Goal: Communication & Community: Answer question/provide support

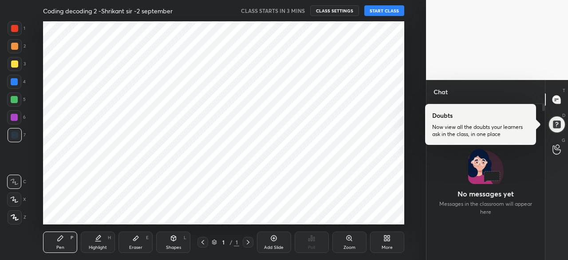
scroll to position [154, 116]
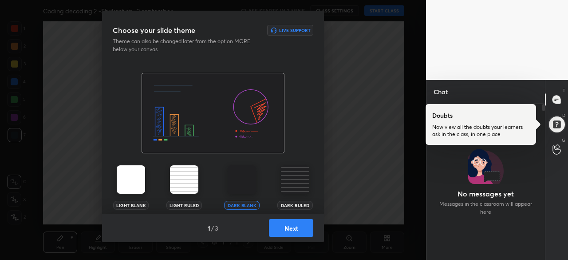
click at [292, 227] on button "Next" at bounding box center [291, 228] width 44 height 18
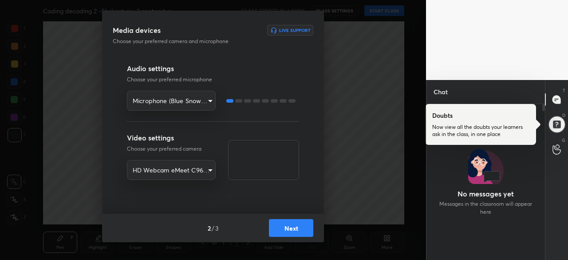
click at [292, 227] on button "Next" at bounding box center [291, 228] width 44 height 18
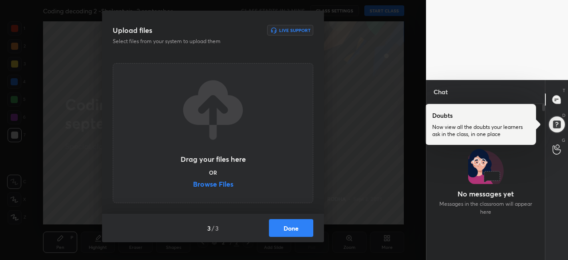
click at [292, 227] on button "Done" at bounding box center [291, 228] width 44 height 18
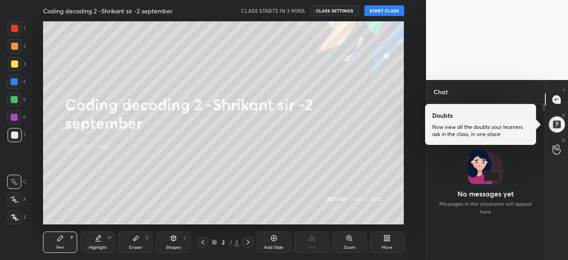
click at [507, 158] on div at bounding box center [486, 182] width 119 height 156
click at [389, 10] on button "START CLASS" at bounding box center [384, 10] width 40 height 11
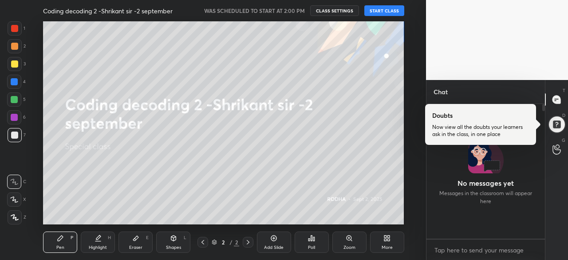
scroll to position [132, 116]
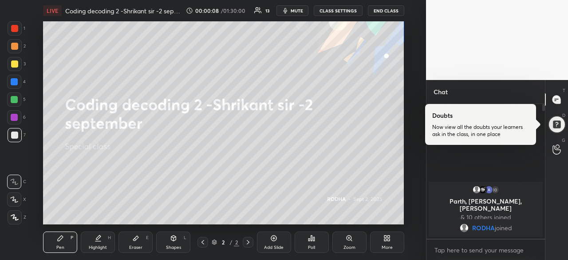
click at [390, 240] on icon at bounding box center [388, 239] width 2 height 2
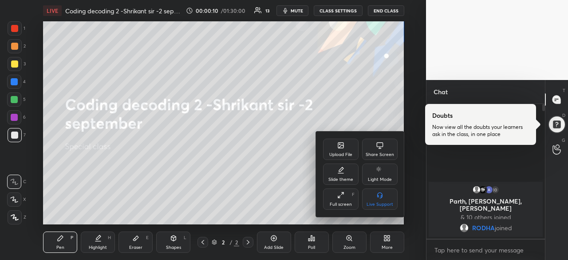
click at [347, 145] on div "Upload File" at bounding box center [341, 148] width 36 height 21
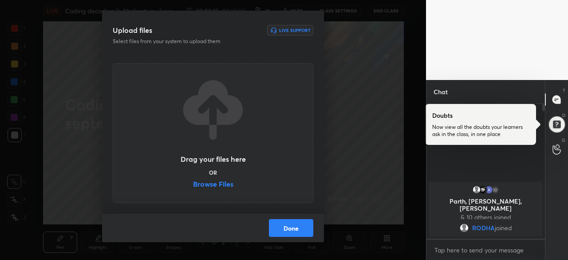
click at [220, 185] on label "Browse Files" at bounding box center [213, 184] width 40 height 9
click at [193, 185] on input "Browse Files" at bounding box center [193, 184] width 0 height 9
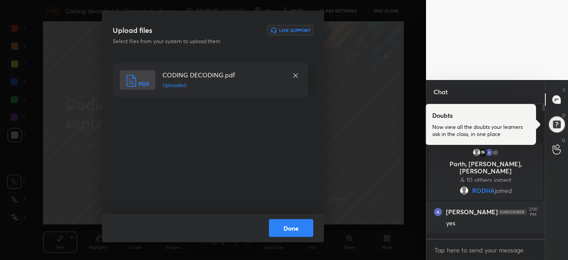
click at [296, 225] on button "Done" at bounding box center [291, 228] width 44 height 18
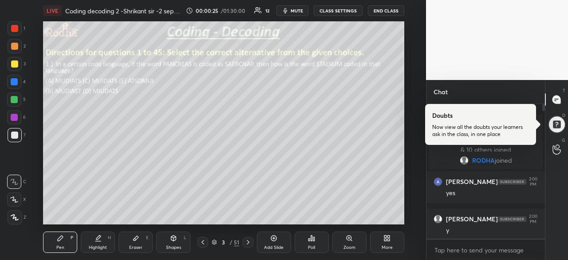
scroll to position [28, 0]
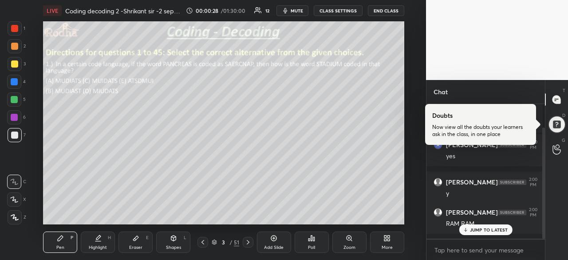
click at [208, 240] on div at bounding box center [203, 242] width 11 height 11
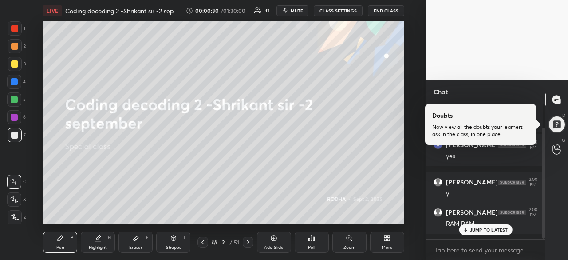
click at [470, 230] on p "JUMP TO LATEST" at bounding box center [489, 229] width 38 height 5
click at [509, 94] on div "Chat" at bounding box center [486, 92] width 119 height 24
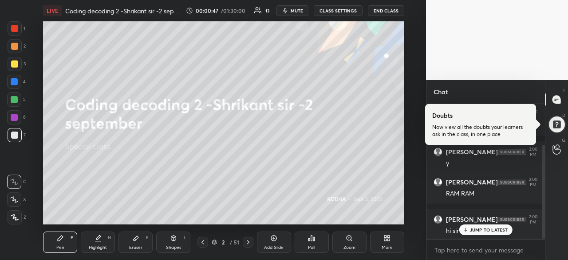
click at [203, 243] on icon at bounding box center [202, 241] width 7 height 7
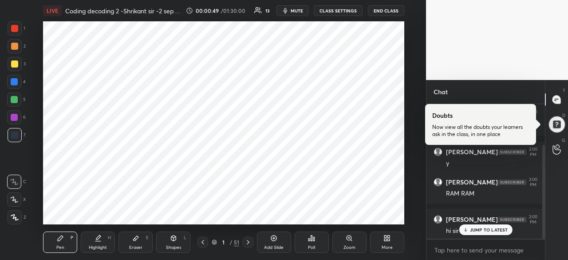
click at [17, 28] on div at bounding box center [14, 28] width 7 height 7
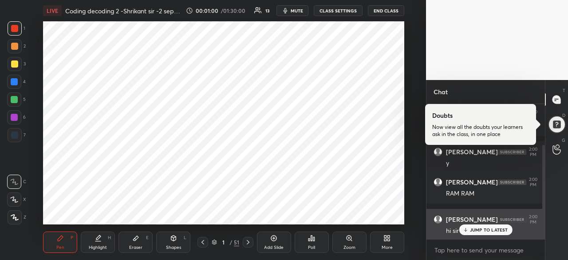
click at [478, 229] on p "JUMP TO LATEST" at bounding box center [489, 229] width 38 height 5
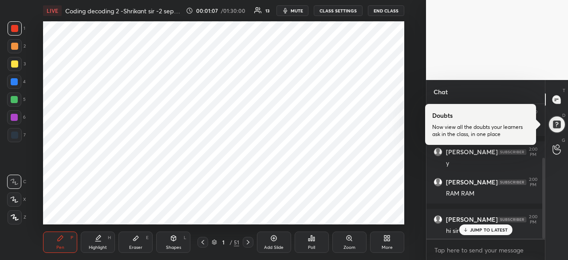
scroll to position [89, 0]
click at [478, 231] on p "JUMP TO LATEST" at bounding box center [489, 229] width 38 height 5
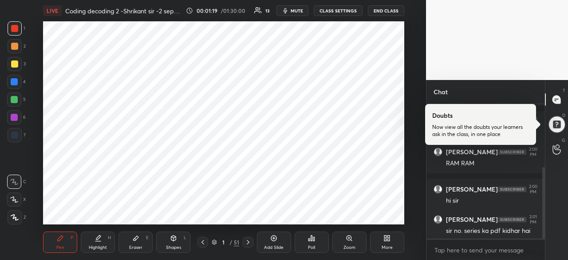
scroll to position [119, 0]
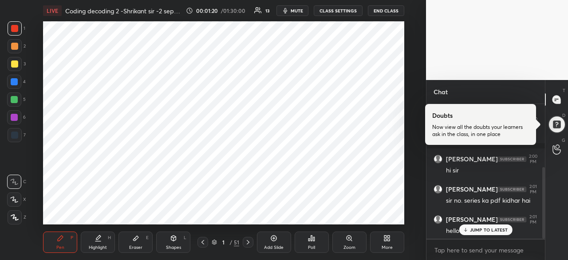
click at [486, 235] on div "JUMP TO LATEST" at bounding box center [485, 229] width 53 height 11
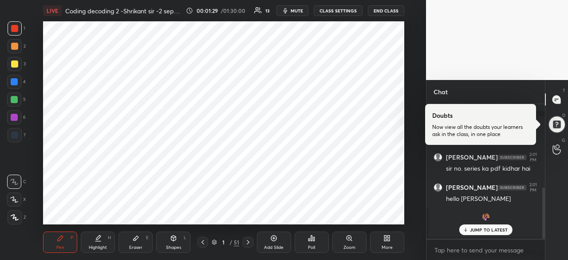
scroll to position [220, 0]
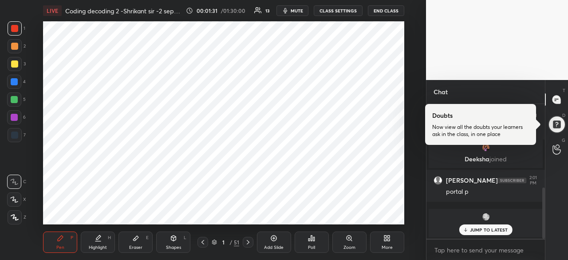
click at [487, 232] on p "JUMP TO LATEST" at bounding box center [489, 229] width 38 height 5
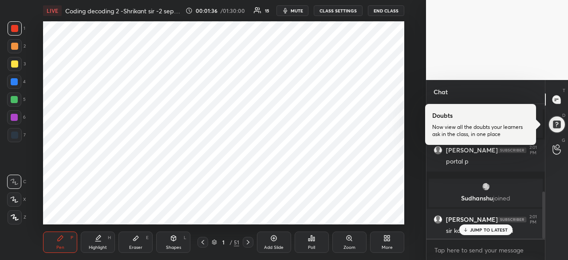
click at [492, 227] on p "JUMP TO LATEST" at bounding box center [489, 229] width 38 height 5
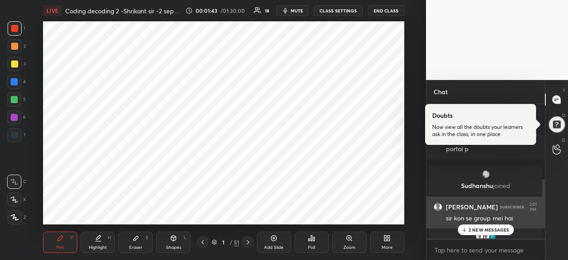
scroll to position [282, 0]
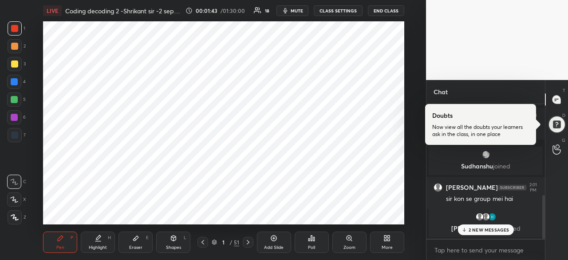
click at [481, 227] on p "2 NEW MESSAGES" at bounding box center [489, 229] width 41 height 5
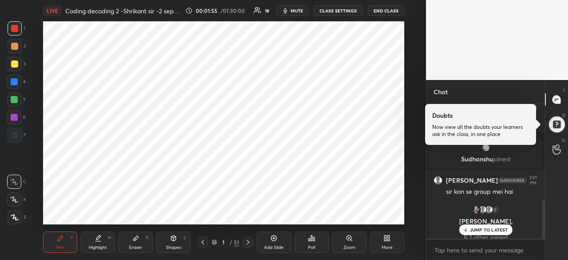
scroll to position [328, 0]
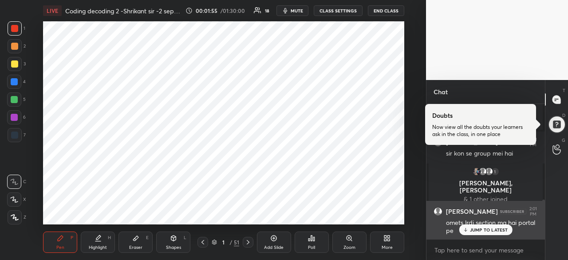
click at [492, 229] on p "JUMP TO LATEST" at bounding box center [489, 229] width 38 height 5
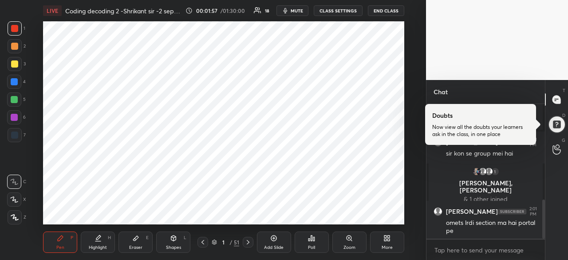
scroll to position [360, 0]
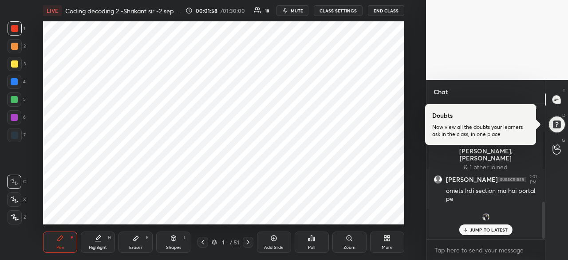
click at [486, 228] on p "JUMP TO LATEST" at bounding box center [489, 229] width 38 height 5
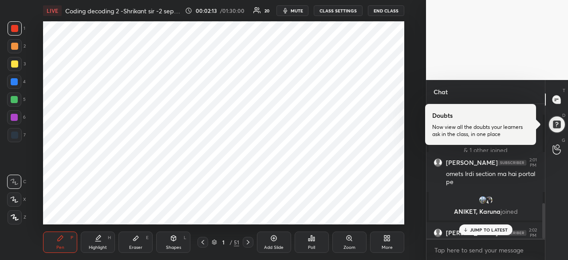
scroll to position [373, 0]
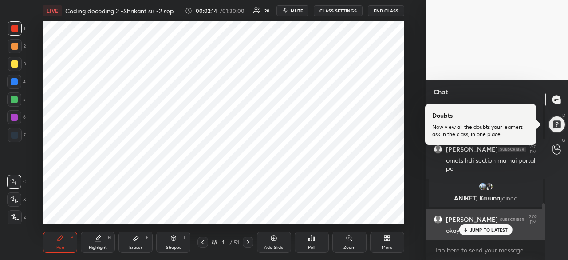
click at [490, 229] on p "JUMP TO LATEST" at bounding box center [489, 229] width 38 height 5
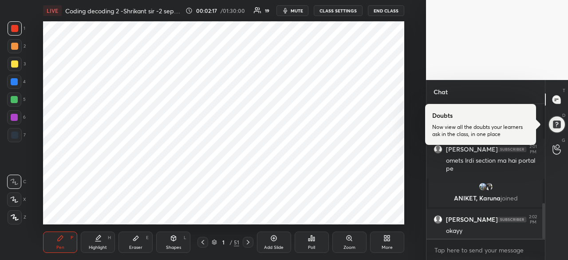
click at [248, 242] on icon at bounding box center [248, 241] width 7 height 7
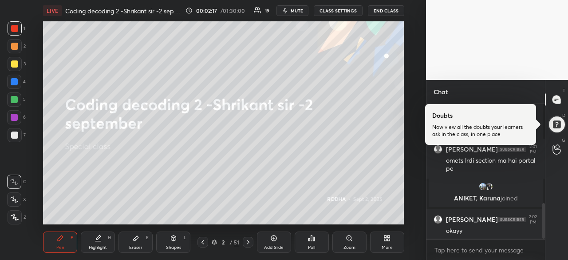
click at [248, 242] on icon at bounding box center [248, 241] width 7 height 7
click at [247, 242] on icon at bounding box center [248, 241] width 7 height 7
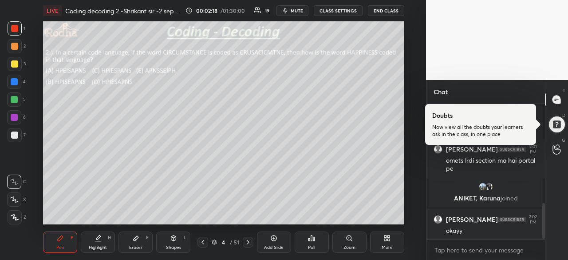
click at [246, 242] on icon at bounding box center [248, 241] width 7 height 7
click at [247, 241] on icon at bounding box center [248, 241] width 7 height 7
click at [245, 241] on icon at bounding box center [248, 241] width 7 height 7
click at [248, 243] on icon at bounding box center [248, 242] width 3 height 4
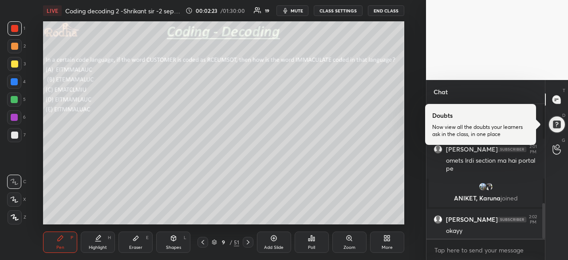
click at [247, 242] on icon at bounding box center [248, 241] width 7 height 7
click at [248, 242] on icon at bounding box center [248, 241] width 7 height 7
click at [249, 242] on icon at bounding box center [248, 242] width 3 height 4
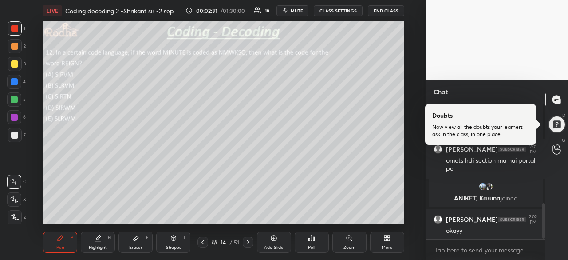
click at [249, 242] on icon at bounding box center [248, 242] width 3 height 4
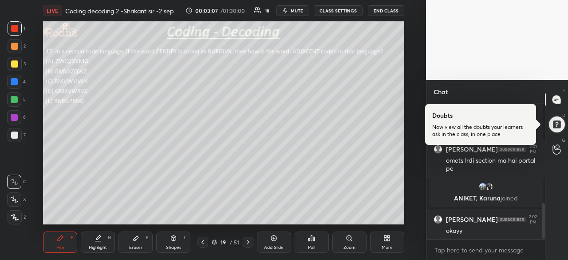
click at [15, 134] on div at bounding box center [14, 134] width 7 height 7
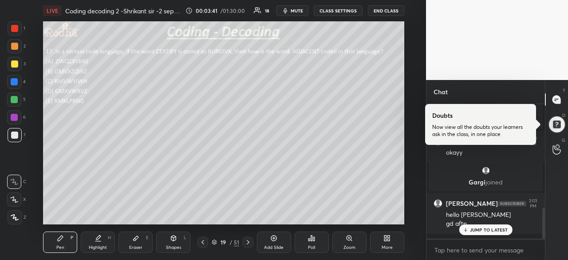
scroll to position [486, 0]
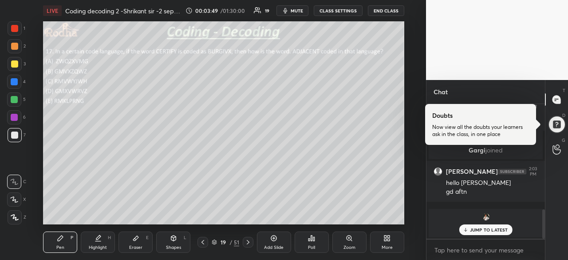
click at [135, 239] on icon at bounding box center [135, 238] width 5 height 5
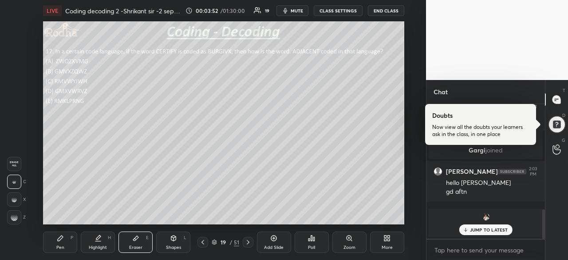
click at [59, 241] on icon at bounding box center [60, 237] width 7 height 7
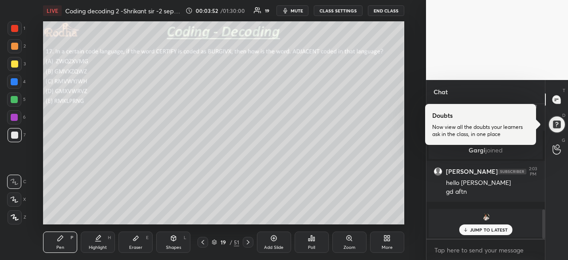
click at [13, 28] on div at bounding box center [14, 28] width 7 height 7
click at [13, 135] on div at bounding box center [14, 134] width 7 height 7
click at [471, 229] on p "1 NEW MESSAGE" at bounding box center [489, 229] width 38 height 5
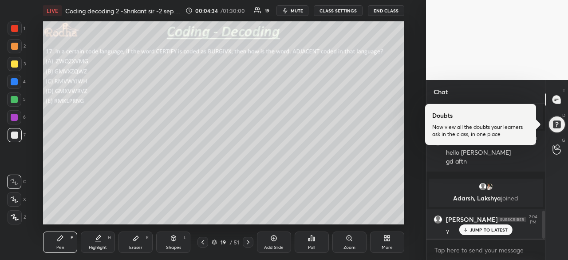
click at [467, 229] on icon at bounding box center [465, 229] width 6 height 5
click at [135, 241] on icon at bounding box center [135, 237] width 7 height 7
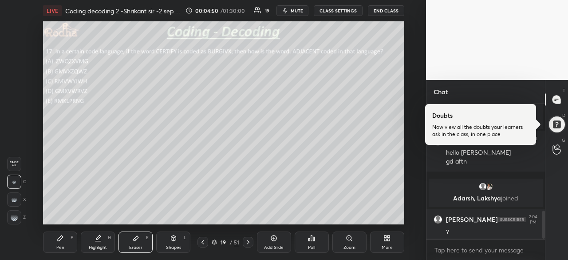
click at [62, 241] on icon at bounding box center [60, 237] width 7 height 7
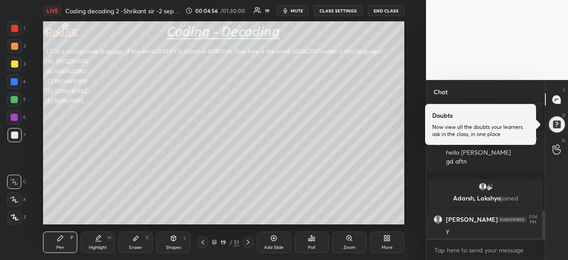
click at [15, 63] on div at bounding box center [14, 63] width 7 height 7
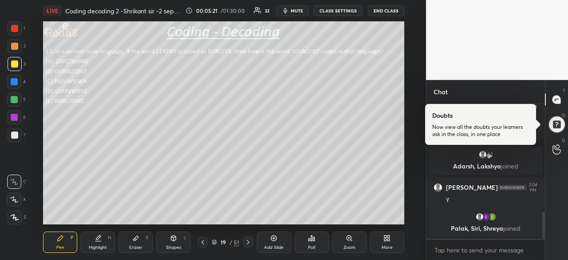
click at [138, 238] on icon at bounding box center [135, 237] width 7 height 7
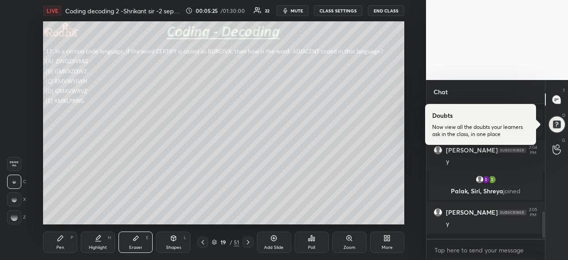
scroll to position [563, 0]
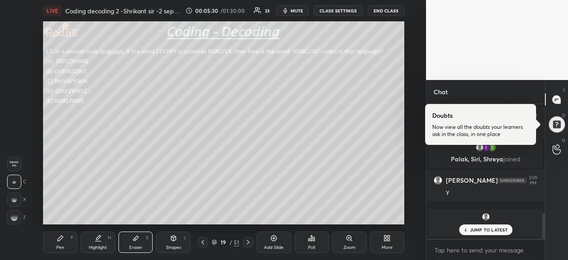
click at [491, 228] on p "JUMP TO LATEST" at bounding box center [489, 229] width 38 height 5
click at [61, 237] on icon at bounding box center [60, 237] width 5 height 5
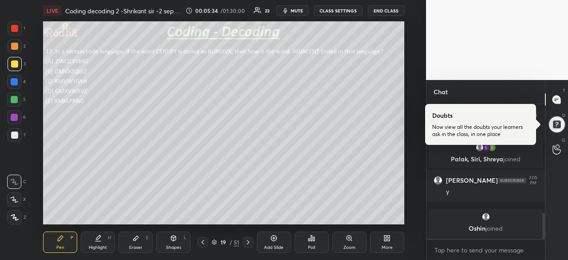
click at [18, 28] on div at bounding box center [15, 28] width 14 height 14
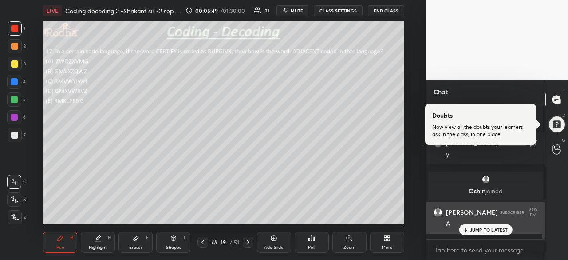
click at [480, 229] on p "JUMP TO LATEST" at bounding box center [489, 229] width 38 height 5
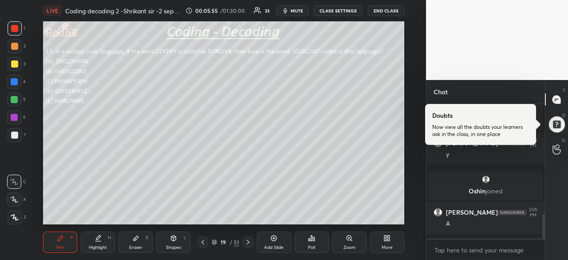
click at [133, 242] on div "Eraser E" at bounding box center [136, 241] width 34 height 21
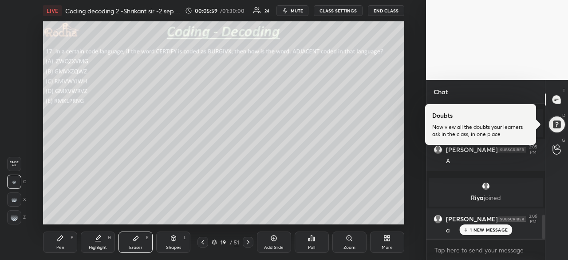
scroll to position [620, 0]
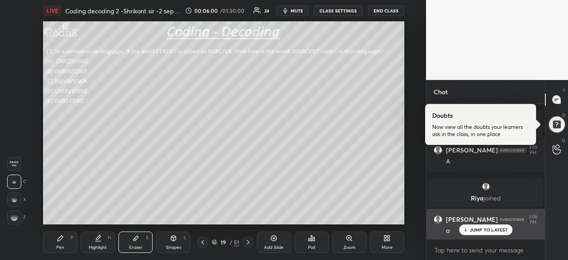
click at [493, 227] on p "JUMP TO LATEST" at bounding box center [489, 229] width 38 height 5
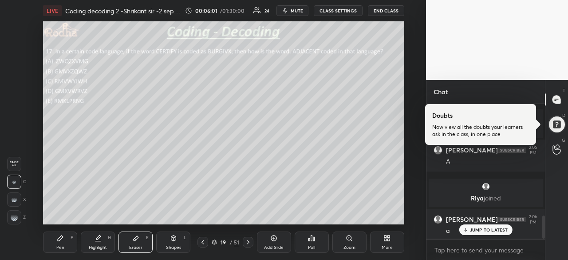
scroll to position [650, 0]
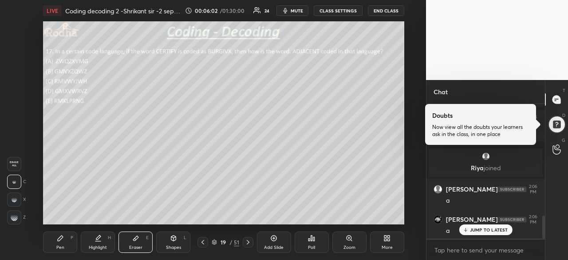
click at [64, 243] on div "Pen P" at bounding box center [60, 241] width 34 height 21
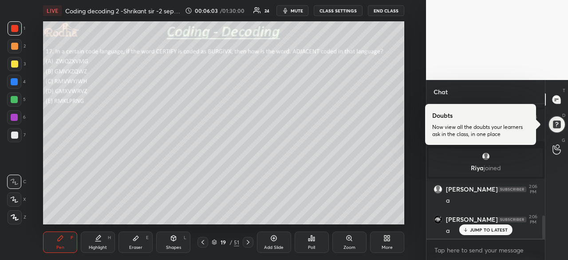
click at [479, 229] on p "JUMP TO LATEST" at bounding box center [489, 229] width 38 height 5
click at [97, 236] on icon at bounding box center [98, 237] width 7 height 7
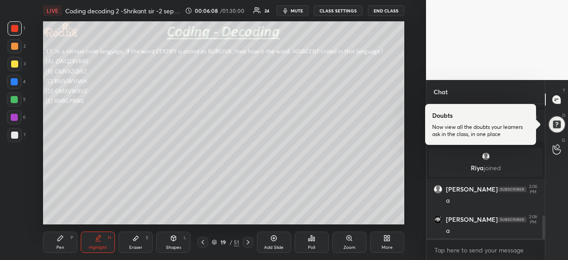
scroll to position [696, 0]
click at [66, 237] on div "Pen P" at bounding box center [60, 241] width 34 height 21
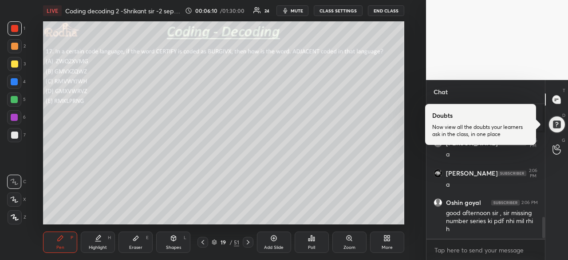
scroll to position [728, 0]
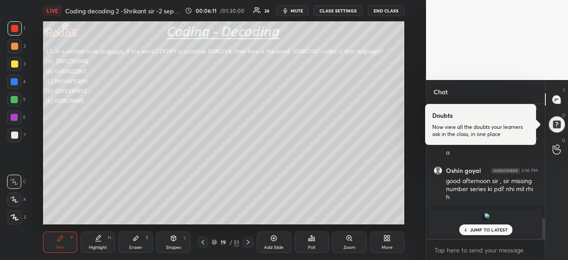
click at [487, 228] on p "JUMP TO LATEST" at bounding box center [489, 229] width 38 height 5
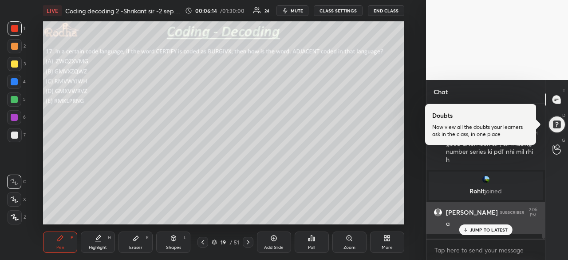
click at [477, 228] on p "JUMP TO LATEST" at bounding box center [489, 229] width 38 height 5
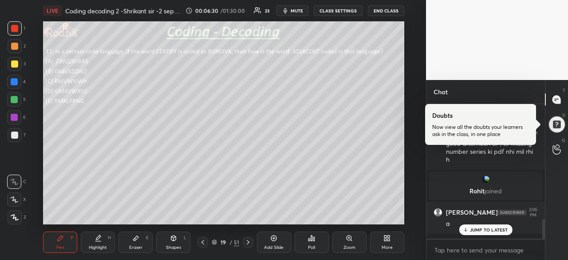
scroll to position [802, 0]
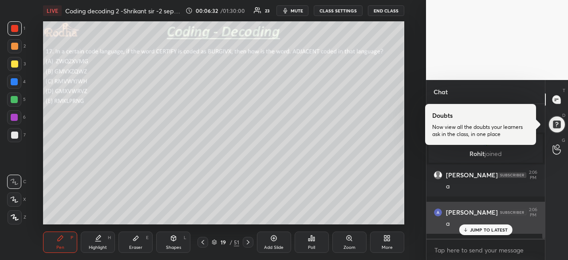
click at [489, 231] on p "JUMP TO LATEST" at bounding box center [489, 229] width 38 height 5
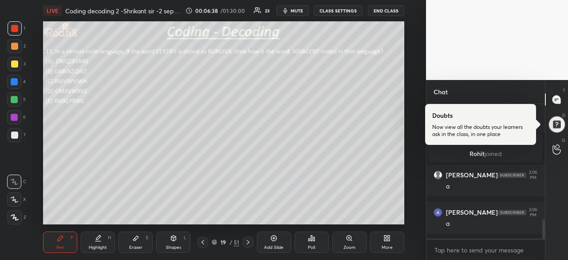
click at [14, 84] on div at bounding box center [14, 81] width 7 height 7
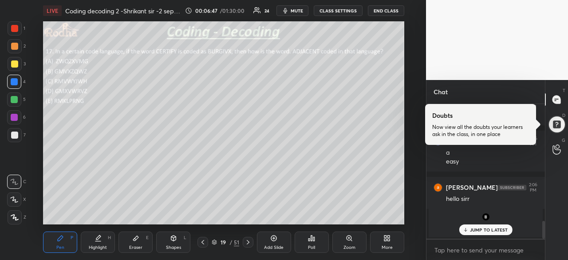
scroll to position [912, 0]
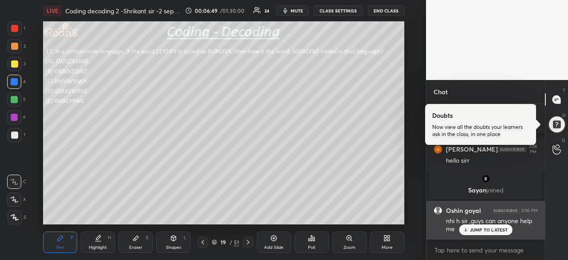
click at [481, 229] on p "JUMP TO LATEST" at bounding box center [489, 229] width 38 height 5
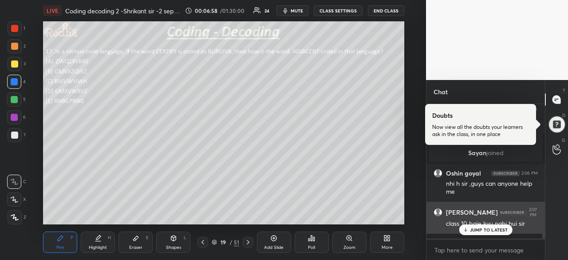
click at [486, 226] on div "JUMP TO LATEST" at bounding box center [485, 229] width 53 height 11
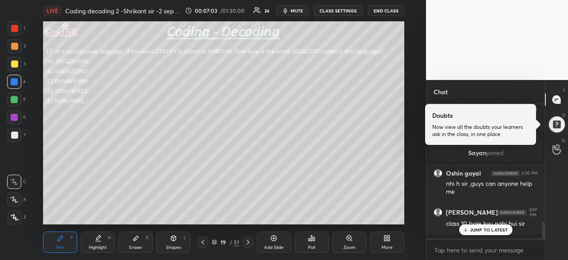
scroll to position [981, 0]
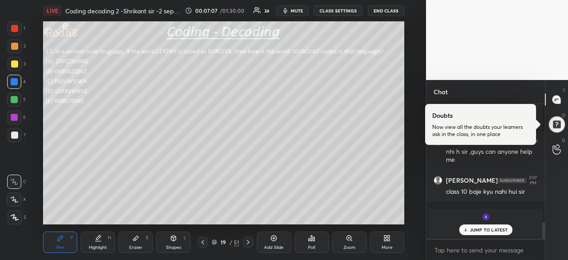
click at [486, 229] on p "JUMP TO LATEST" at bounding box center [489, 229] width 38 height 5
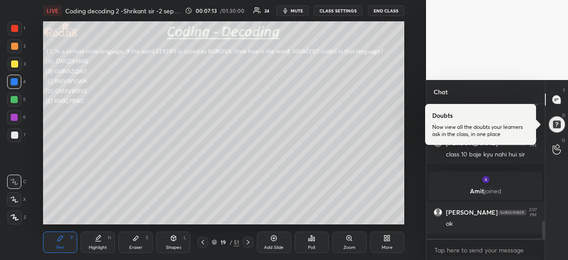
click at [246, 240] on icon at bounding box center [248, 241] width 7 height 7
click at [317, 243] on div "Poll" at bounding box center [312, 241] width 34 height 21
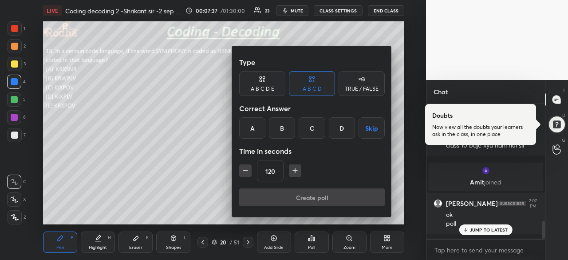
scroll to position [922, 0]
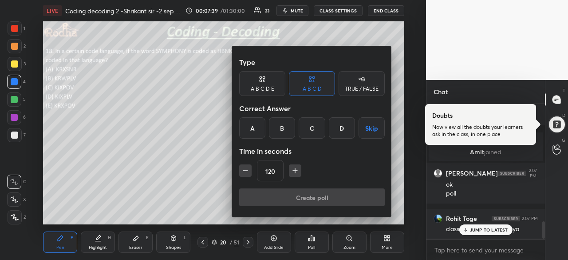
click at [271, 88] on div "A B C D E" at bounding box center [263, 88] width 24 height 5
click at [348, 124] on div "E" at bounding box center [349, 127] width 21 height 21
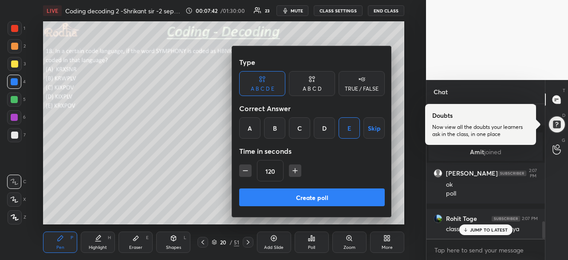
click at [335, 195] on button "Create poll" at bounding box center [312, 197] width 146 height 18
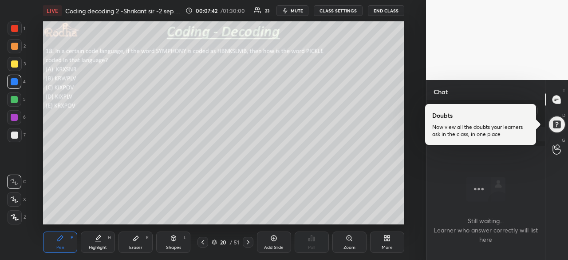
scroll to position [0, 0]
click at [14, 26] on div at bounding box center [14, 28] width 7 height 7
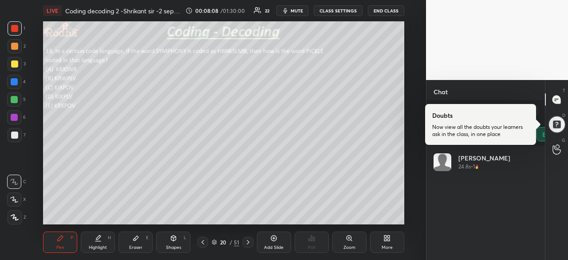
scroll to position [104, 102]
click at [534, 147] on div "[PERSON_NAME] 24.8s • 1" at bounding box center [486, 203] width 119 height 114
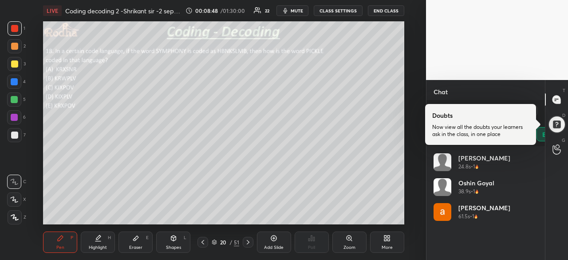
click at [533, 207] on div "[PERSON_NAME] 61.5s • 1" at bounding box center [486, 215] width 104 height 25
click at [510, 92] on div "Chat" at bounding box center [486, 92] width 119 height 24
drag, startPoint x: 514, startPoint y: 106, endPoint x: 517, endPoint y: 115, distance: 9.4
click at [517, 115] on div at bounding box center [480, 124] width 111 height 41
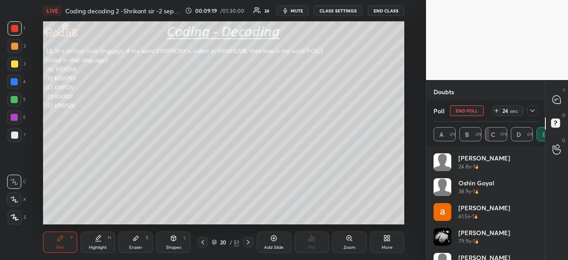
click at [472, 107] on button "END POLL" at bounding box center [467, 110] width 34 height 11
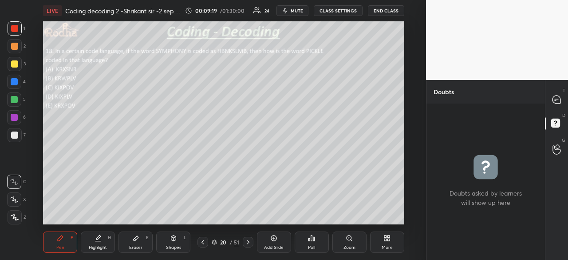
scroll to position [154, 116]
click at [15, 136] on div at bounding box center [14, 134] width 7 height 7
click at [17, 28] on div at bounding box center [14, 28] width 7 height 7
click at [16, 135] on div at bounding box center [14, 134] width 7 height 7
click at [557, 101] on icon at bounding box center [557, 99] width 8 height 8
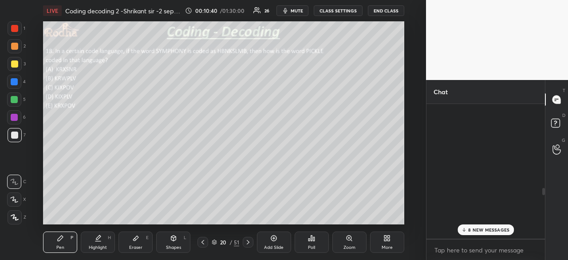
scroll to position [132, 116]
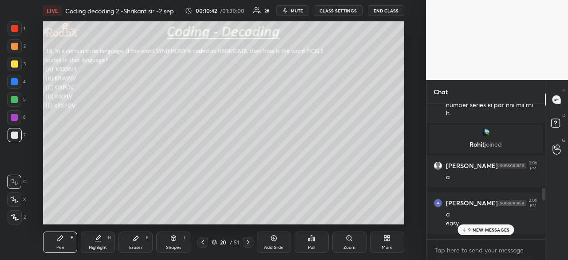
click at [476, 229] on p "9 NEW MESSAGES" at bounding box center [488, 229] width 41 height 5
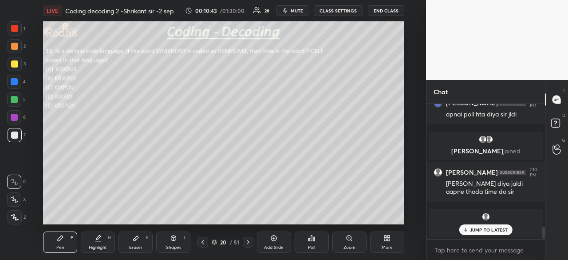
click at [482, 229] on p "JUMP TO LATEST" at bounding box center [489, 229] width 38 height 5
click at [17, 30] on div at bounding box center [14, 28] width 7 height 7
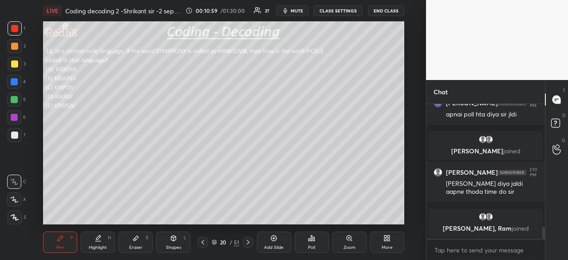
click at [16, 135] on div at bounding box center [14, 134] width 7 height 7
click at [15, 100] on div at bounding box center [14, 99] width 7 height 7
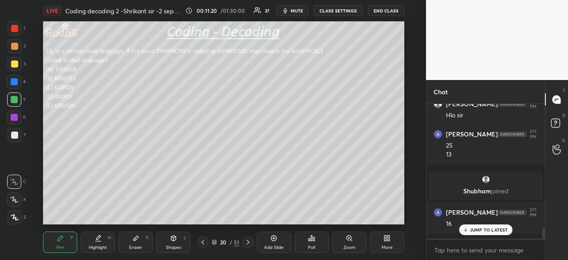
scroll to position [1605, 0]
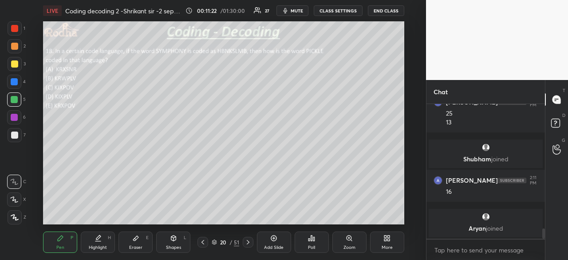
click at [16, 26] on div at bounding box center [14, 28] width 7 height 7
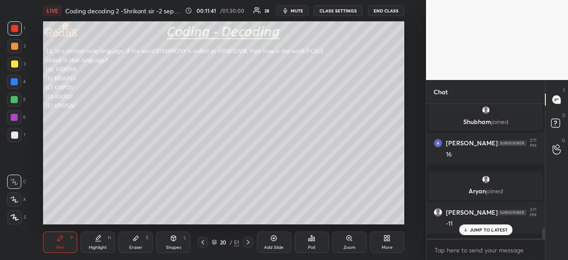
click at [17, 97] on div at bounding box center [14, 99] width 7 height 7
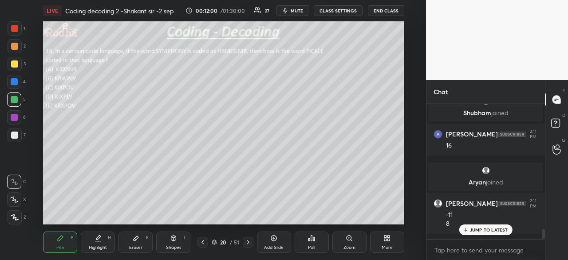
scroll to position [1688, 0]
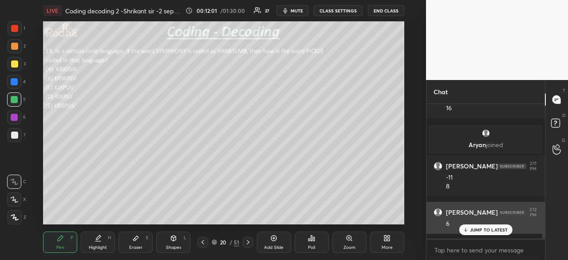
click at [485, 229] on p "JUMP TO LATEST" at bounding box center [489, 229] width 38 height 5
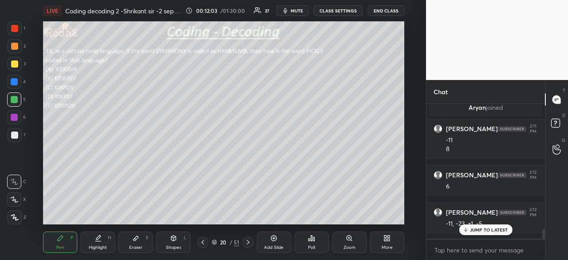
scroll to position [1756, 0]
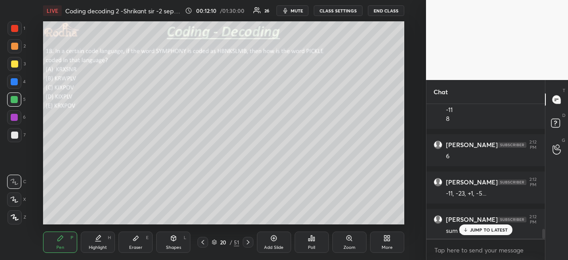
click at [486, 229] on p "JUMP TO LATEST" at bounding box center [489, 229] width 38 height 5
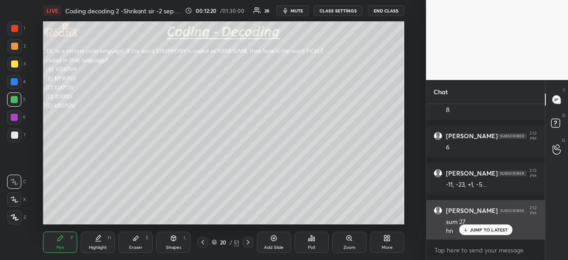
click at [483, 227] on p "JUMP TO LATEST" at bounding box center [489, 229] width 38 height 5
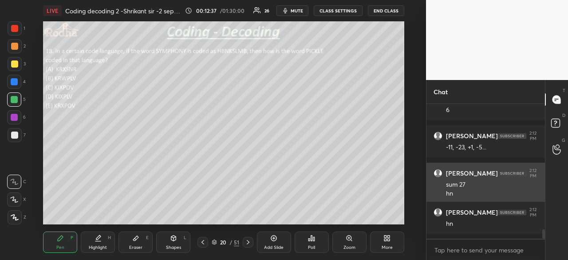
scroll to position [1839, 0]
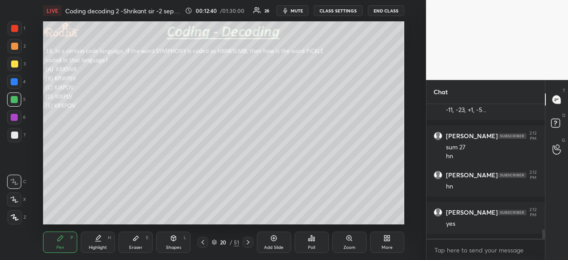
click at [16, 28] on div at bounding box center [14, 28] width 7 height 7
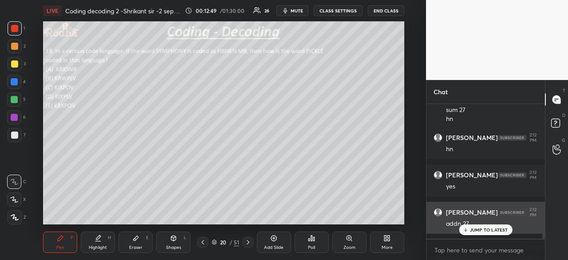
click at [486, 229] on p "JUMP TO LATEST" at bounding box center [489, 229] width 38 height 5
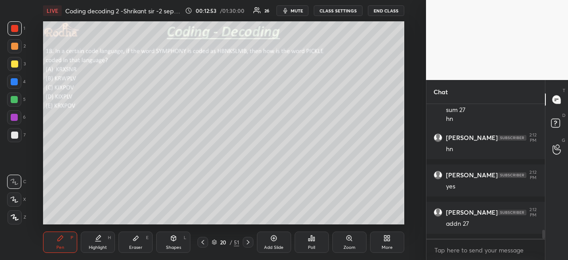
scroll to position [1907, 0]
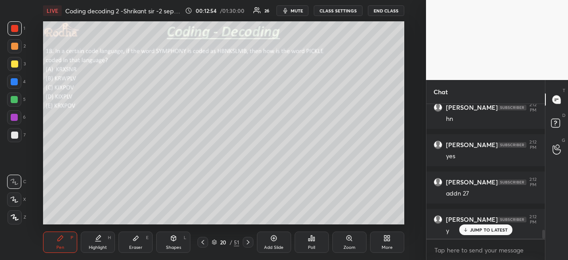
click at [14, 101] on div at bounding box center [14, 99] width 7 height 7
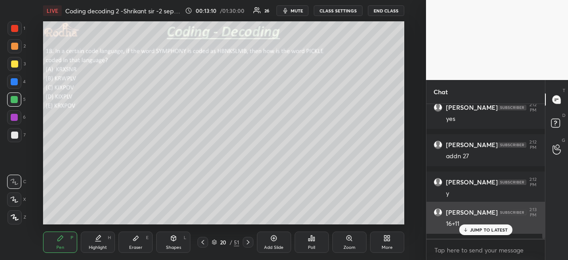
click at [480, 230] on p "JUMP TO LATEST" at bounding box center [489, 229] width 38 height 5
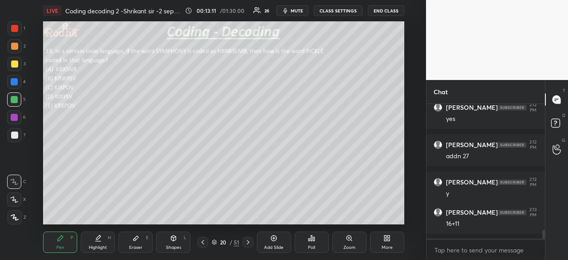
click at [16, 28] on div at bounding box center [14, 28] width 7 height 7
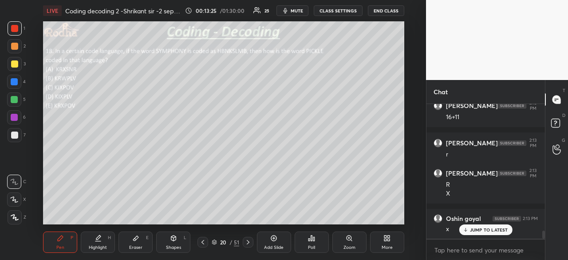
scroll to position [2081, 0]
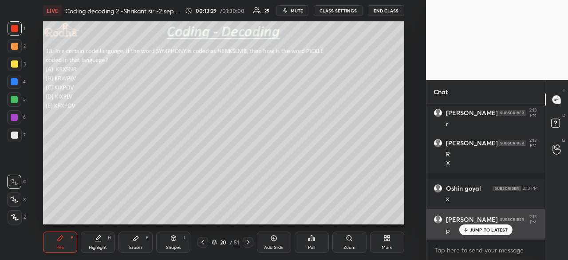
click at [483, 230] on p "JUMP TO LATEST" at bounding box center [489, 229] width 38 height 5
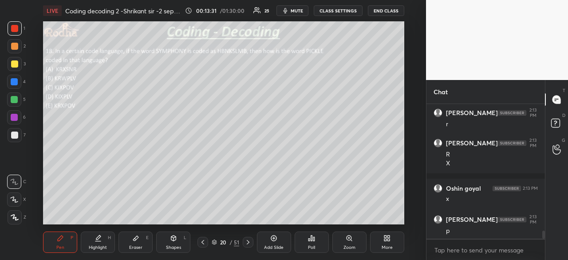
scroll to position [2118, 0]
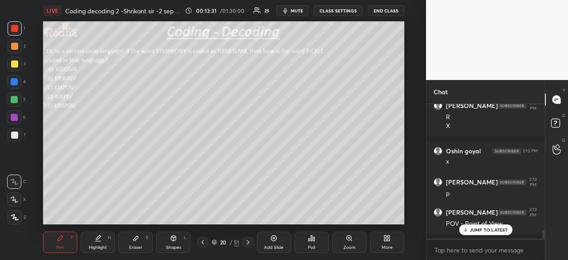
click at [16, 83] on div at bounding box center [14, 81] width 7 height 7
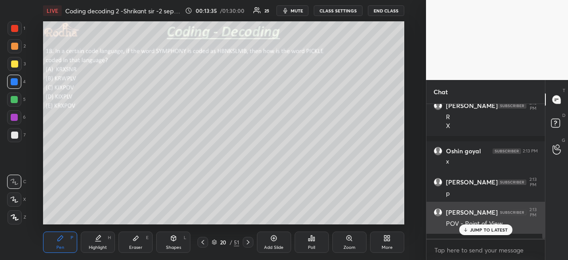
click at [493, 229] on p "JUMP TO LATEST" at bounding box center [489, 229] width 38 height 5
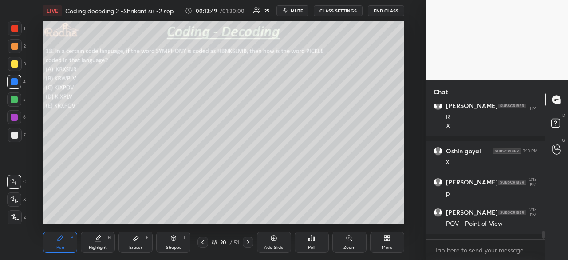
scroll to position [2156, 0]
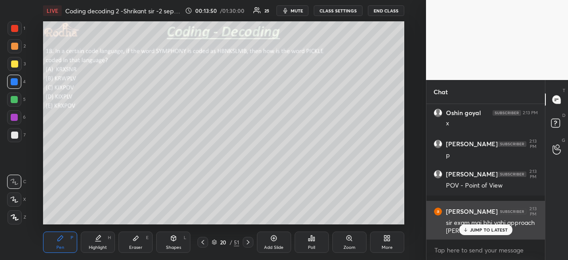
click at [489, 229] on p "JUMP TO LATEST" at bounding box center [489, 229] width 38 height 5
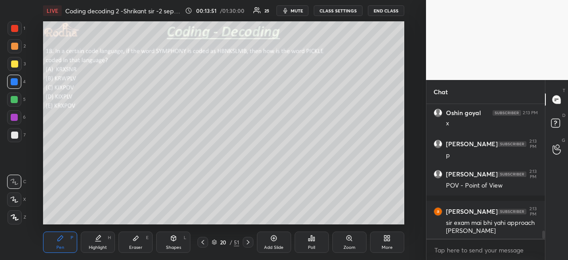
scroll to position [2193, 0]
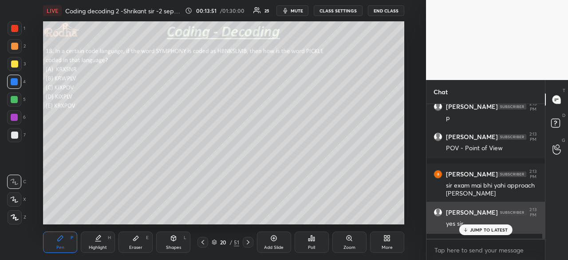
click at [489, 231] on p "JUMP TO LATEST" at bounding box center [489, 229] width 38 height 5
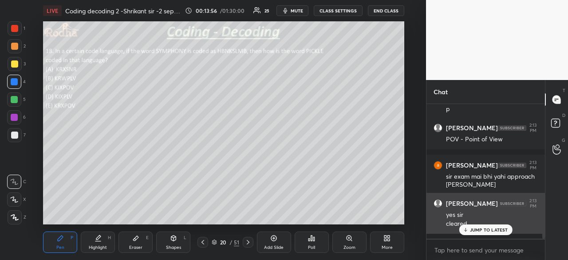
click at [493, 229] on p "JUMP TO LATEST" at bounding box center [489, 229] width 38 height 5
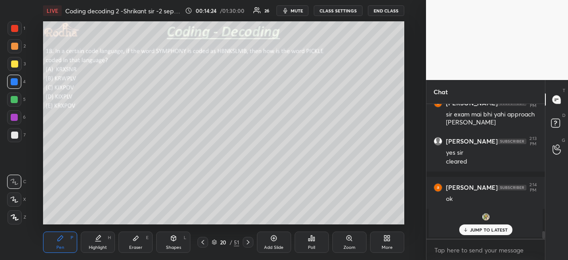
scroll to position [2310, 0]
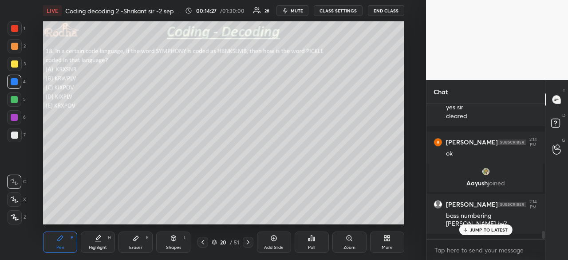
click at [490, 232] on p "JUMP TO LATEST" at bounding box center [489, 229] width 38 height 5
click at [248, 242] on icon at bounding box center [248, 241] width 7 height 7
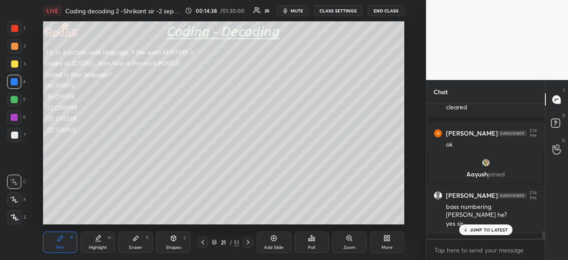
click at [490, 229] on p "JUMP TO LATEST" at bounding box center [489, 229] width 38 height 5
click at [312, 237] on icon at bounding box center [311, 237] width 1 height 5
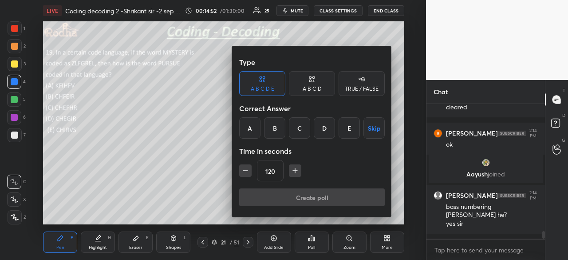
click at [305, 126] on div "C" at bounding box center [299, 127] width 21 height 21
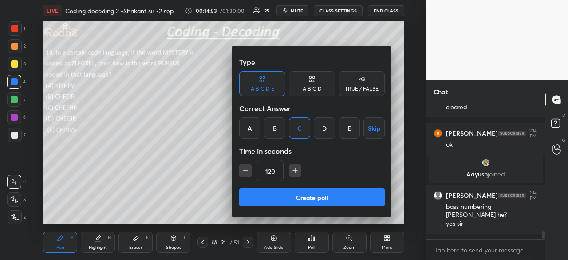
click at [317, 199] on button "Create poll" at bounding box center [312, 197] width 146 height 18
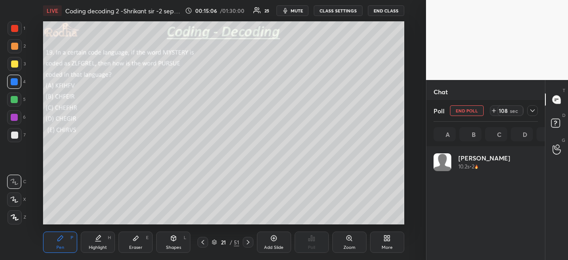
scroll to position [104, 102]
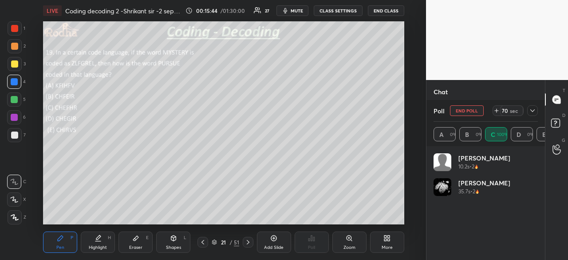
click at [12, 30] on div at bounding box center [14, 28] width 7 height 7
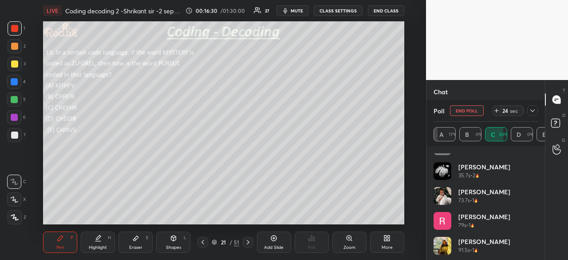
scroll to position [16, 0]
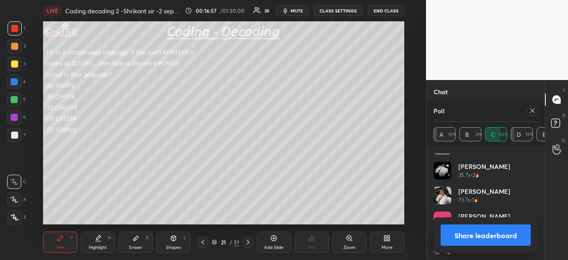
click at [530, 107] on icon at bounding box center [532, 110] width 7 height 7
type textarea "x"
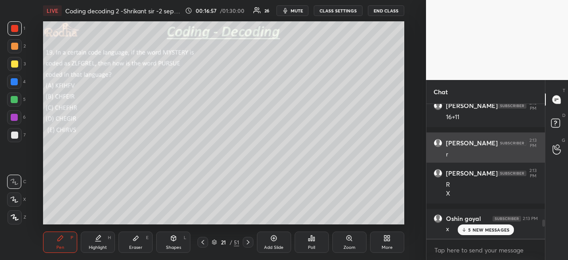
scroll to position [132, 116]
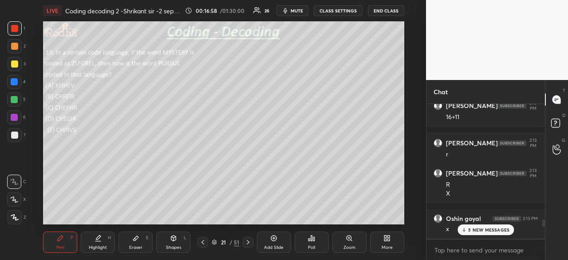
click at [487, 234] on div "5 NEW MESSAGES" at bounding box center [486, 229] width 56 height 11
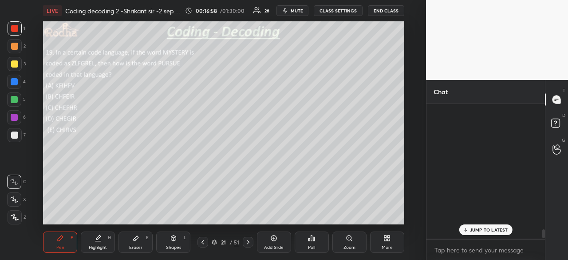
scroll to position [1880, 0]
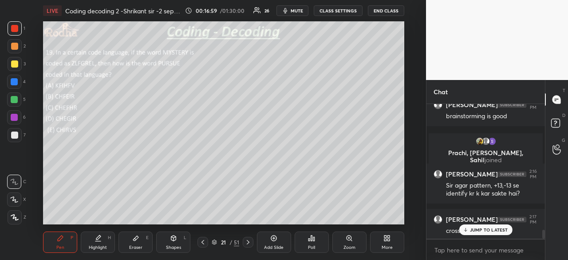
click at [491, 230] on p "JUMP TO LATEST" at bounding box center [489, 229] width 38 height 5
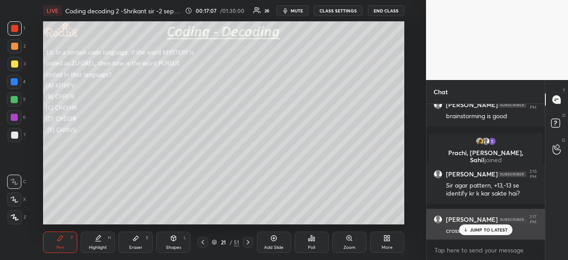
scroll to position [1912, 0]
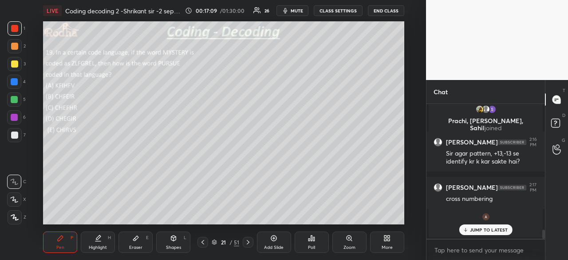
click at [490, 226] on div "JUMP TO LATEST" at bounding box center [485, 229] width 53 height 11
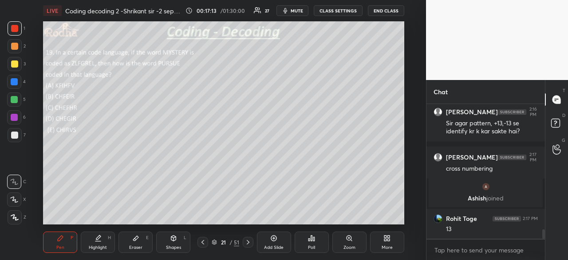
scroll to position [1807, 0]
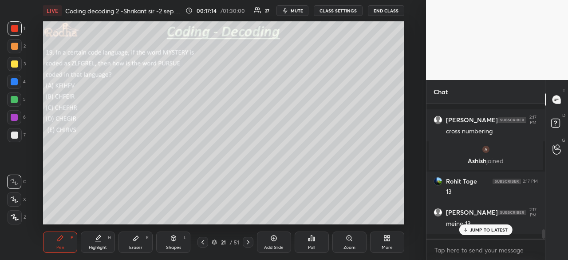
click at [482, 229] on p "JUMP TO LATEST" at bounding box center [489, 229] width 38 height 5
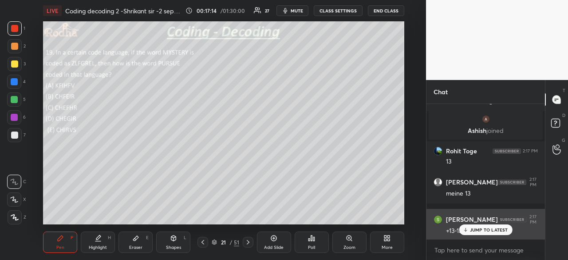
click at [483, 229] on p "JUMP TO LATEST" at bounding box center [489, 229] width 38 height 5
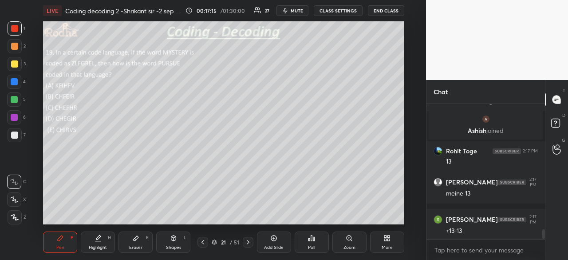
scroll to position [1875, 0]
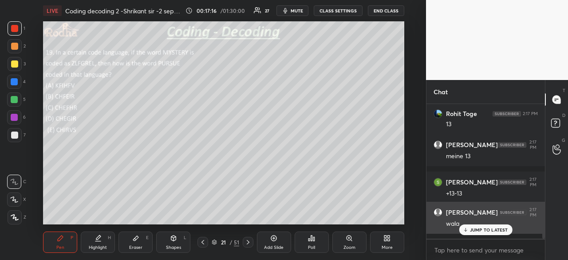
click at [483, 228] on p "JUMP TO LATEST" at bounding box center [489, 229] width 38 height 5
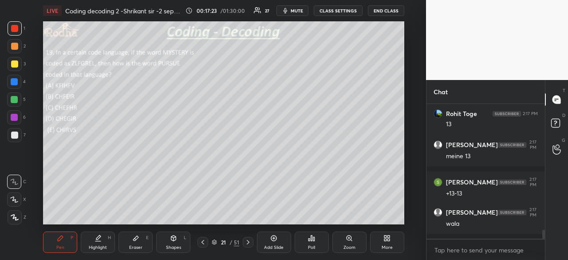
click at [16, 134] on div at bounding box center [14, 134] width 7 height 7
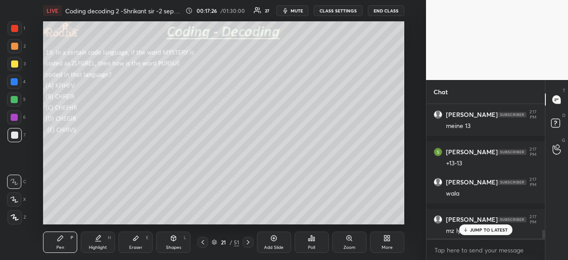
click at [484, 229] on p "JUMP TO LATEST" at bounding box center [489, 229] width 38 height 5
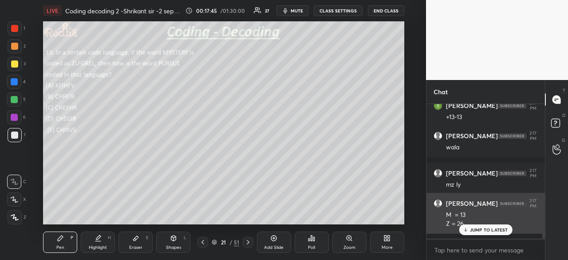
scroll to position [1968, 0]
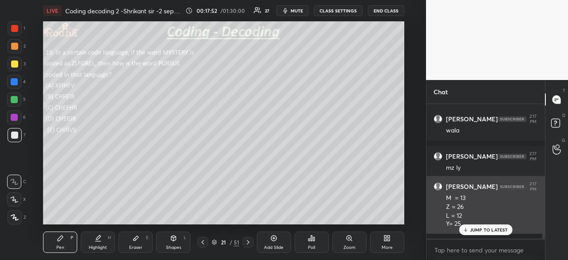
click at [482, 228] on p "JUMP TO LATEST" at bounding box center [489, 229] width 38 height 5
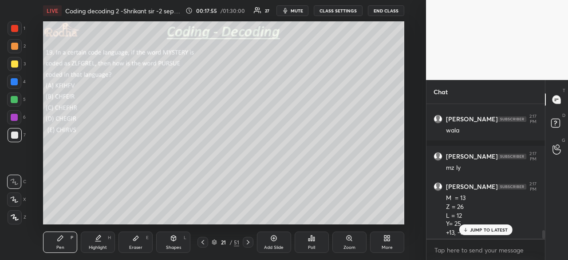
scroll to position [1977, 0]
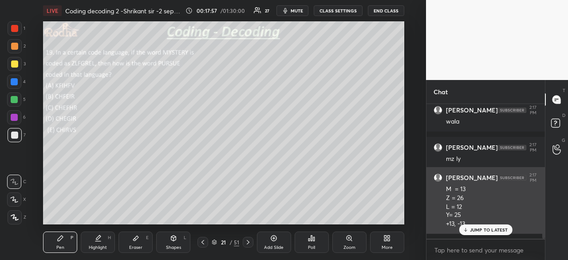
click at [475, 232] on p "JUMP TO LATEST" at bounding box center [489, 229] width 38 height 5
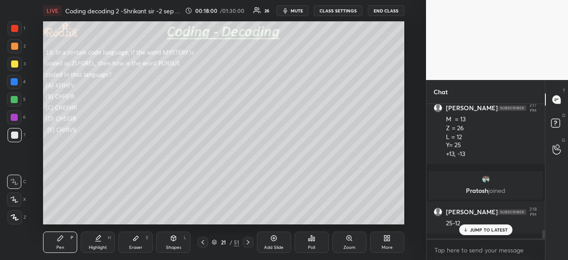
scroll to position [1943, 0]
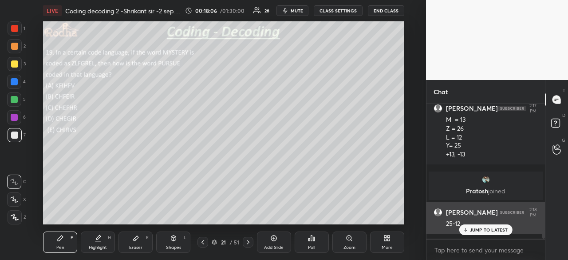
click at [483, 229] on p "JUMP TO LATEST" at bounding box center [489, 229] width 38 height 5
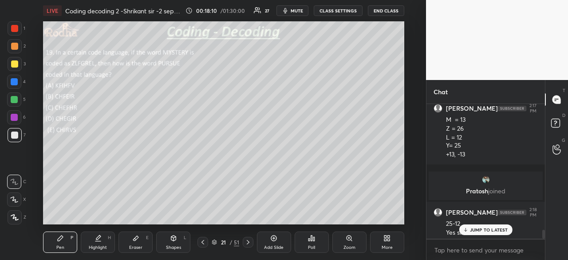
scroll to position [1952, 0]
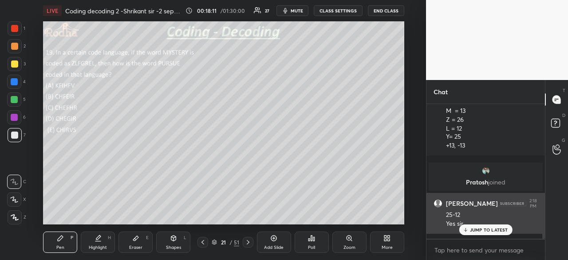
click at [484, 229] on p "JUMP TO LATEST" at bounding box center [489, 229] width 38 height 5
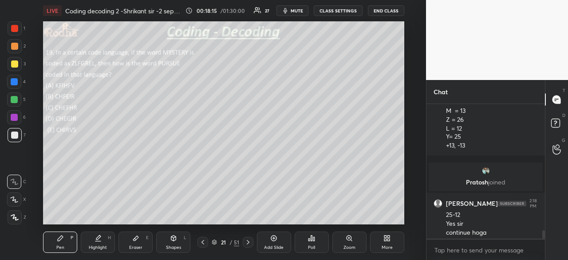
scroll to position [1961, 0]
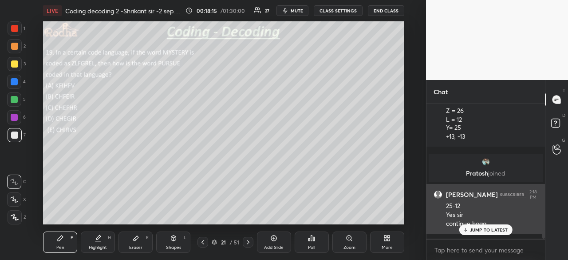
click at [481, 228] on p "JUMP TO LATEST" at bounding box center [489, 229] width 38 height 5
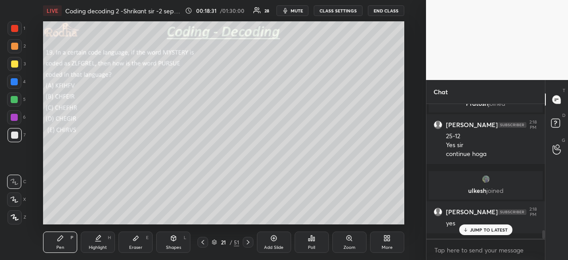
scroll to position [1988, 0]
click at [16, 99] on div at bounding box center [14, 99] width 7 height 7
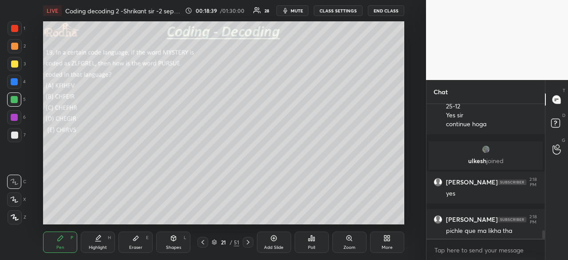
scroll to position [2056, 0]
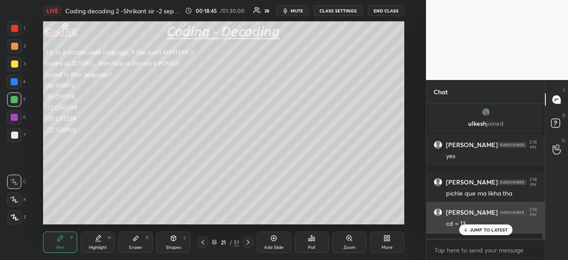
click at [479, 229] on p "JUMP TO LATEST" at bounding box center [489, 229] width 38 height 5
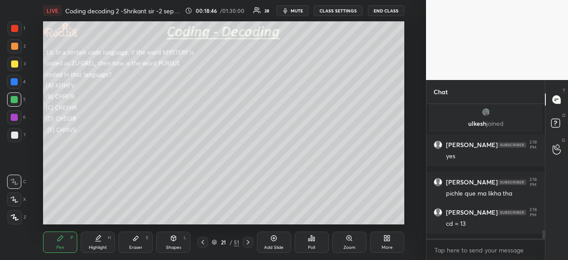
scroll to position [2065, 0]
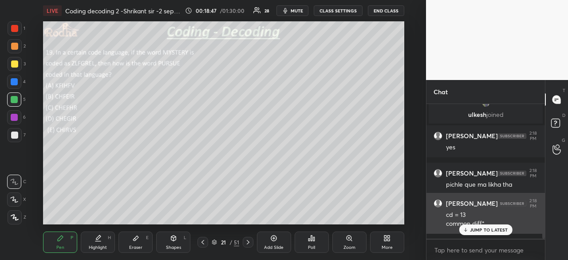
click at [482, 229] on p "JUMP TO LATEST" at bounding box center [489, 229] width 38 height 5
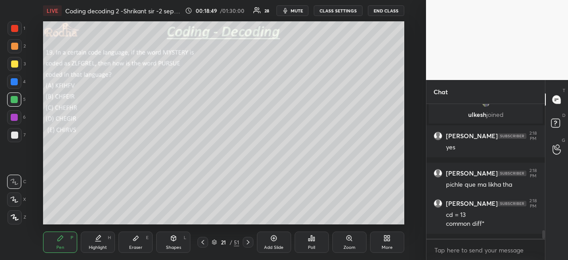
click at [17, 28] on div at bounding box center [14, 28] width 7 height 7
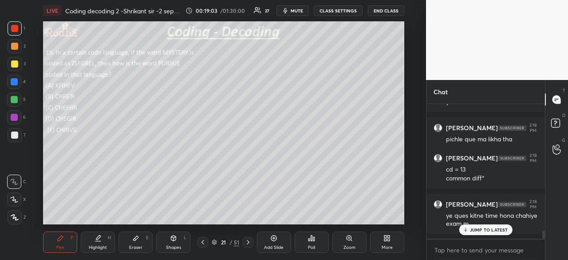
click at [17, 135] on div at bounding box center [14, 134] width 7 height 7
click at [469, 228] on div "JUMP TO LATEST" at bounding box center [485, 229] width 53 height 11
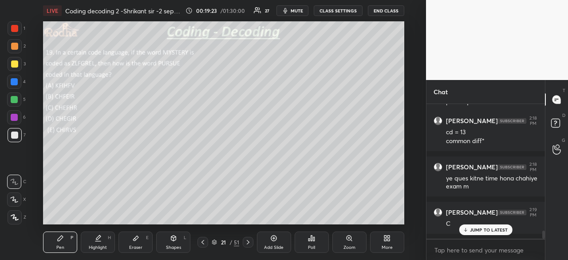
click at [19, 29] on div at bounding box center [15, 28] width 14 height 14
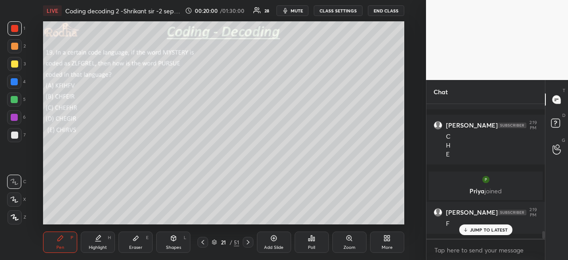
scroll to position [2272, 0]
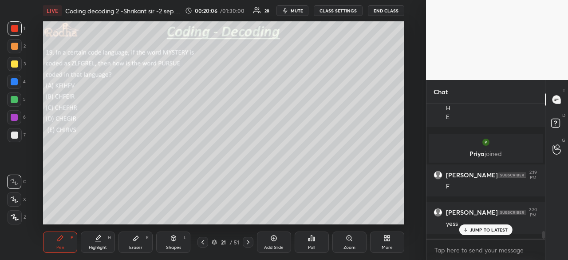
click at [491, 231] on p "JUMP TO LATEST" at bounding box center [489, 229] width 38 height 5
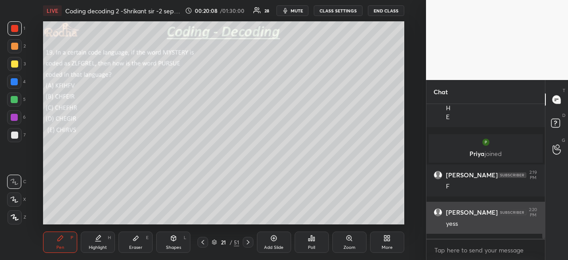
scroll to position [2302, 0]
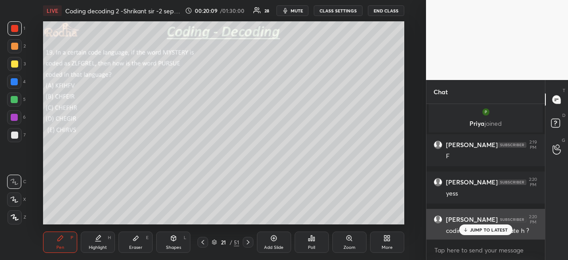
click at [481, 230] on p "JUMP TO LATEST" at bounding box center [489, 229] width 38 height 5
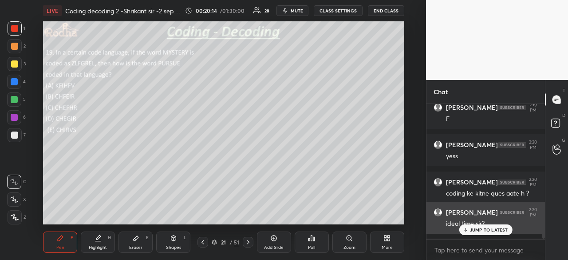
click at [482, 232] on p "JUMP TO LATEST" at bounding box center [489, 229] width 38 height 5
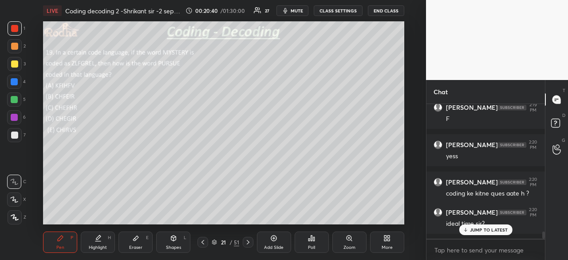
scroll to position [2377, 0]
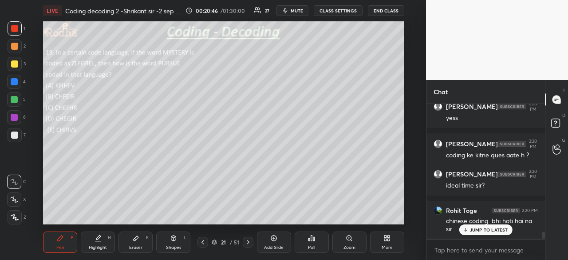
click at [498, 233] on div "JUMP TO LATEST" at bounding box center [485, 229] width 53 height 11
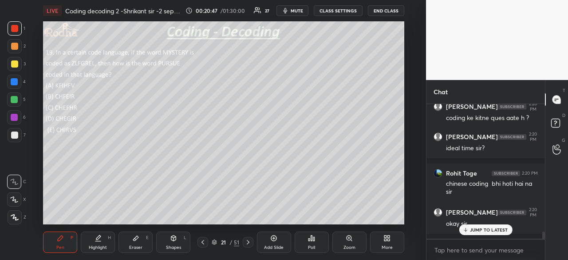
click at [478, 230] on p "JUMP TO LATEST" at bounding box center [489, 229] width 38 height 5
click at [247, 240] on icon at bounding box center [248, 242] width 3 height 4
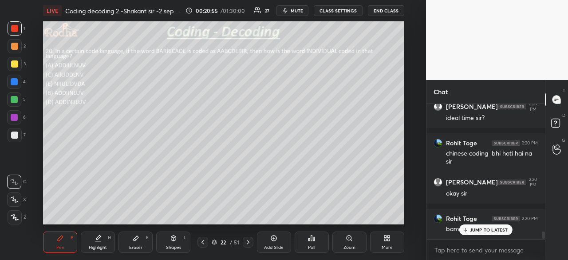
scroll to position [2482, 0]
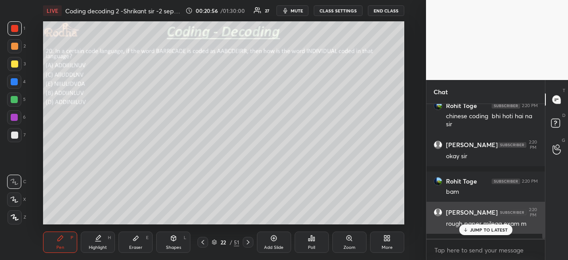
click at [484, 229] on p "JUMP TO LATEST" at bounding box center [489, 229] width 38 height 5
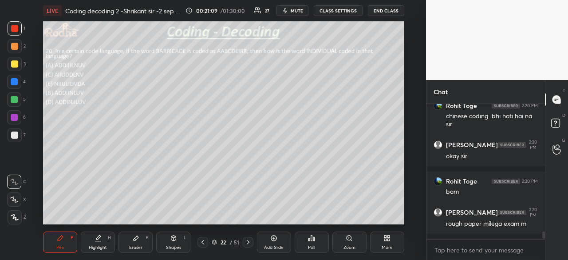
scroll to position [2512, 0]
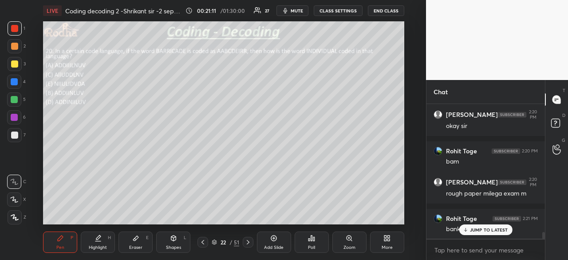
click at [490, 229] on p "JUMP TO LATEST" at bounding box center [489, 229] width 38 height 5
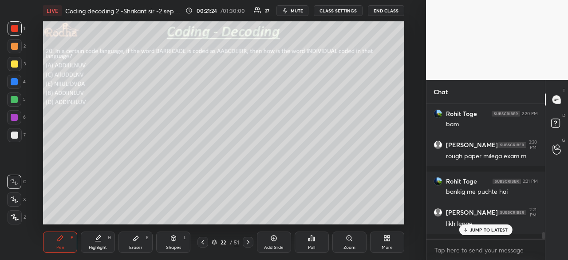
click at [318, 240] on div "Poll" at bounding box center [312, 241] width 34 height 21
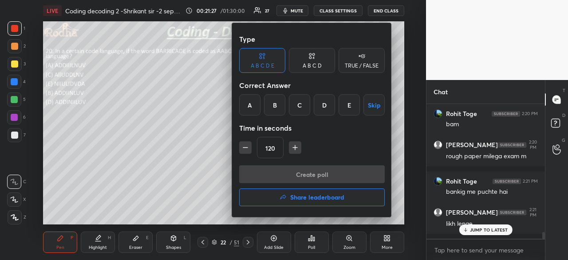
click at [245, 150] on icon "button" at bounding box center [245, 147] width 9 height 9
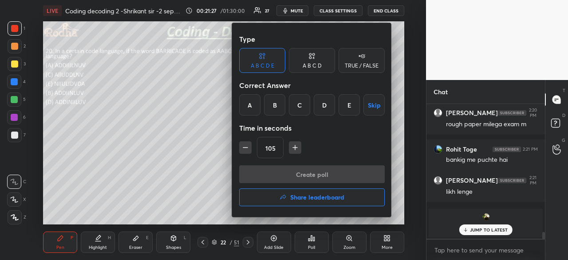
click at [245, 150] on icon "button" at bounding box center [245, 147] width 9 height 9
type input "90"
click at [252, 103] on div "A" at bounding box center [249, 104] width 21 height 21
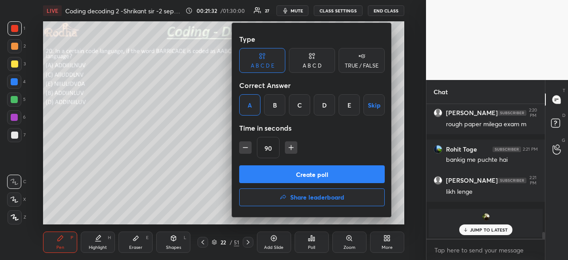
click at [330, 176] on button "Create poll" at bounding box center [312, 174] width 146 height 18
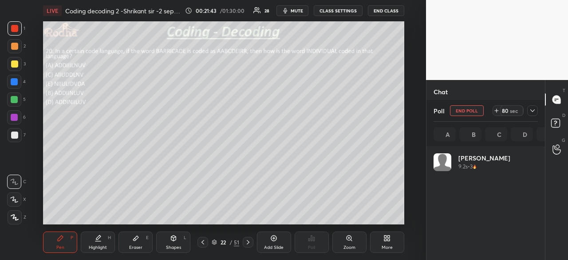
scroll to position [104, 102]
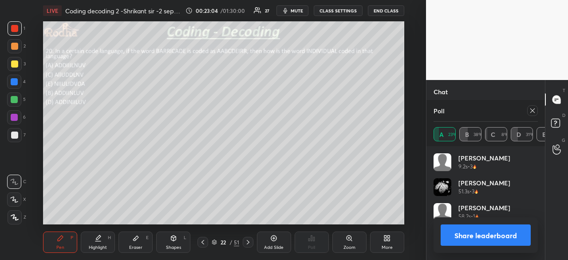
click at [483, 229] on button "Share leaderboard" at bounding box center [486, 234] width 90 height 21
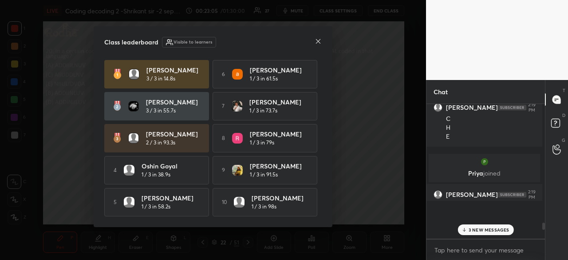
scroll to position [122, 113]
click at [320, 38] on icon at bounding box center [318, 41] width 7 height 7
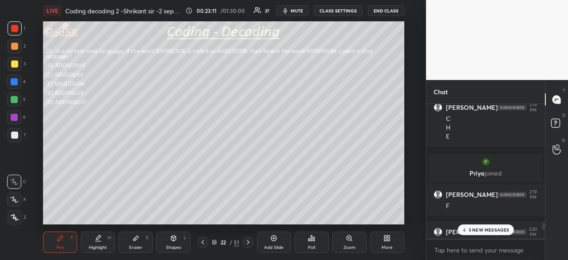
click at [477, 228] on p "3 NEW MESSAGES" at bounding box center [489, 229] width 41 height 5
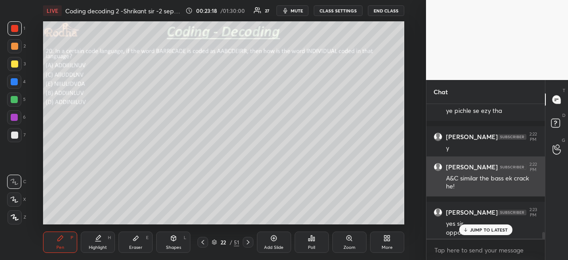
scroll to position [2644, 0]
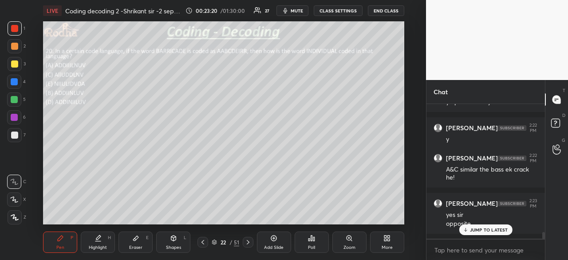
click at [494, 232] on p "JUMP TO LATEST" at bounding box center [489, 229] width 38 height 5
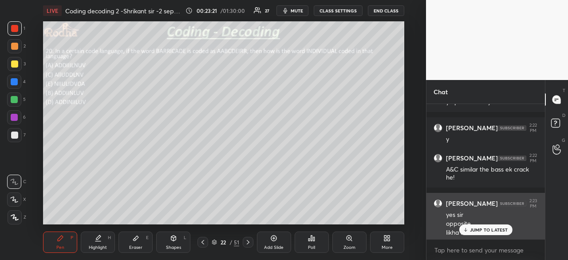
scroll to position [2652, 0]
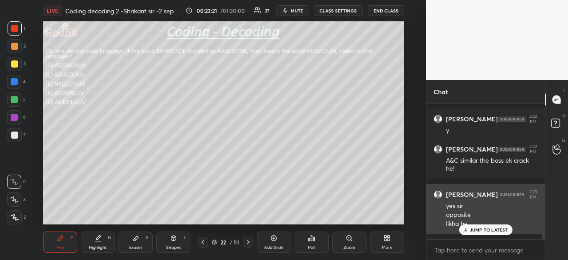
click at [498, 230] on p "JUMP TO LATEST" at bounding box center [489, 229] width 38 height 5
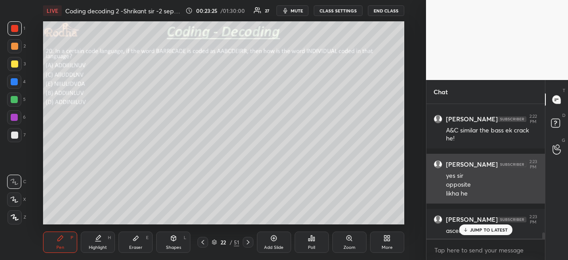
scroll to position [2713, 0]
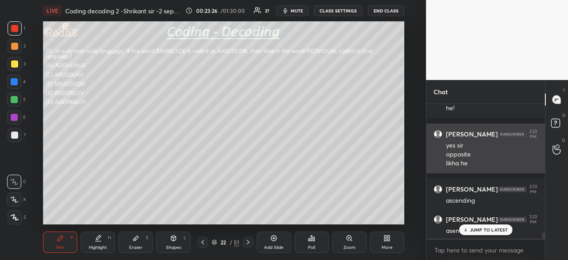
click at [498, 230] on p "JUMP TO LATEST" at bounding box center [489, 229] width 38 height 5
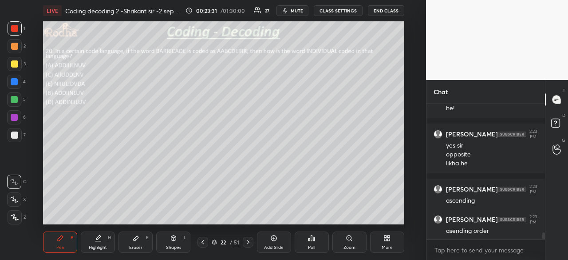
click at [16, 30] on div at bounding box center [14, 28] width 7 height 7
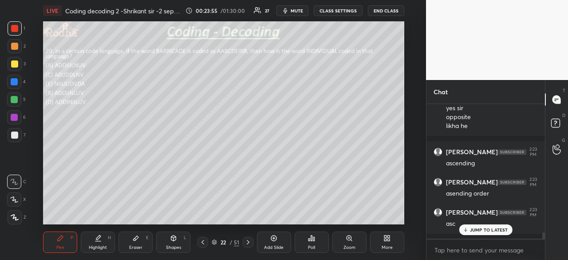
click at [134, 239] on icon at bounding box center [135, 238] width 5 height 5
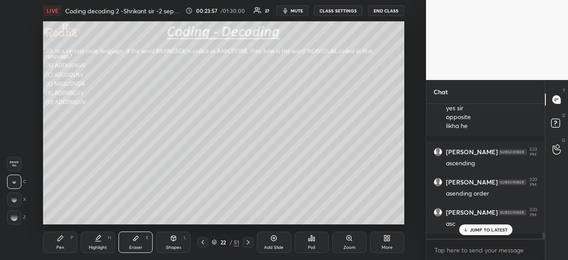
click at [61, 242] on div "Pen P" at bounding box center [60, 241] width 34 height 21
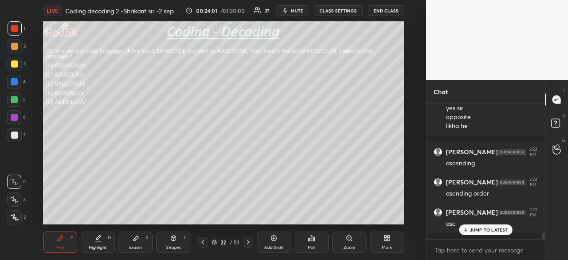
scroll to position [2787, 0]
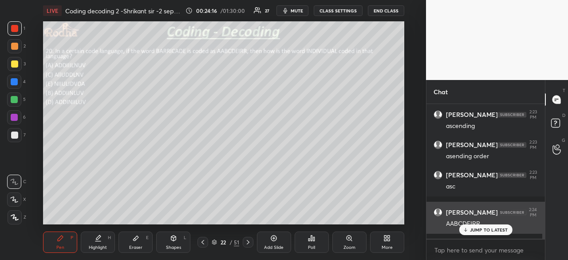
click at [488, 231] on p "JUMP TO LATEST" at bounding box center [489, 229] width 38 height 5
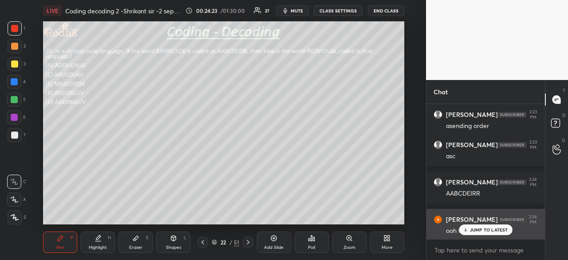
click at [475, 229] on p "JUMP TO LATEST" at bounding box center [489, 229] width 38 height 5
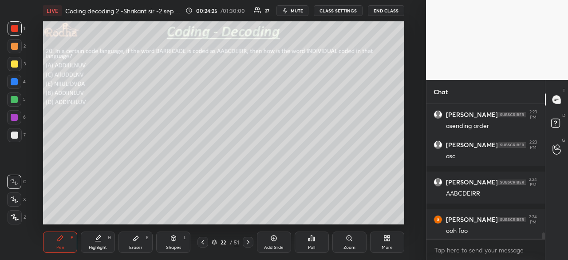
scroll to position [2849, 0]
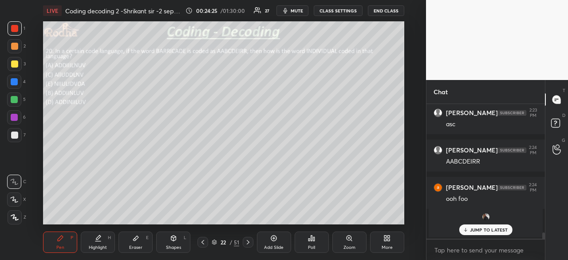
click at [480, 229] on p "JUMP TO LATEST" at bounding box center [489, 229] width 38 height 5
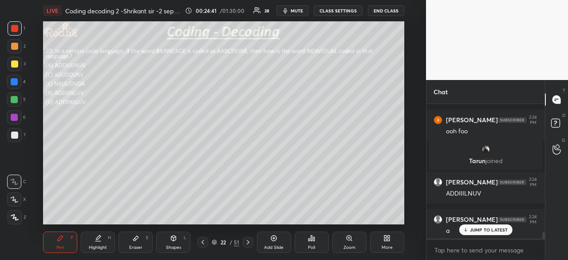
scroll to position [2624, 0]
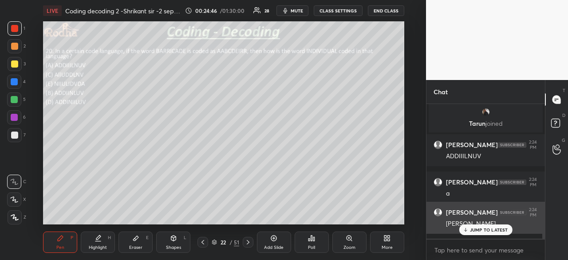
click at [478, 229] on p "JUMP TO LATEST" at bounding box center [489, 229] width 38 height 5
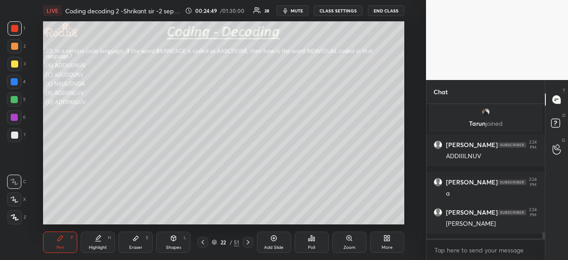
scroll to position [3, 3]
click at [485, 212] on p "JUMP TO LATEST" at bounding box center [489, 211] width 38 height 5
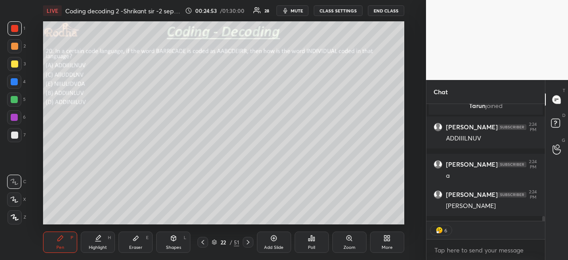
scroll to position [2672, 0]
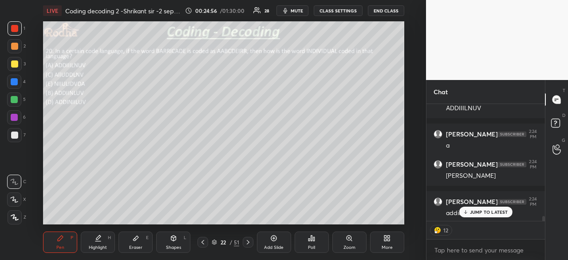
click at [16, 81] on div at bounding box center [14, 81] width 7 height 7
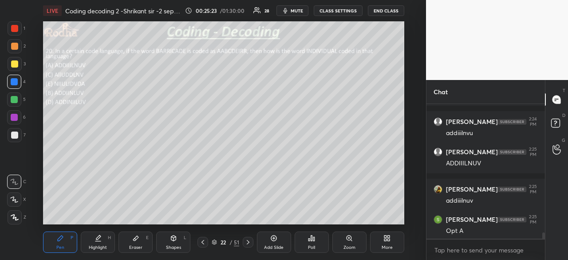
scroll to position [2789, 0]
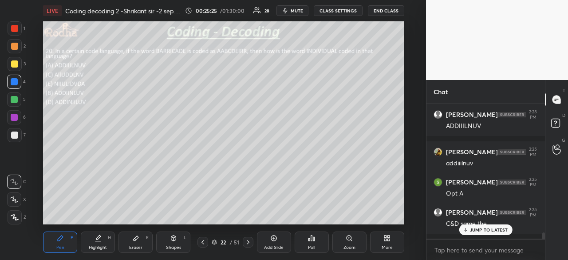
click at [498, 227] on p "JUMP TO LATEST" at bounding box center [489, 229] width 38 height 5
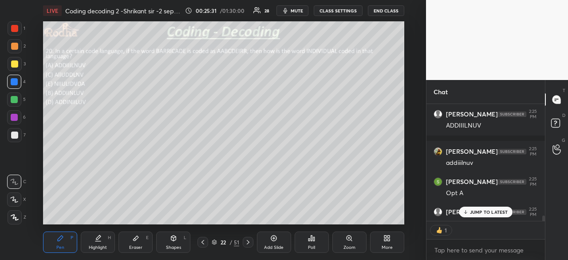
click at [479, 212] on p "JUMP TO LATEST" at bounding box center [489, 211] width 38 height 5
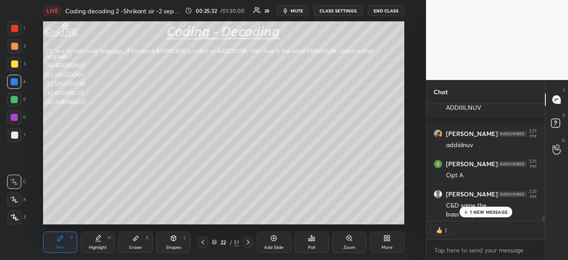
click at [472, 213] on p "1 NEW MESSAGE" at bounding box center [489, 211] width 38 height 5
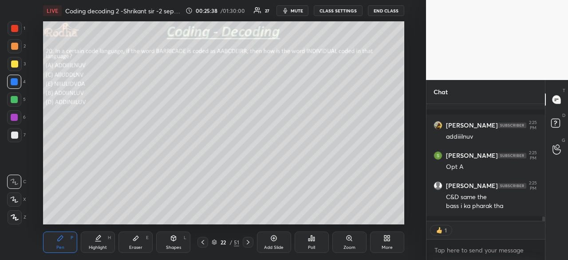
click at [246, 240] on icon at bounding box center [248, 241] width 7 height 7
type textarea "x"
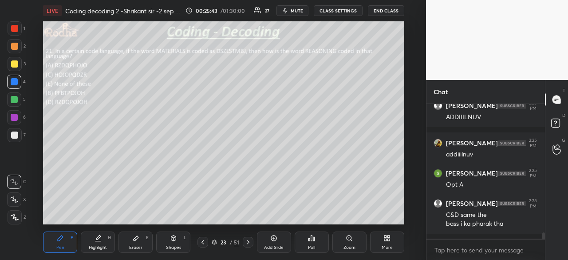
click at [17, 27] on div at bounding box center [14, 28] width 7 height 7
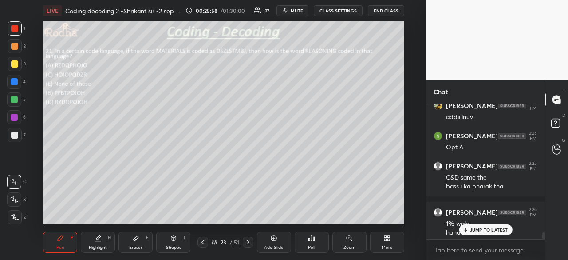
scroll to position [2844, 0]
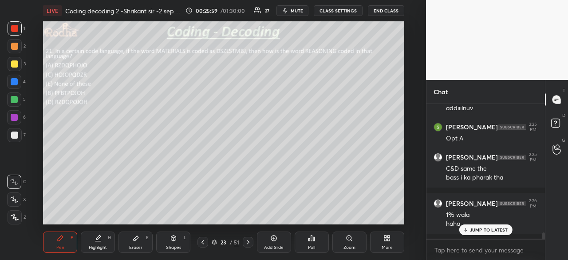
click at [486, 230] on p "JUMP TO LATEST" at bounding box center [489, 229] width 38 height 5
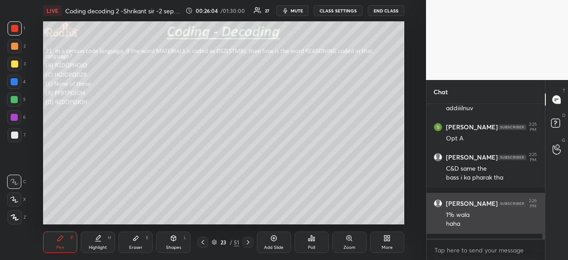
scroll to position [2881, 0]
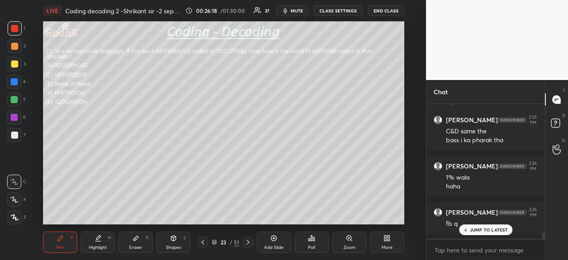
click at [312, 243] on div "Poll" at bounding box center [312, 241] width 34 height 21
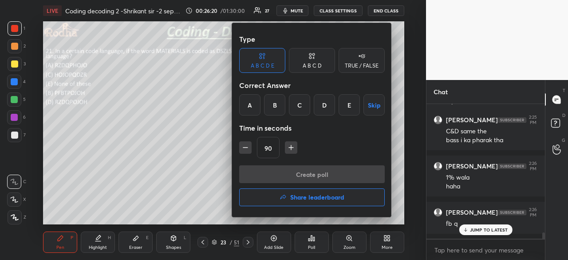
click at [293, 146] on icon "button" at bounding box center [291, 147] width 9 height 9
type input "105"
click at [254, 107] on div "A" at bounding box center [249, 104] width 21 height 21
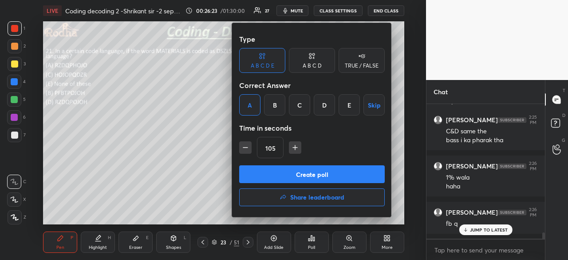
click at [303, 176] on button "Create poll" at bounding box center [312, 174] width 146 height 18
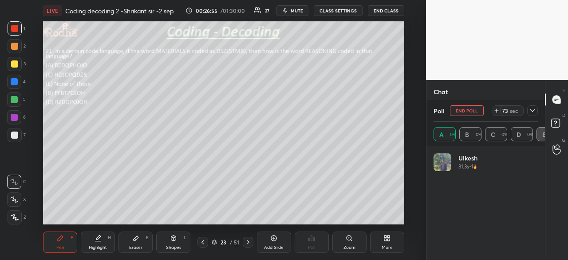
scroll to position [104, 102]
click at [392, 240] on div "More" at bounding box center [387, 241] width 34 height 21
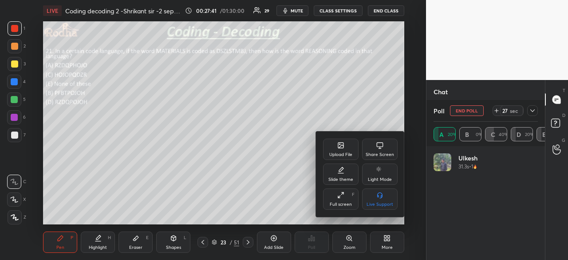
click at [392, 240] on div at bounding box center [284, 130] width 568 height 260
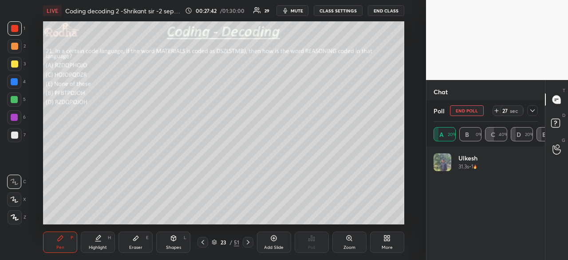
click at [392, 240] on div "More" at bounding box center [387, 241] width 34 height 21
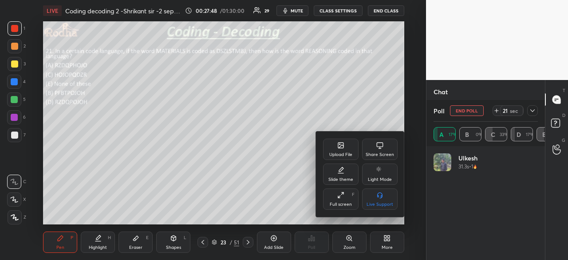
click at [392, 240] on div at bounding box center [284, 130] width 568 height 260
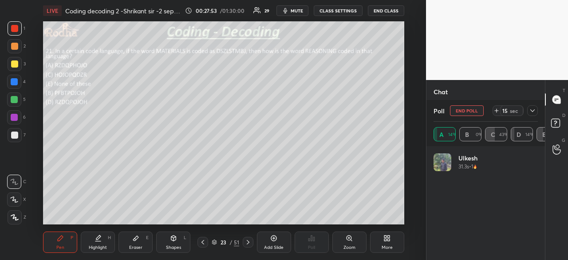
click at [396, 243] on div "More" at bounding box center [387, 241] width 34 height 21
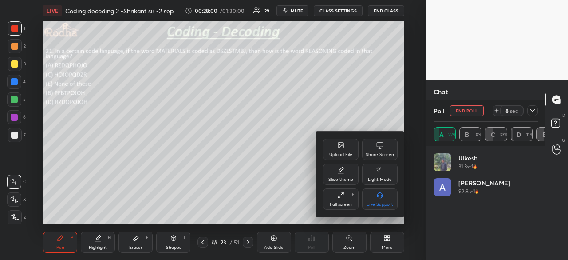
click at [387, 243] on div at bounding box center [284, 130] width 568 height 260
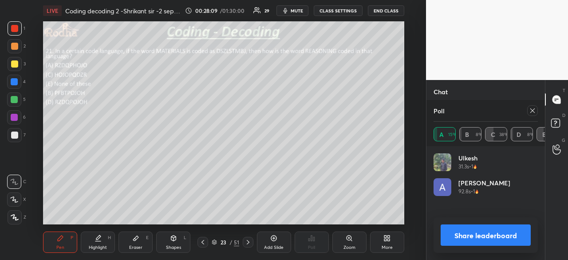
click at [465, 225] on button "Share leaderboard" at bounding box center [486, 234] width 90 height 21
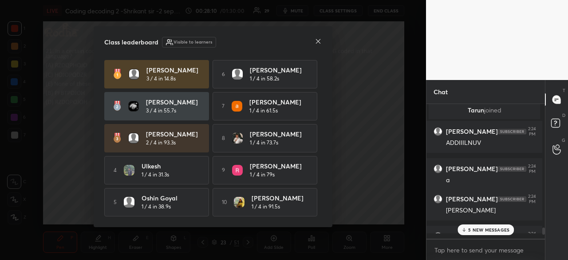
scroll to position [132, 116]
click at [319, 40] on icon at bounding box center [318, 41] width 7 height 7
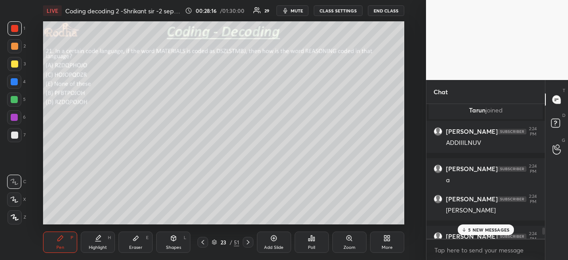
click at [485, 231] on p "5 NEW MESSAGES" at bounding box center [488, 229] width 41 height 5
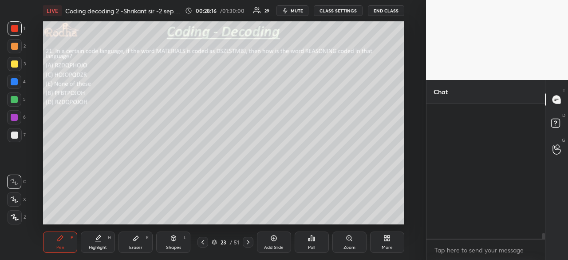
scroll to position [2992, 0]
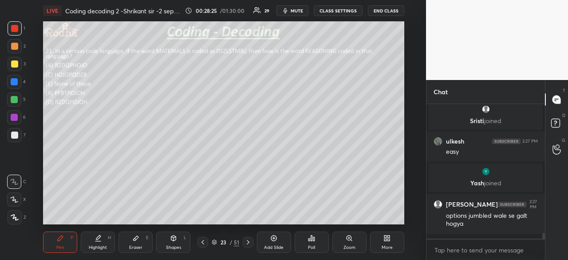
click at [134, 240] on icon at bounding box center [135, 238] width 5 height 5
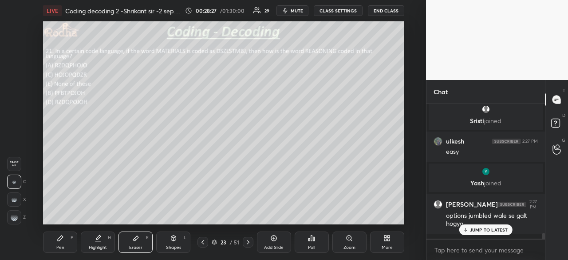
scroll to position [3022, 0]
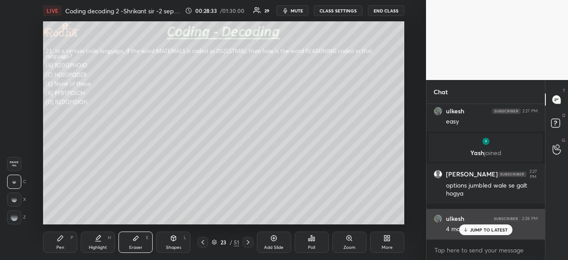
click at [476, 229] on p "JUMP TO LATEST" at bounding box center [489, 229] width 38 height 5
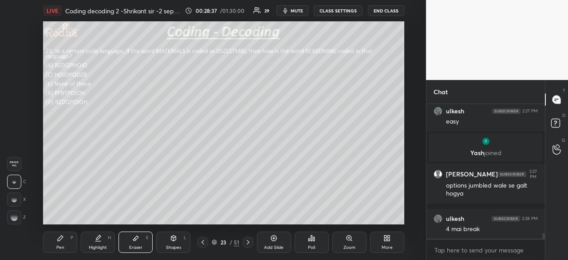
click at [64, 241] on div "Pen P" at bounding box center [60, 241] width 34 height 21
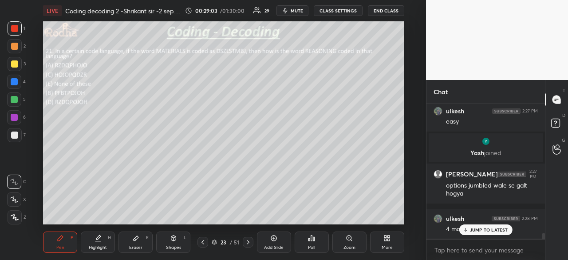
scroll to position [3059, 0]
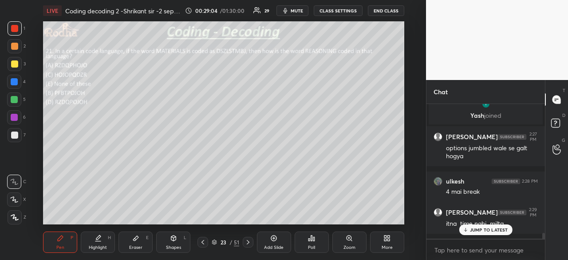
click at [475, 230] on p "JUMP TO LATEST" at bounding box center [489, 229] width 38 height 5
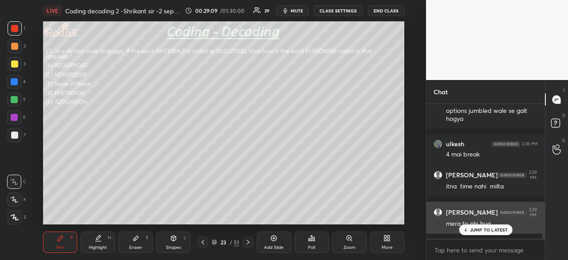
click at [473, 231] on p "JUMP TO LATEST" at bounding box center [489, 229] width 38 height 5
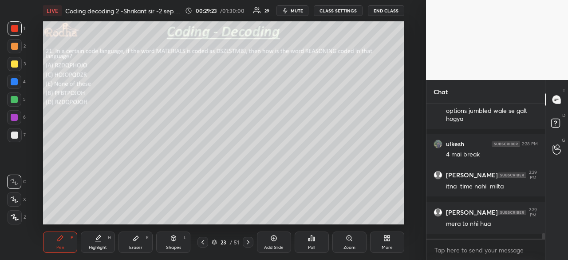
click at [16, 134] on div at bounding box center [14, 134] width 7 height 7
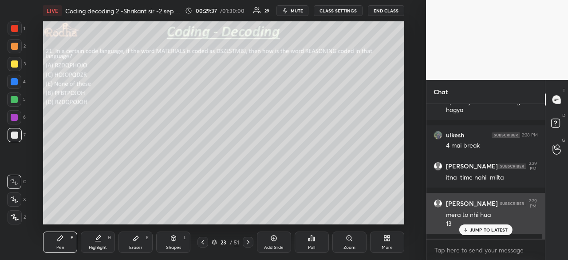
click at [480, 229] on p "JUMP TO LATEST" at bounding box center [489, 229] width 38 height 5
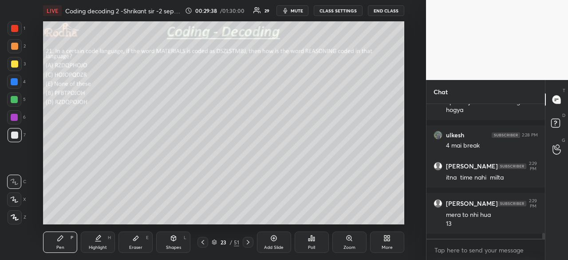
scroll to position [3114, 0]
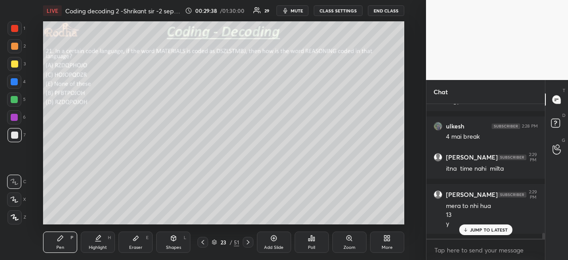
click at [18, 29] on div at bounding box center [14, 28] width 7 height 7
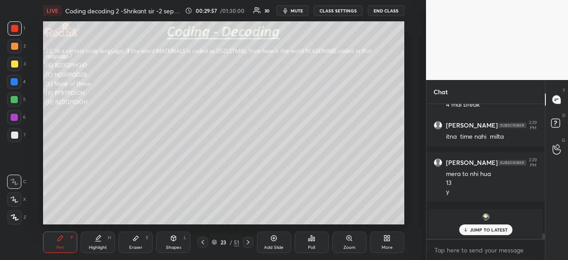
click at [17, 135] on div at bounding box center [14, 134] width 7 height 7
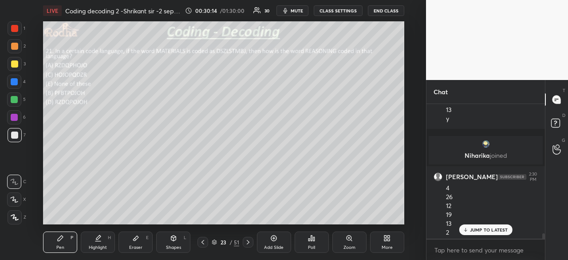
scroll to position [3228, 0]
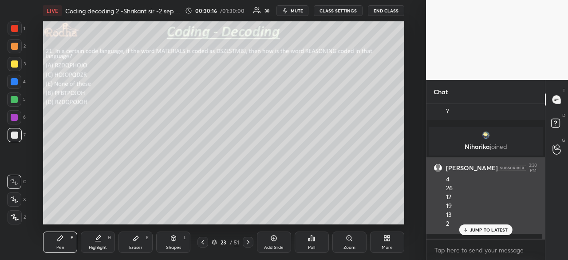
click at [474, 227] on p "JUMP TO LATEST" at bounding box center [489, 229] width 38 height 5
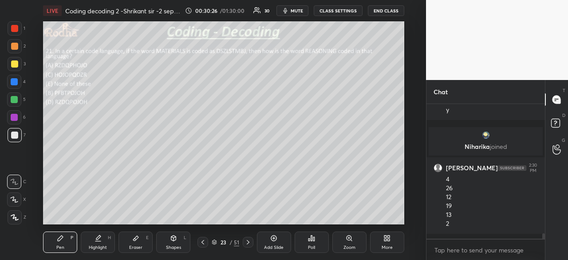
click at [16, 29] on div at bounding box center [14, 28] width 7 height 7
click at [16, 82] on div at bounding box center [14, 81] width 7 height 7
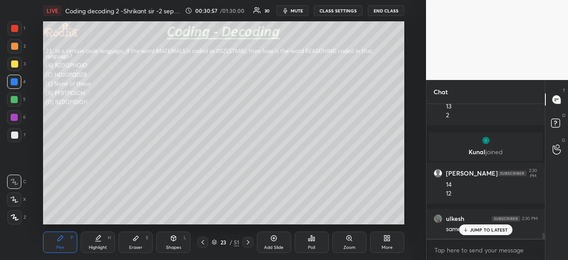
scroll to position [3143, 0]
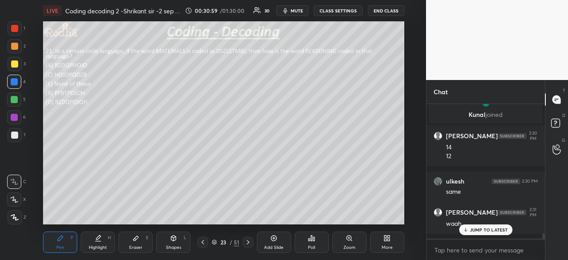
click at [138, 243] on div "Eraser E" at bounding box center [136, 241] width 34 height 21
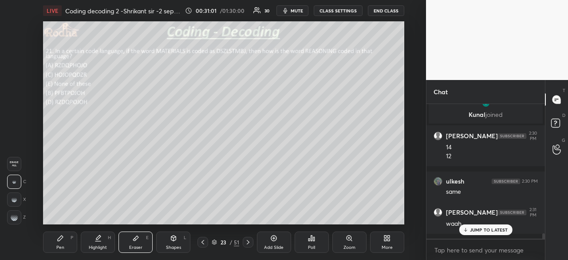
click at [475, 229] on p "JUMP TO LATEST" at bounding box center [489, 229] width 38 height 5
click at [67, 239] on div "Pen P" at bounding box center [60, 241] width 34 height 21
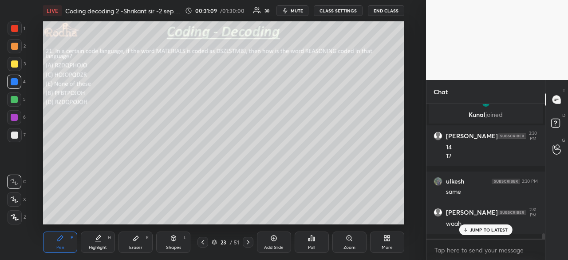
scroll to position [3181, 0]
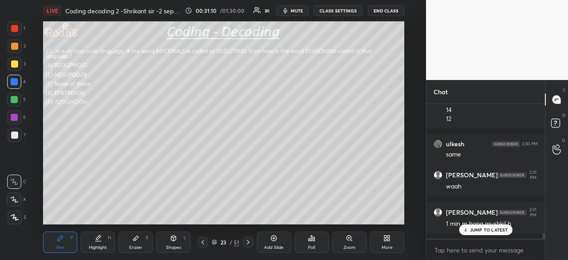
click at [17, 28] on div at bounding box center [14, 28] width 7 height 7
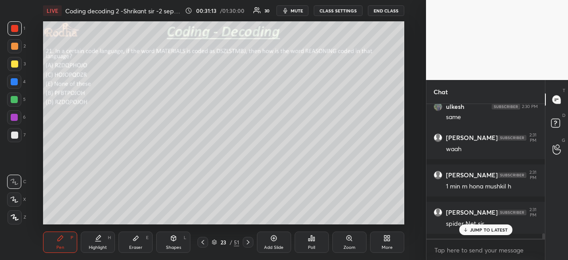
click at [15, 136] on div at bounding box center [14, 134] width 7 height 7
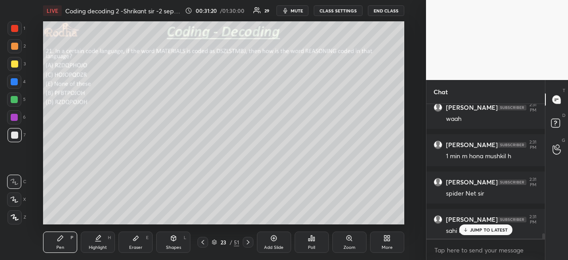
click at [18, 26] on div at bounding box center [14, 28] width 7 height 7
click at [18, 82] on div at bounding box center [14, 82] width 14 height 14
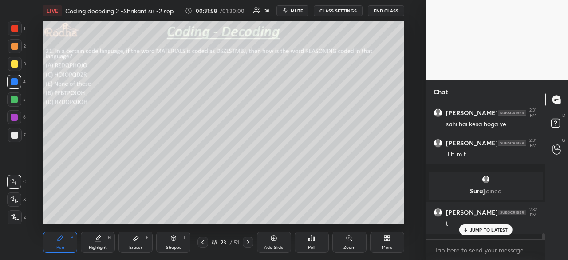
scroll to position [3387, 0]
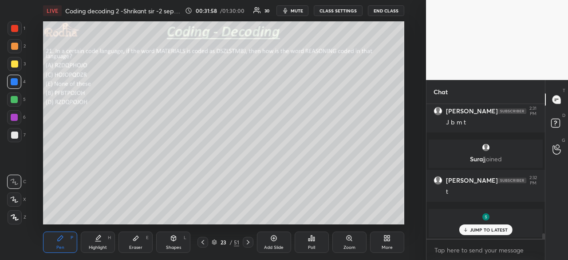
click at [478, 229] on p "JUMP TO LATEST" at bounding box center [489, 229] width 38 height 5
click at [15, 64] on div at bounding box center [14, 63] width 7 height 7
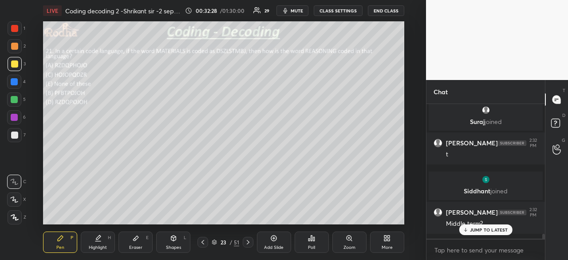
scroll to position [3454, 0]
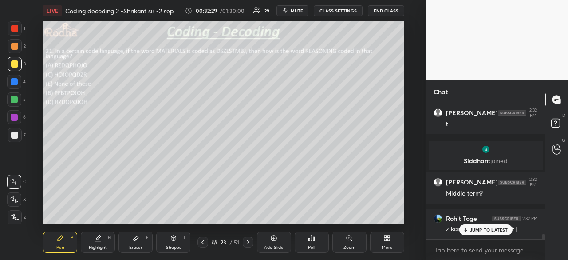
click at [12, 83] on div at bounding box center [14, 81] width 7 height 7
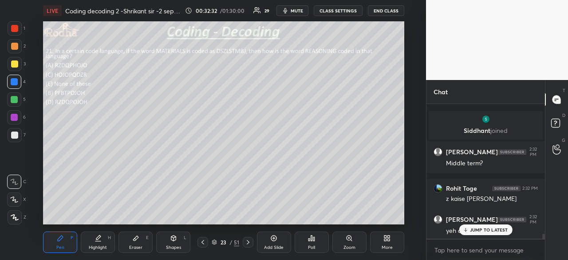
scroll to position [3521, 0]
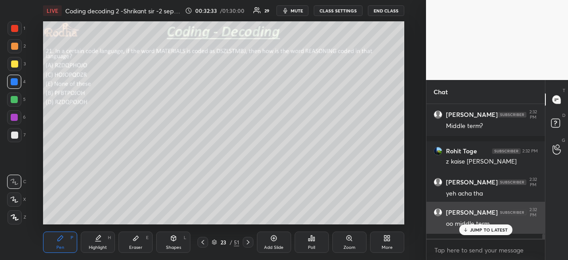
click at [477, 230] on p "JUMP TO LATEST" at bounding box center [489, 229] width 38 height 5
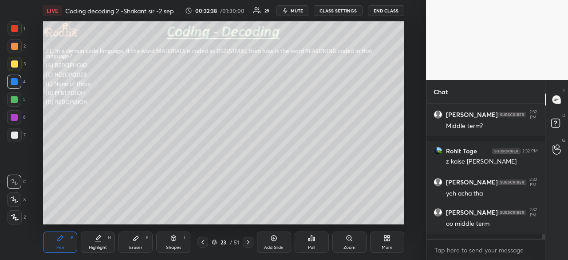
scroll to position [3559, 0]
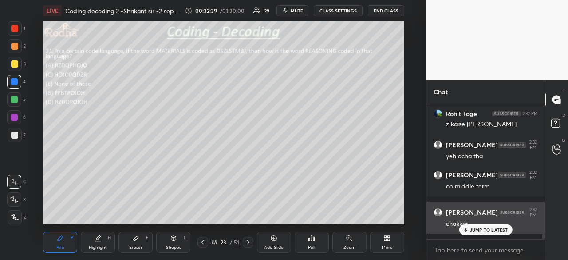
click at [488, 229] on p "JUMP TO LATEST" at bounding box center [489, 229] width 38 height 5
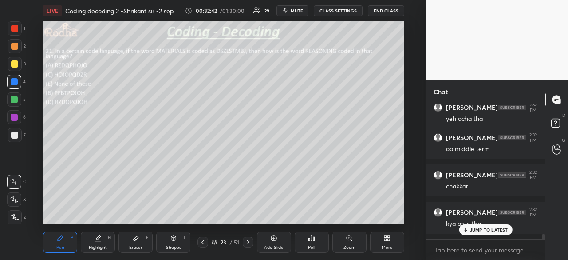
click at [478, 233] on div "JUMP TO LATEST" at bounding box center [485, 229] width 53 height 11
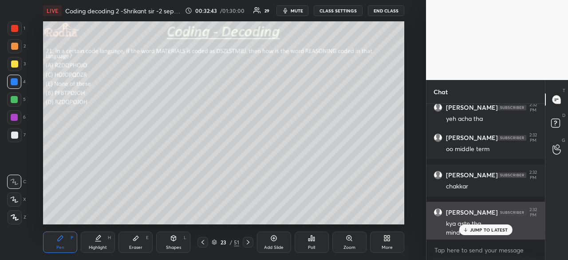
scroll to position [3605, 0]
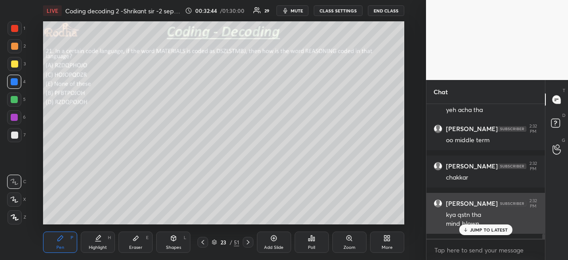
click at [487, 229] on p "JUMP TO LATEST" at bounding box center [489, 229] width 38 height 5
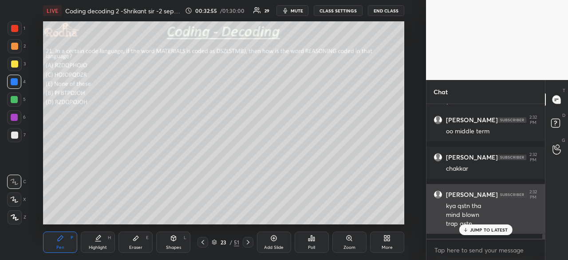
click at [481, 225] on div "JUMP TO LATEST" at bounding box center [485, 229] width 53 height 11
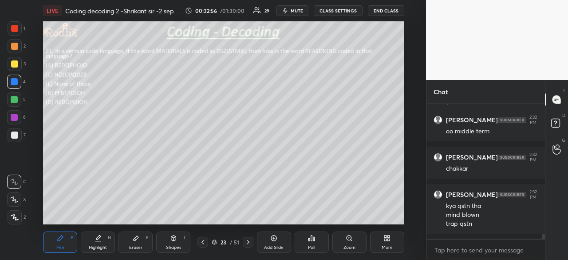
scroll to position [3644, 0]
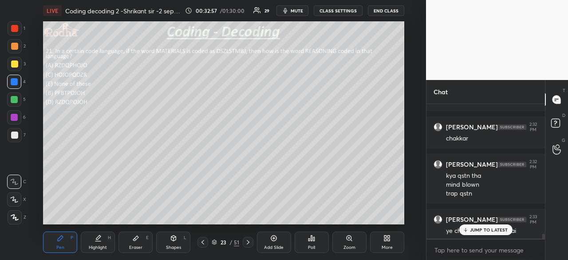
click at [16, 29] on div at bounding box center [14, 28] width 7 height 7
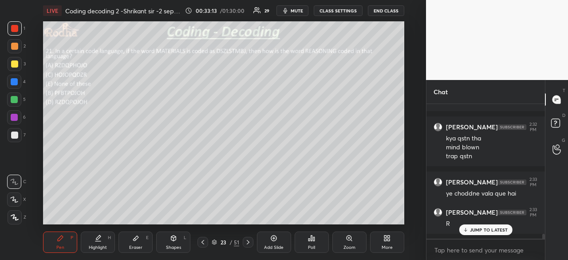
scroll to position [3719, 0]
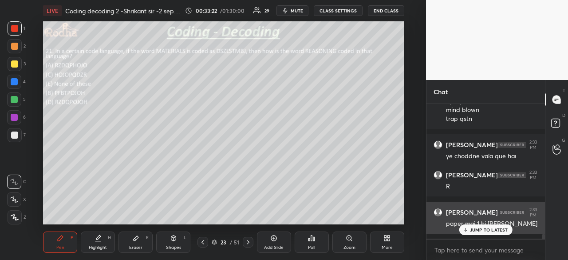
click at [472, 231] on p "JUMP TO LATEST" at bounding box center [489, 229] width 38 height 5
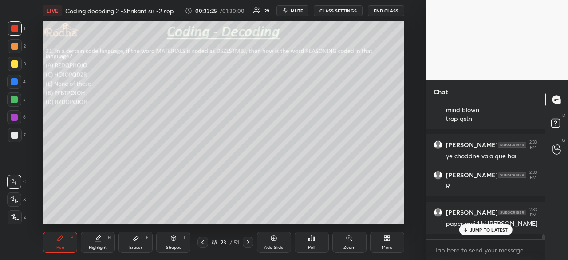
scroll to position [3756, 0]
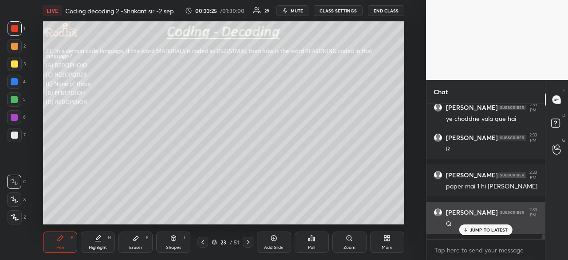
click at [484, 228] on p "JUMP TO LATEST" at bounding box center [489, 229] width 38 height 5
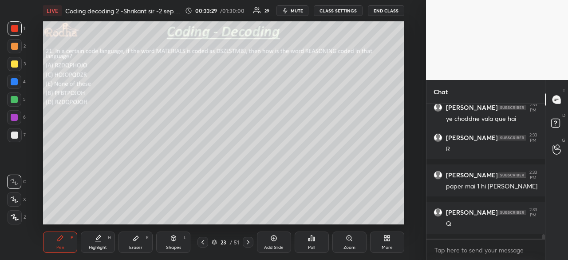
click at [17, 134] on div at bounding box center [14, 134] width 7 height 7
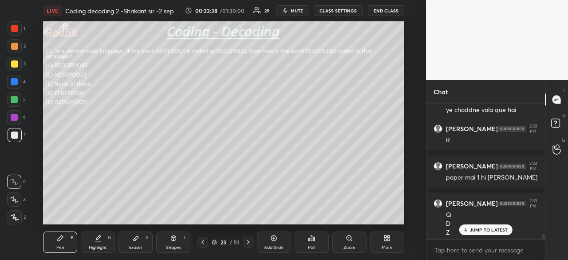
scroll to position [3774, 0]
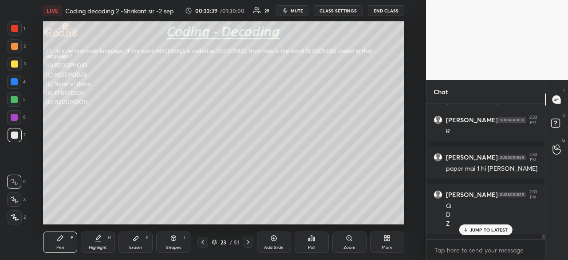
click at [16, 81] on div at bounding box center [14, 81] width 7 height 7
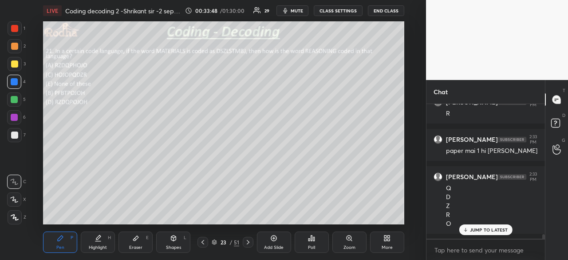
scroll to position [3823, 0]
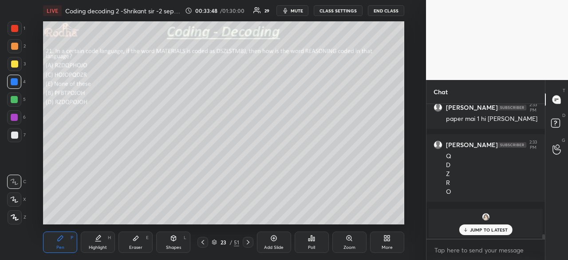
click at [492, 231] on p "JUMP TO LATEST" at bounding box center [489, 229] width 38 height 5
click at [16, 30] on div at bounding box center [14, 28] width 7 height 7
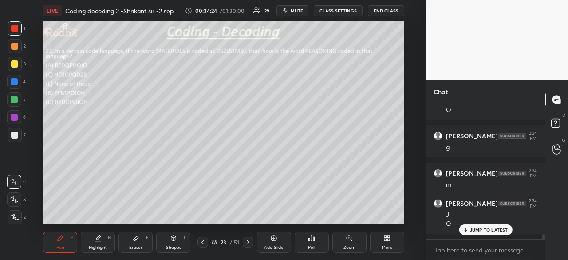
scroll to position [4136, 0]
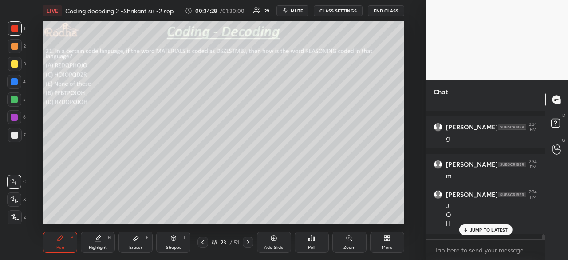
click at [16, 83] on div at bounding box center [14, 81] width 7 height 7
click at [16, 28] on div at bounding box center [14, 28] width 7 height 7
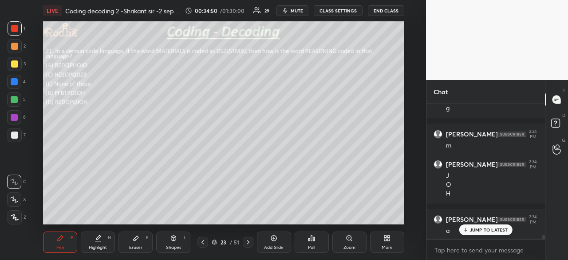
click at [17, 66] on div at bounding box center [14, 63] width 7 height 7
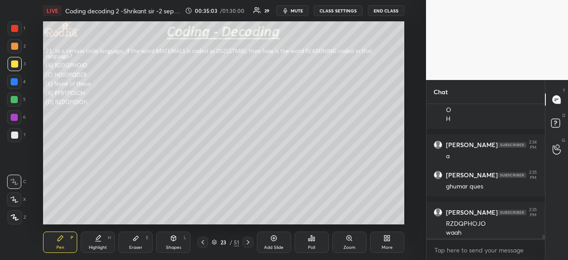
scroll to position [4249, 0]
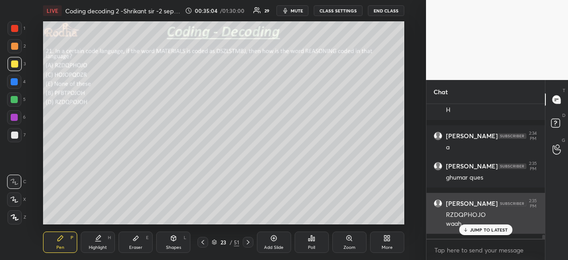
click at [477, 229] on p "JUMP TO LATEST" at bounding box center [489, 229] width 38 height 5
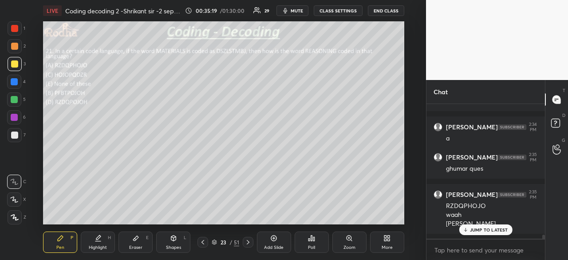
click at [486, 231] on p "JUMP TO LATEST" at bounding box center [489, 229] width 38 height 5
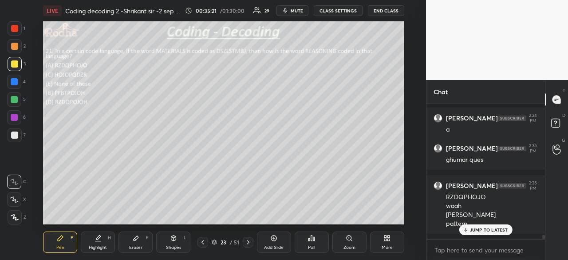
click at [496, 230] on p "JUMP TO LATEST" at bounding box center [489, 229] width 38 height 5
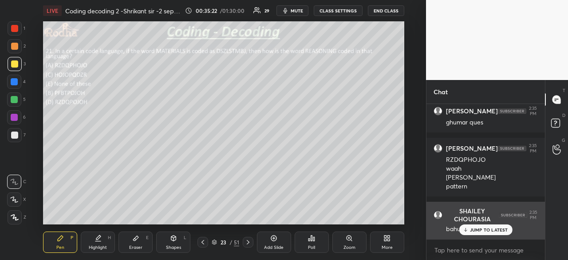
click at [494, 231] on p "JUMP TO LATEST" at bounding box center [489, 229] width 38 height 5
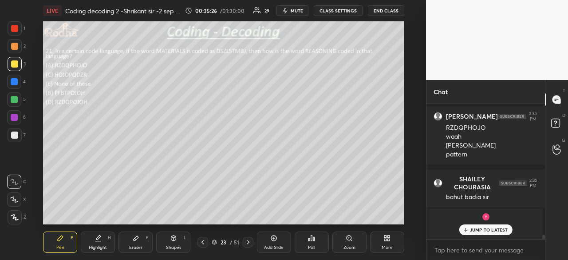
click at [490, 234] on div "JUMP TO LATEST" at bounding box center [485, 229] width 53 height 11
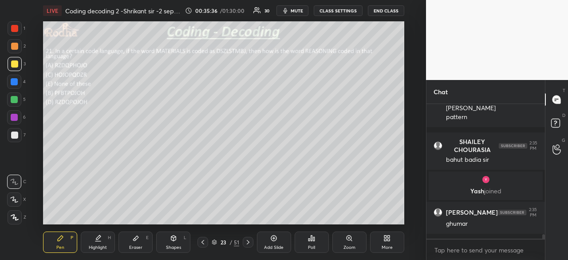
scroll to position [3829, 0]
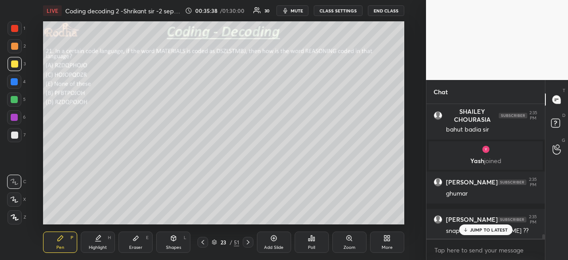
click at [487, 229] on p "JUMP TO LATEST" at bounding box center [489, 229] width 38 height 5
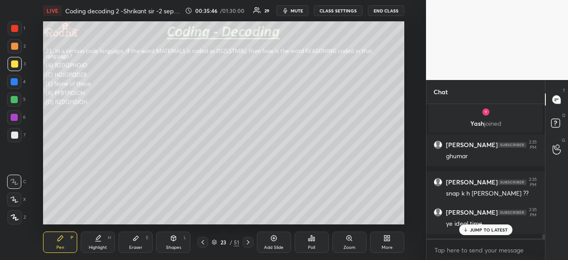
click at [471, 225] on div "JUMP TO LATEST" at bounding box center [485, 229] width 53 height 11
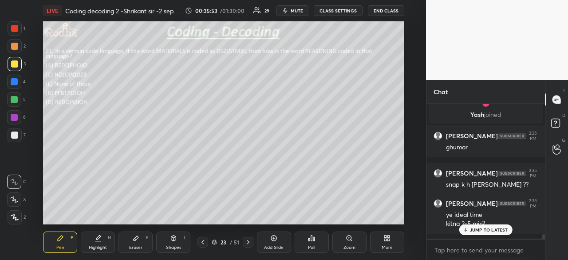
click at [479, 231] on p "JUMP TO LATEST" at bounding box center [489, 229] width 38 height 5
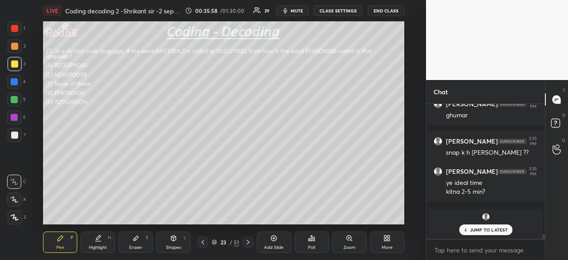
click at [492, 230] on p "JUMP TO LATEST" at bounding box center [489, 229] width 38 height 5
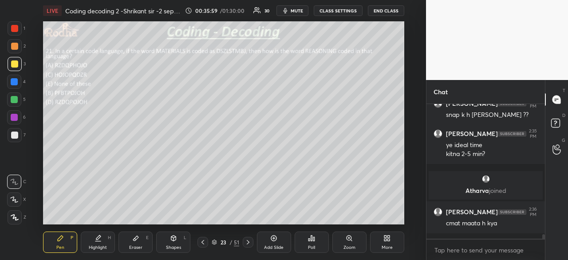
scroll to position [3887, 0]
click at [247, 246] on div at bounding box center [248, 242] width 11 height 11
click at [306, 239] on div "Poll" at bounding box center [312, 241] width 34 height 21
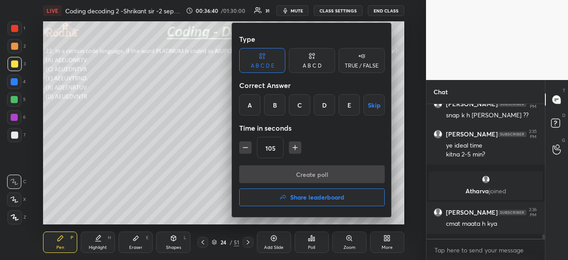
click at [322, 107] on div "D" at bounding box center [324, 104] width 21 height 21
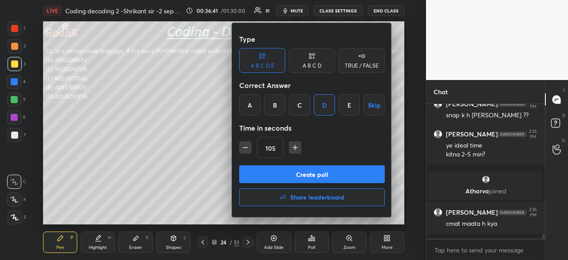
click at [310, 175] on button "Create poll" at bounding box center [312, 174] width 146 height 18
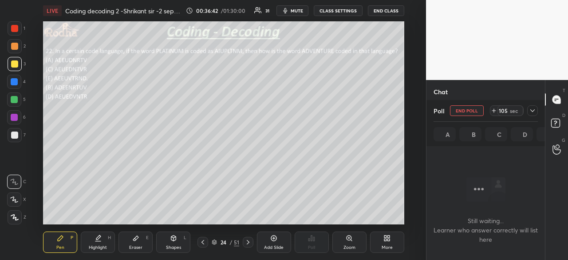
scroll to position [3687, 0]
click at [13, 33] on div at bounding box center [15, 28] width 14 height 14
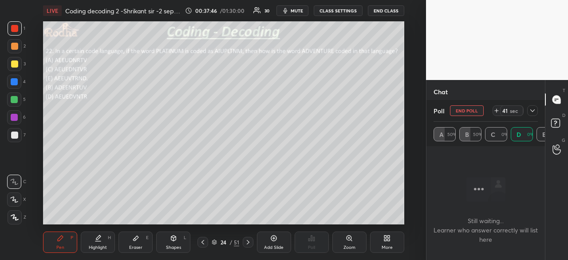
click at [386, 244] on div "More" at bounding box center [387, 241] width 34 height 21
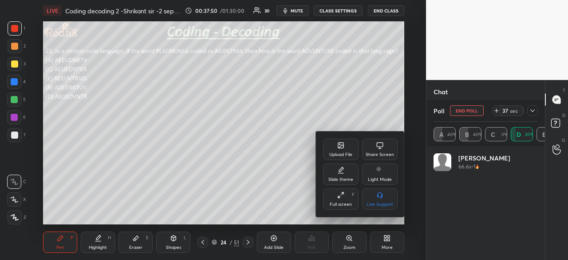
scroll to position [104, 102]
click at [344, 150] on div "Upload File" at bounding box center [341, 148] width 36 height 21
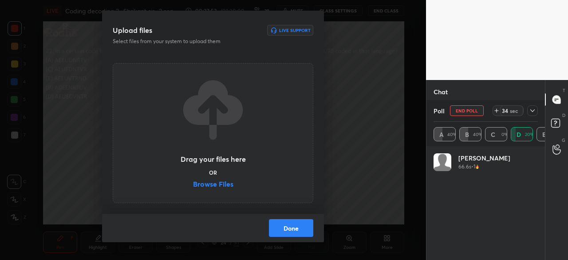
click at [221, 182] on label "Browse Files" at bounding box center [213, 184] width 40 height 9
click at [193, 182] on input "Browse Files" at bounding box center [193, 184] width 0 height 9
click at [213, 158] on h3 "Drag your files here" at bounding box center [213, 158] width 65 height 7
click at [287, 228] on button "Done" at bounding box center [291, 228] width 44 height 18
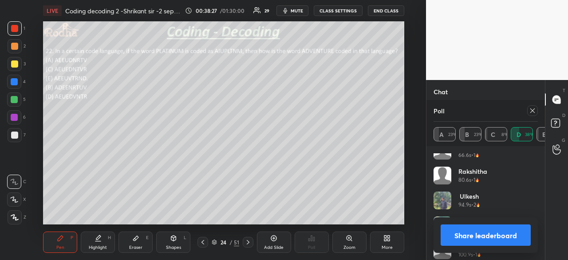
scroll to position [18, 0]
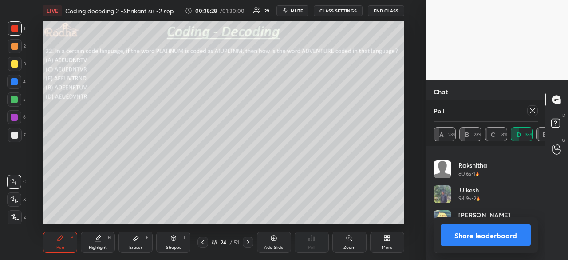
click at [496, 232] on button "Share leaderboard" at bounding box center [486, 234] width 90 height 21
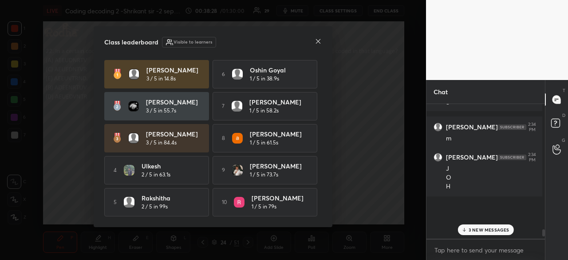
scroll to position [132, 116]
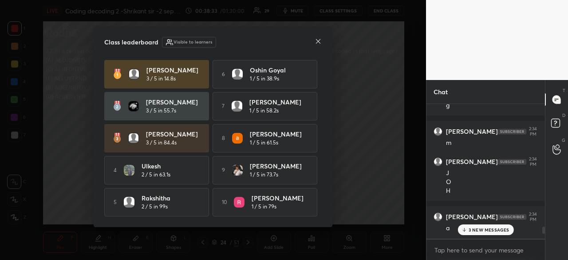
click at [320, 42] on icon at bounding box center [318, 41] width 7 height 7
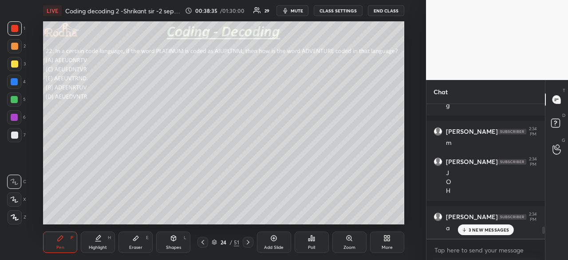
click at [493, 230] on p "3 NEW MESSAGES" at bounding box center [489, 229] width 41 height 5
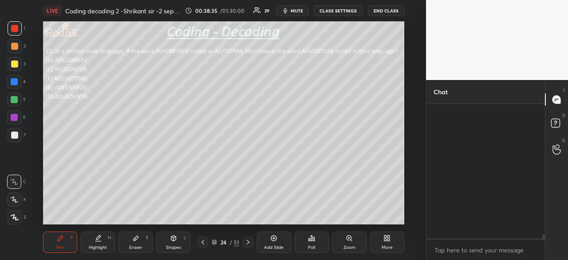
scroll to position [4117, 0]
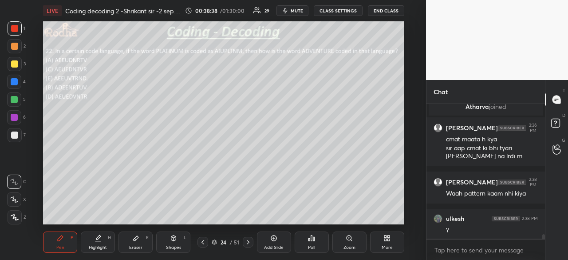
click at [16, 32] on div at bounding box center [15, 28] width 14 height 14
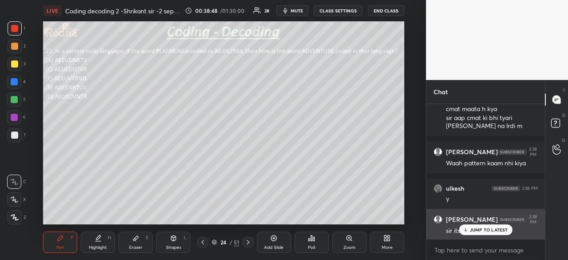
click at [488, 232] on p "JUMP TO LATEST" at bounding box center [489, 229] width 38 height 5
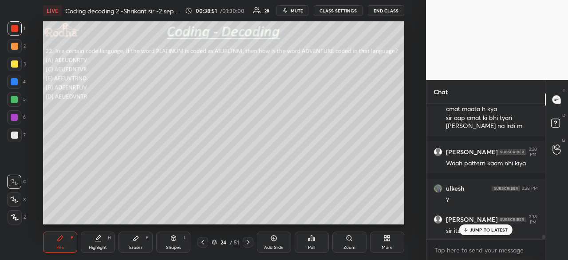
scroll to position [4179, 0]
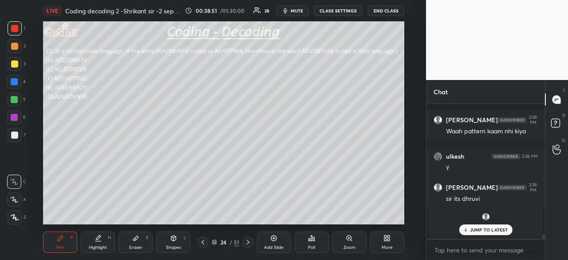
click at [485, 230] on p "JUMP TO LATEST" at bounding box center [489, 229] width 38 height 5
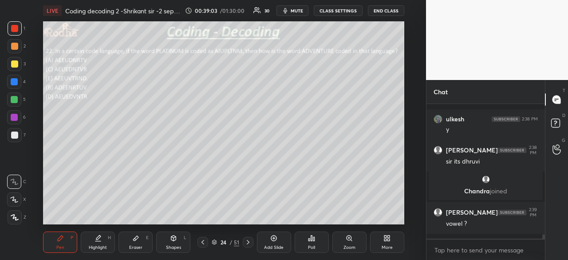
scroll to position [4046, 0]
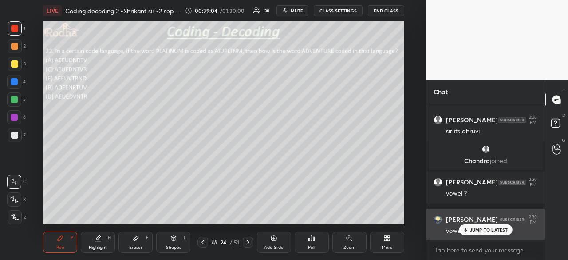
click at [475, 228] on p "JUMP TO LATEST" at bounding box center [489, 229] width 38 height 5
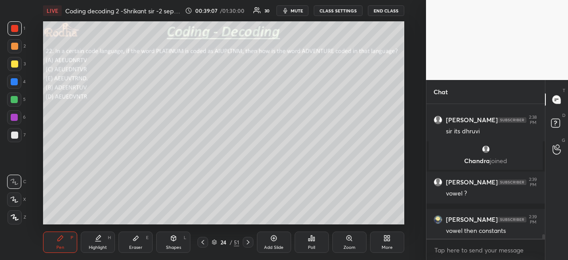
scroll to position [4083, 0]
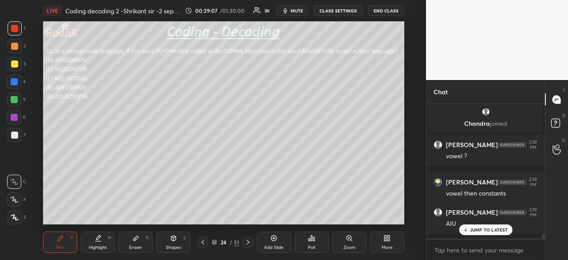
click at [486, 229] on p "JUMP TO LATEST" at bounding box center [489, 229] width 38 height 5
click at [14, 82] on div at bounding box center [14, 81] width 7 height 7
click at [15, 29] on div at bounding box center [14, 28] width 7 height 7
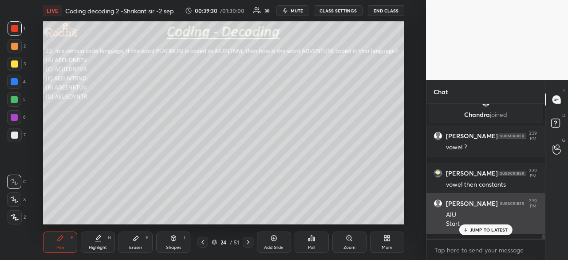
click at [476, 227] on p "JUMP TO LATEST" at bounding box center [489, 229] width 38 height 5
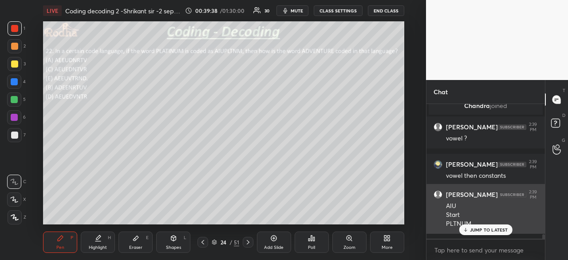
click at [477, 229] on p "JUMP TO LATEST" at bounding box center [489, 229] width 38 height 5
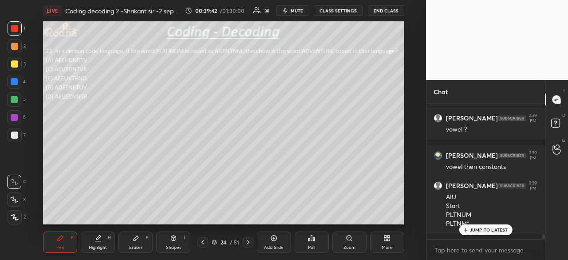
scroll to position [4140, 0]
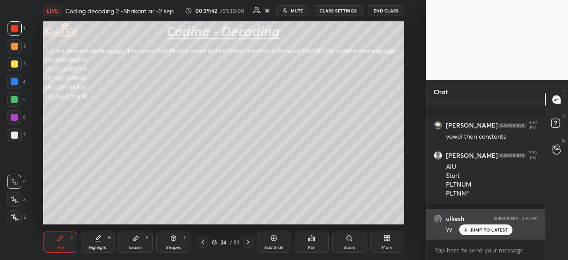
click at [482, 229] on p "JUMP TO LATEST" at bounding box center [489, 229] width 38 height 5
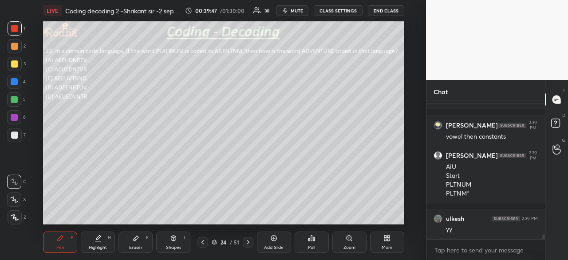
click at [14, 82] on div at bounding box center [14, 81] width 7 height 7
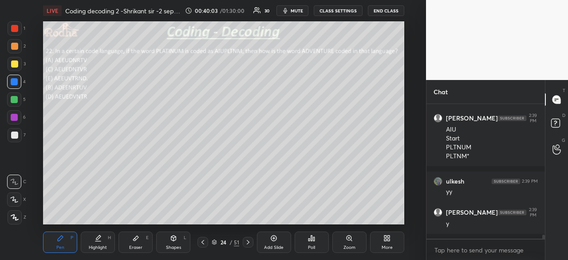
click at [15, 29] on div at bounding box center [14, 28] width 7 height 7
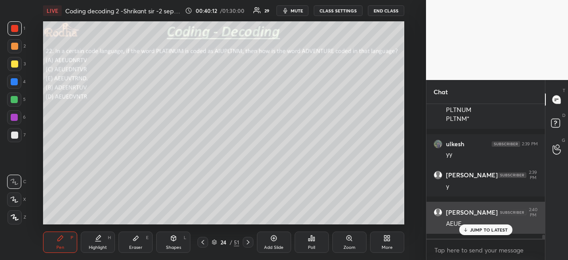
click at [480, 228] on p "JUMP TO LATEST" at bounding box center [489, 229] width 38 height 5
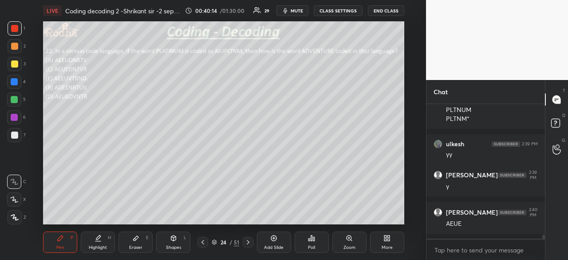
click at [16, 134] on div at bounding box center [14, 134] width 7 height 7
click at [15, 29] on div at bounding box center [14, 28] width 7 height 7
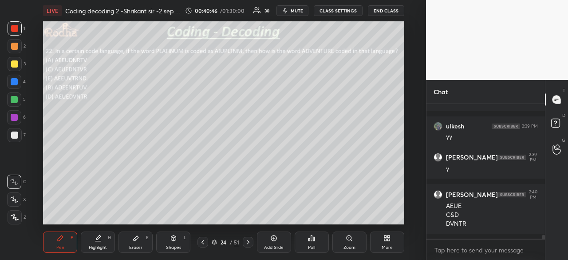
scroll to position [4241, 0]
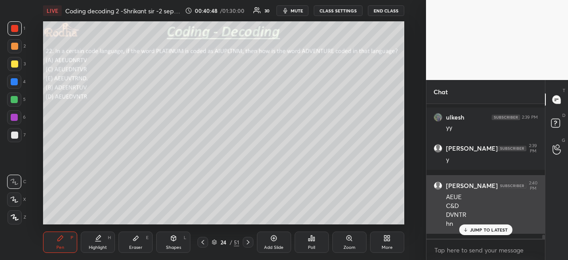
click at [480, 231] on p "JUMP TO LATEST" at bounding box center [489, 229] width 38 height 5
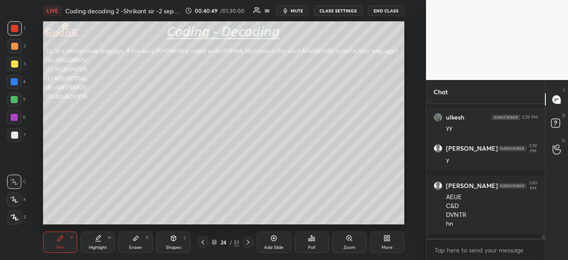
scroll to position [4272, 0]
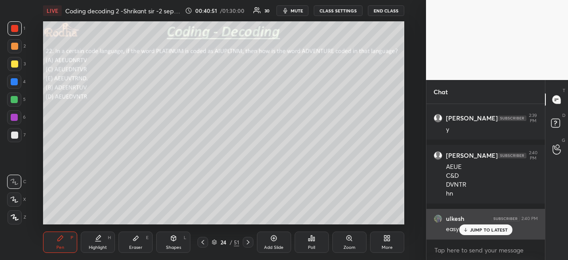
click at [465, 226] on div "JUMP TO LATEST" at bounding box center [485, 229] width 53 height 11
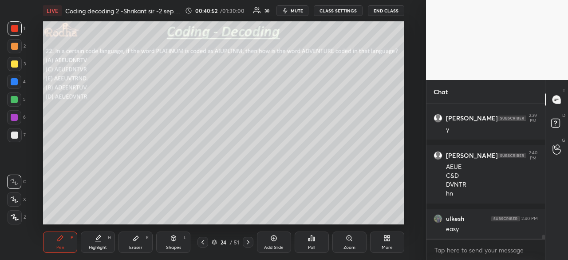
scroll to position [4309, 0]
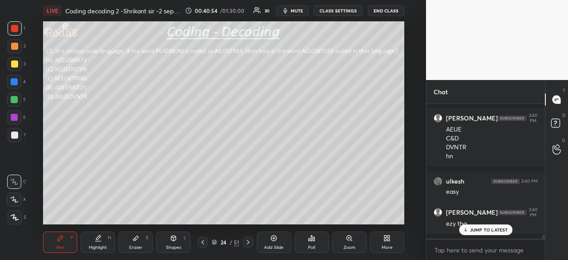
click at [480, 232] on p "JUMP TO LATEST" at bounding box center [489, 229] width 38 height 5
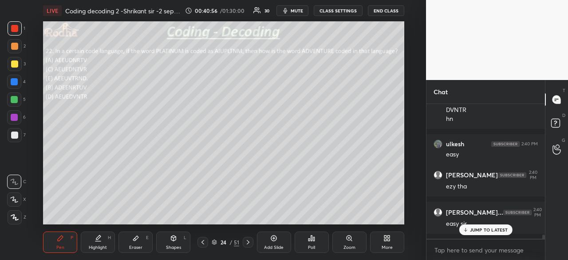
click at [483, 232] on p "JUMP TO LATEST" at bounding box center [489, 229] width 38 height 5
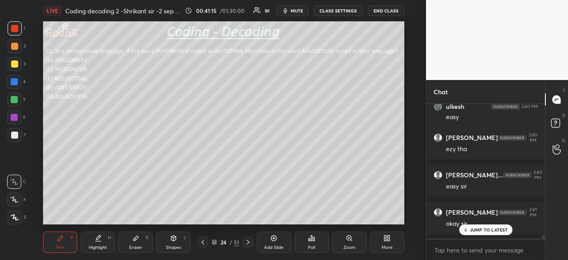
click at [492, 229] on p "JUMP TO LATEST" at bounding box center [489, 229] width 38 height 5
click at [250, 242] on icon at bounding box center [248, 241] width 7 height 7
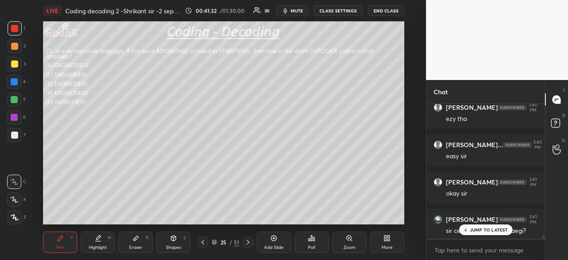
scroll to position [4444, 0]
click at [498, 230] on p "JUMP TO LATEST" at bounding box center [489, 229] width 38 height 5
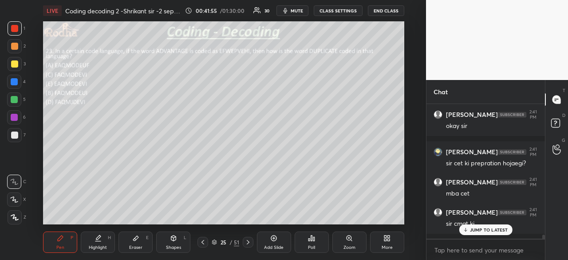
scroll to position [4518, 0]
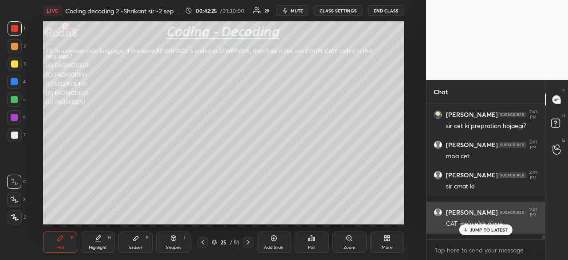
click at [481, 234] on div "JUMP TO LATEST" at bounding box center [485, 229] width 53 height 11
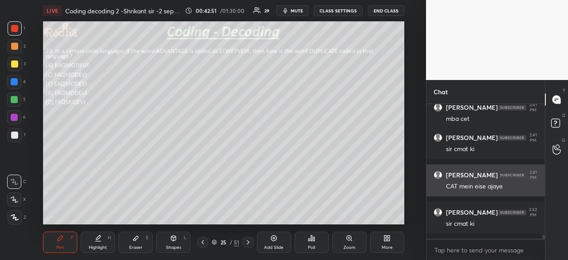
scroll to position [4593, 0]
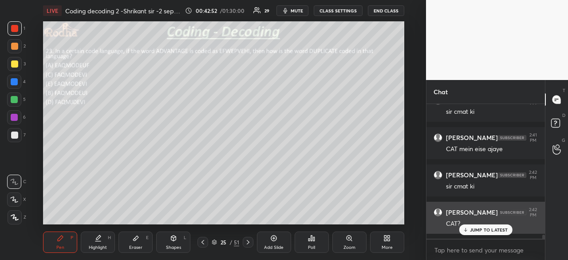
click at [482, 228] on p "JUMP TO LATEST" at bounding box center [489, 229] width 38 height 5
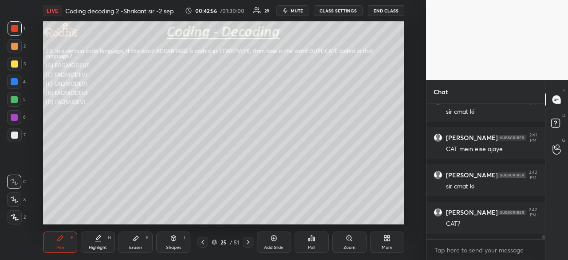
scroll to position [4630, 0]
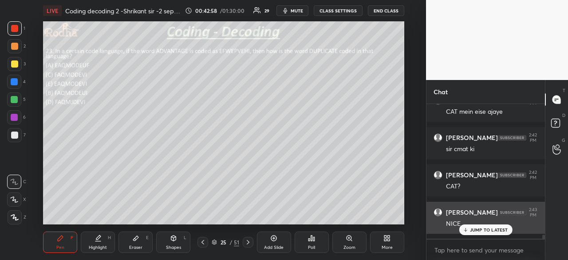
click at [488, 228] on p "JUMP TO LATEST" at bounding box center [489, 229] width 38 height 5
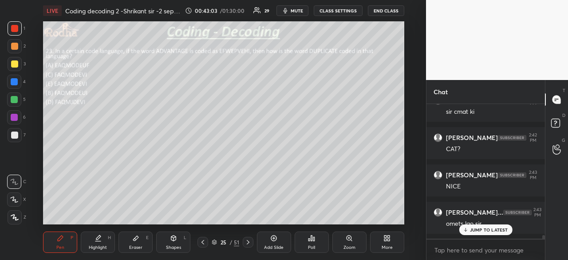
scroll to position [4705, 0]
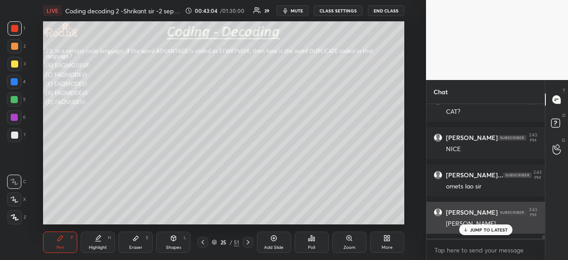
click at [481, 230] on p "JUMP TO LATEST" at bounding box center [489, 229] width 38 height 5
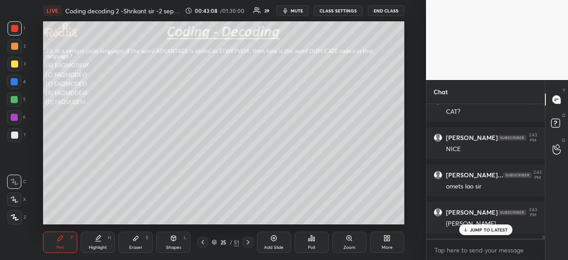
scroll to position [4742, 0]
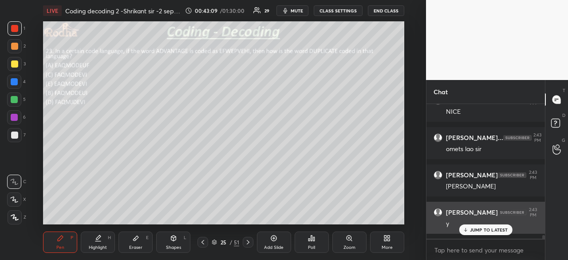
click at [488, 228] on p "JUMP TO LATEST" at bounding box center [489, 229] width 38 height 5
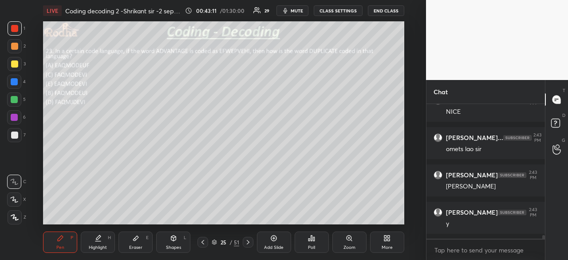
click at [137, 237] on icon at bounding box center [135, 238] width 5 height 5
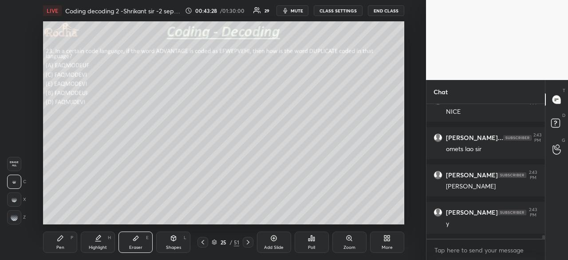
click at [66, 239] on div "Pen P" at bounding box center [60, 241] width 34 height 21
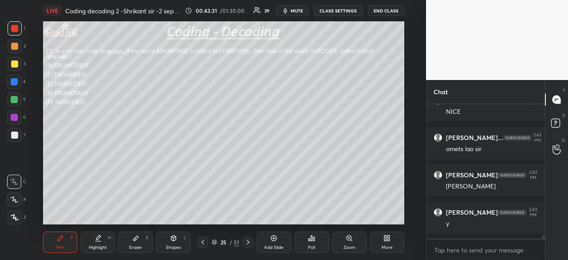
scroll to position [4779, 0]
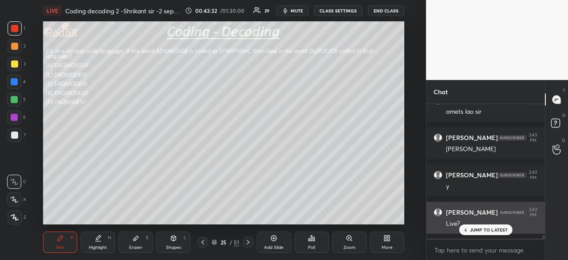
click at [483, 228] on p "JUMP TO LATEST" at bounding box center [489, 229] width 38 height 5
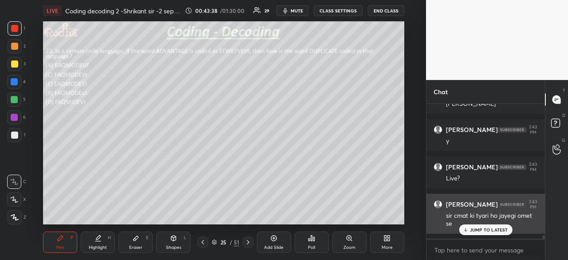
click at [474, 226] on div "JUMP TO LATEST" at bounding box center [485, 229] width 53 height 11
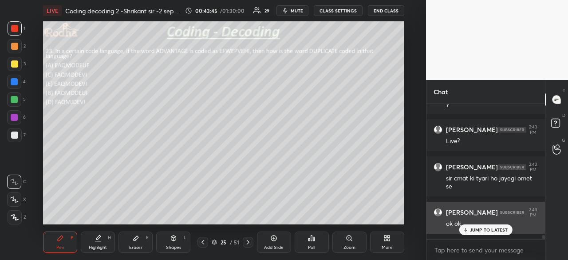
click at [486, 229] on p "JUMP TO LATEST" at bounding box center [489, 229] width 38 height 5
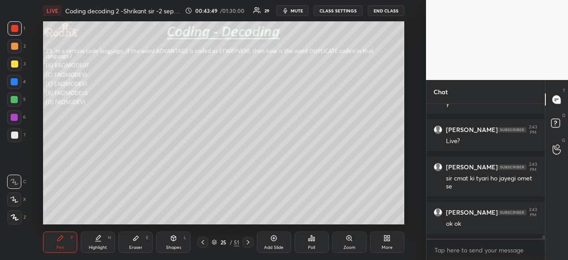
click at [18, 28] on div at bounding box center [14, 28] width 7 height 7
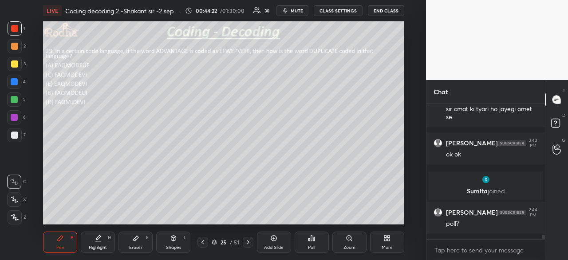
scroll to position [4505, 0]
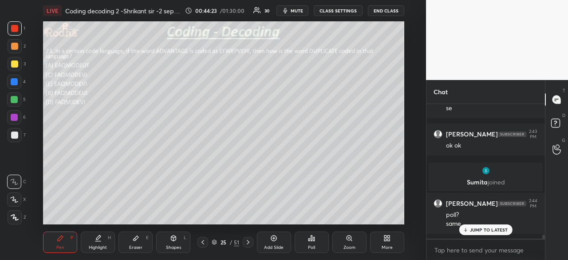
click at [480, 229] on p "JUMP TO LATEST" at bounding box center [489, 229] width 38 height 5
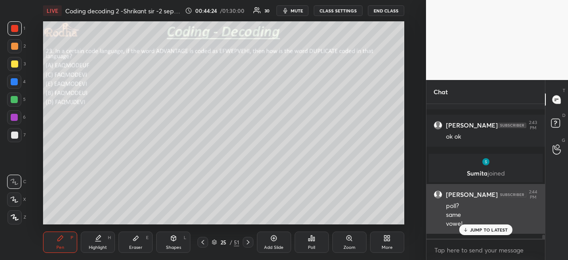
click at [478, 229] on p "JUMP TO LATEST" at bounding box center [489, 229] width 38 height 5
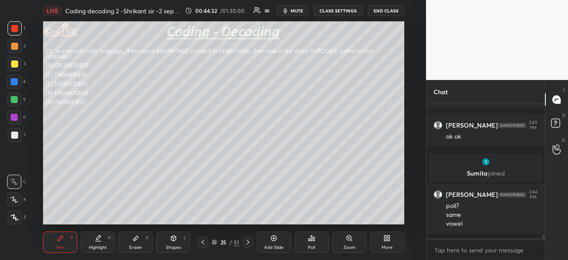
scroll to position [4523, 0]
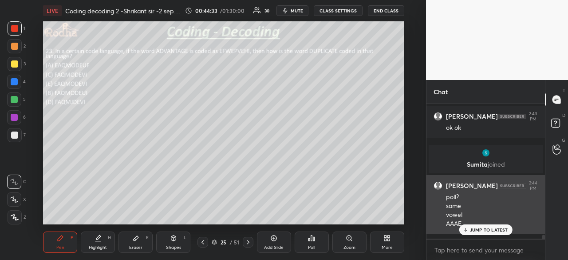
click at [475, 228] on p "JUMP TO LATEST" at bounding box center [489, 229] width 38 height 5
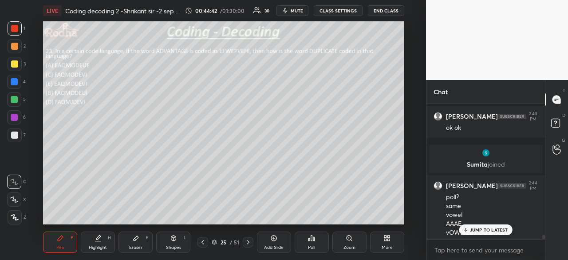
scroll to position [4532, 0]
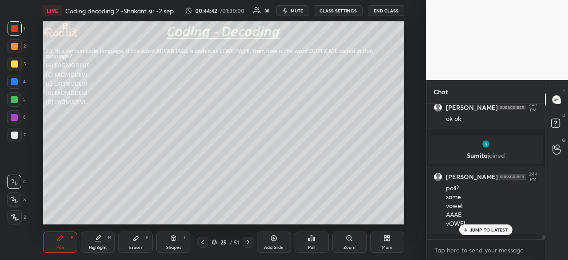
click at [16, 83] on div at bounding box center [14, 81] width 7 height 7
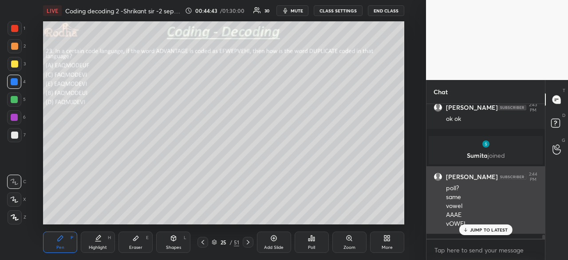
click at [473, 227] on p "JUMP TO LATEST" at bounding box center [489, 229] width 38 height 5
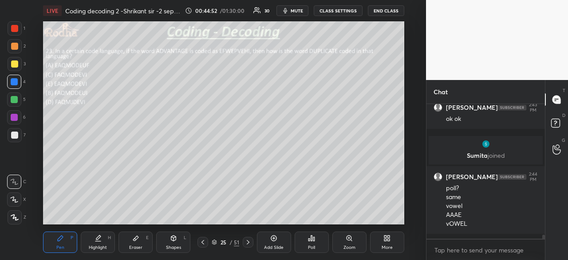
click at [16, 102] on div at bounding box center [14, 99] width 7 height 7
click at [16, 29] on div at bounding box center [14, 28] width 7 height 7
click at [16, 79] on div at bounding box center [14, 81] width 7 height 7
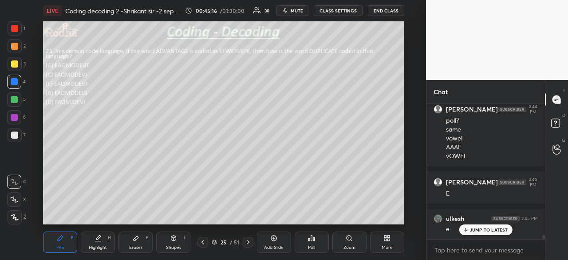
scroll to position [4608, 0]
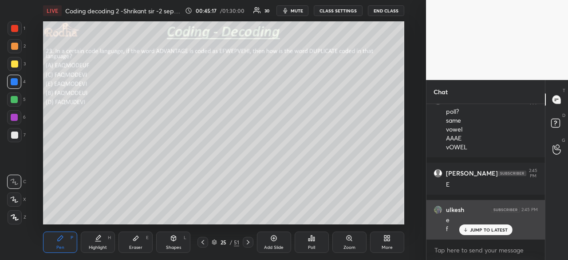
click at [480, 232] on p "JUMP TO LATEST" at bounding box center [489, 229] width 38 height 5
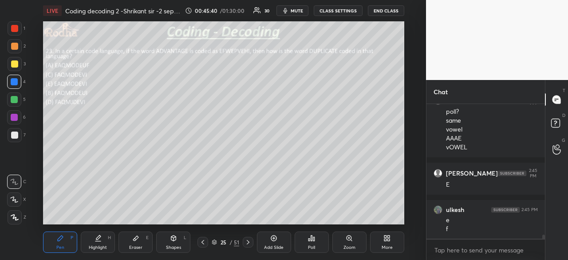
click at [14, 27] on div at bounding box center [14, 28] width 7 height 7
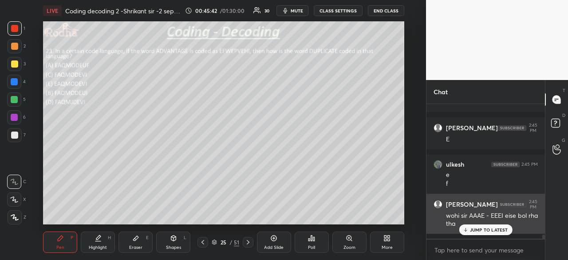
click at [488, 228] on p "JUMP TO LATEST" at bounding box center [489, 229] width 38 height 5
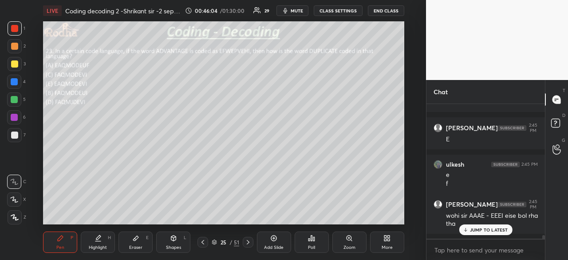
scroll to position [4691, 0]
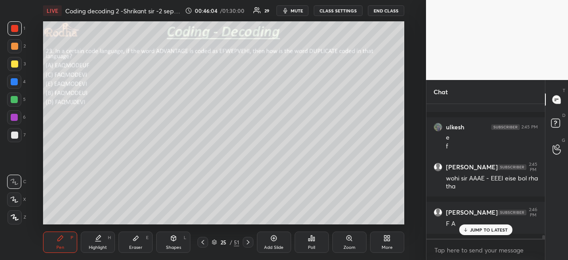
click at [15, 82] on div at bounding box center [14, 81] width 7 height 7
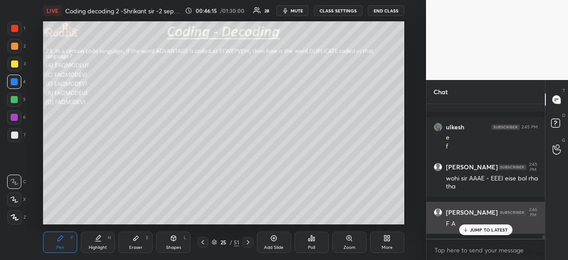
click at [476, 227] on p "JUMP TO LATEST" at bounding box center [489, 229] width 38 height 5
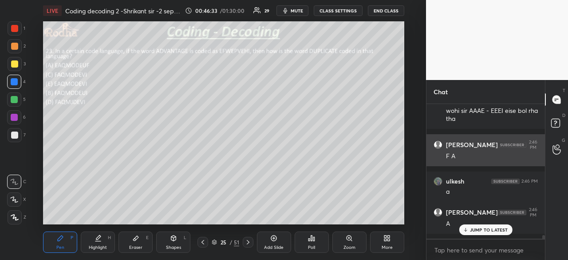
scroll to position [4767, 0]
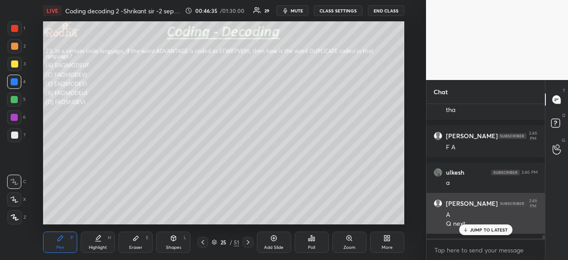
click at [472, 229] on p "JUMP TO LATEST" at bounding box center [489, 229] width 38 height 5
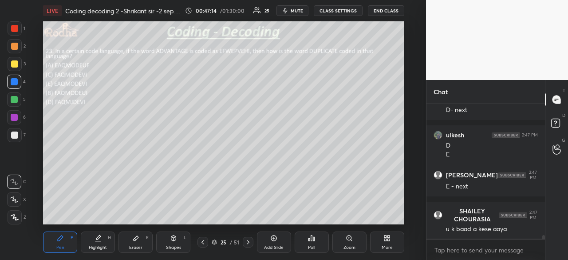
scroll to position [5090, 0]
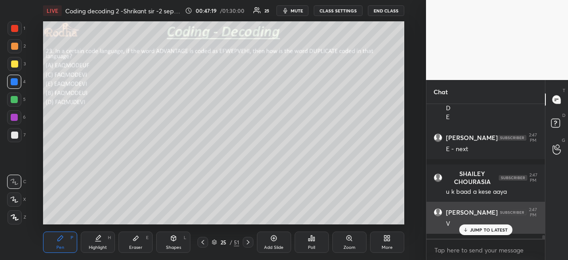
click at [490, 228] on p "JUMP TO LATEST" at bounding box center [489, 229] width 38 height 5
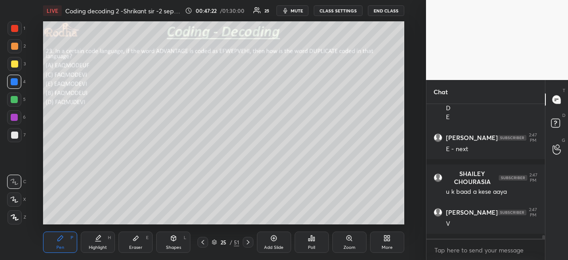
scroll to position [5120, 0]
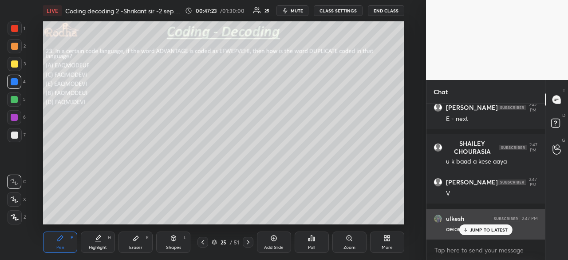
click at [482, 229] on p "JUMP TO LATEST" at bounding box center [489, 229] width 38 height 5
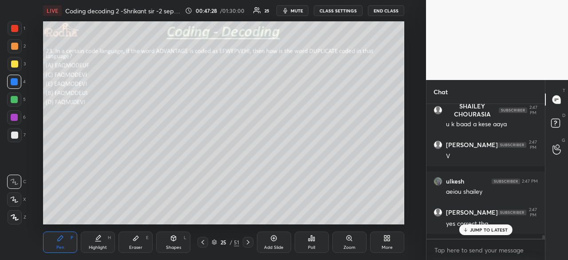
scroll to position [5195, 0]
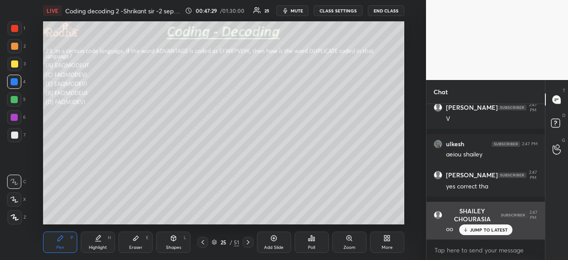
click at [475, 230] on p "JUMP TO LATEST" at bounding box center [489, 229] width 38 height 5
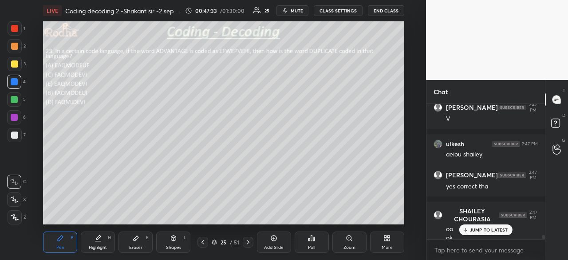
scroll to position [5204, 0]
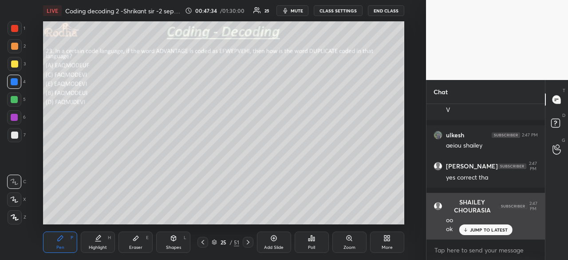
click at [478, 227] on p "JUMP TO LATEST" at bounding box center [489, 229] width 38 height 5
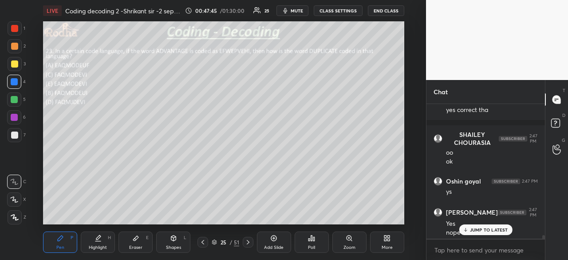
scroll to position [5280, 0]
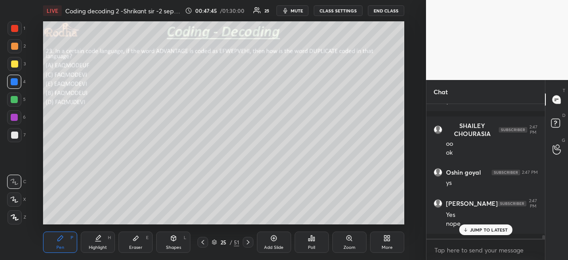
click at [483, 233] on div "JUMP TO LATEST" at bounding box center [485, 229] width 53 height 11
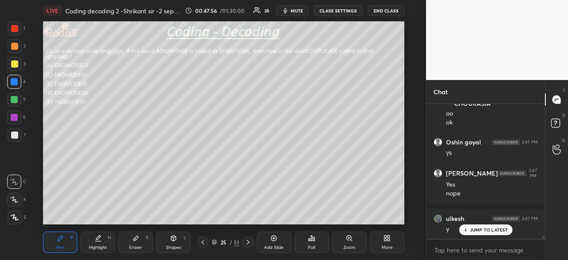
click at [492, 229] on p "JUMP TO LATEST" at bounding box center [489, 229] width 38 height 5
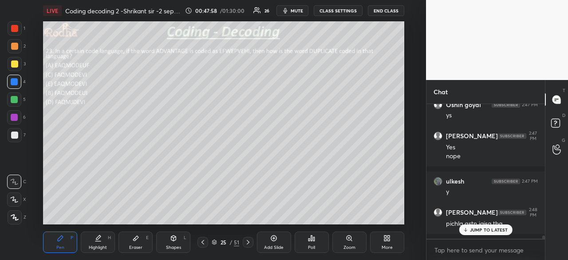
click at [249, 241] on icon at bounding box center [248, 241] width 7 height 7
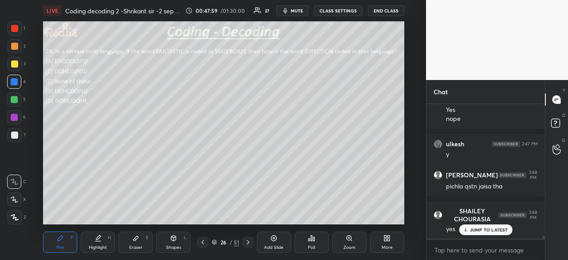
click at [472, 227] on p "JUMP TO LATEST" at bounding box center [489, 229] width 38 height 5
click at [16, 28] on div at bounding box center [14, 28] width 7 height 7
click at [320, 240] on div "Poll" at bounding box center [312, 241] width 34 height 21
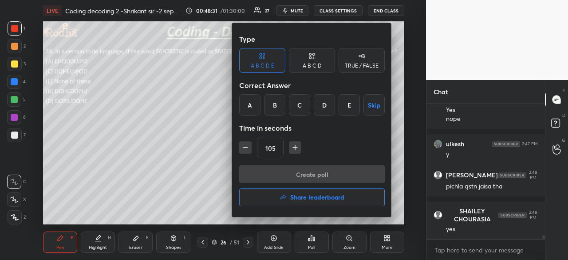
click at [277, 111] on div "B" at bounding box center [274, 104] width 21 height 21
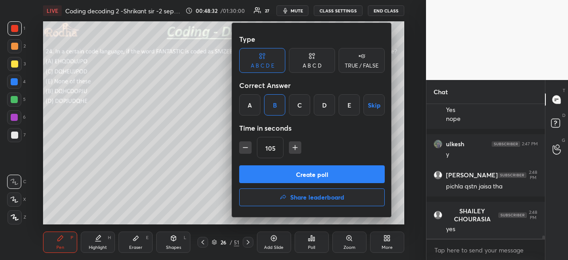
click at [306, 171] on button "Create poll" at bounding box center [312, 174] width 146 height 18
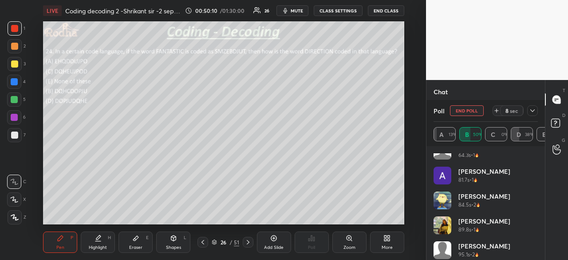
scroll to position [18, 0]
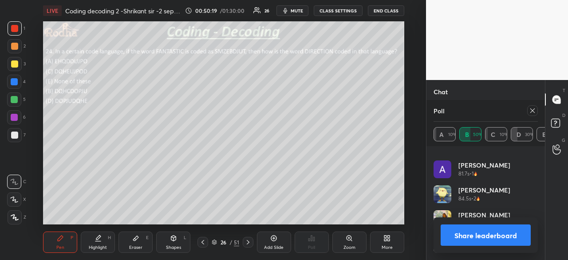
click at [496, 239] on button "Share leaderboard" at bounding box center [486, 234] width 90 height 21
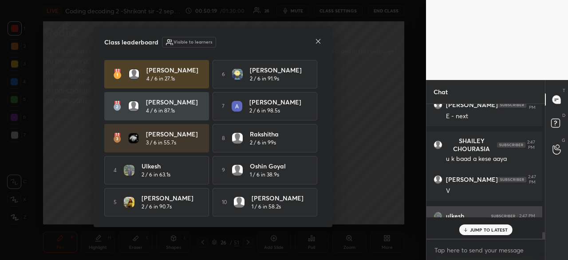
scroll to position [132, 116]
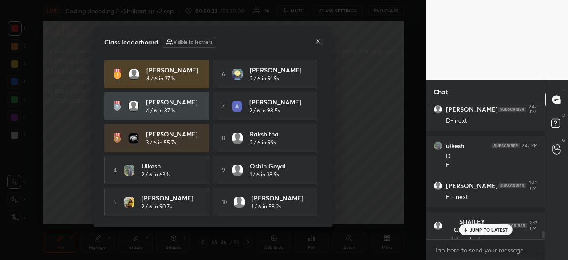
click at [321, 40] on icon at bounding box center [318, 41] width 7 height 7
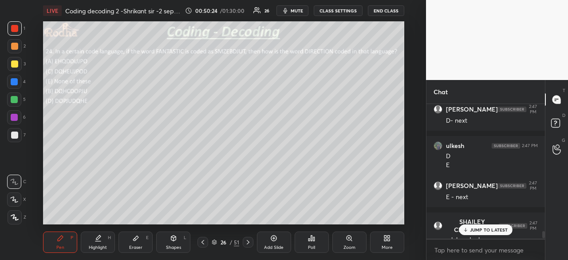
click at [484, 231] on p "JUMP TO LATEST" at bounding box center [489, 229] width 38 height 5
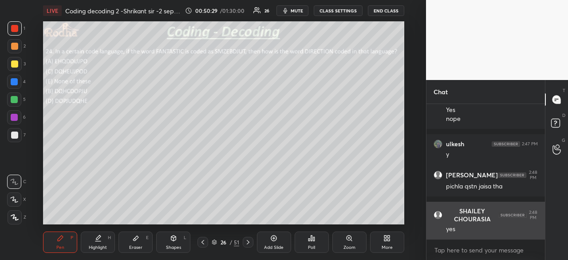
click at [135, 243] on div "Eraser E" at bounding box center [136, 241] width 34 height 21
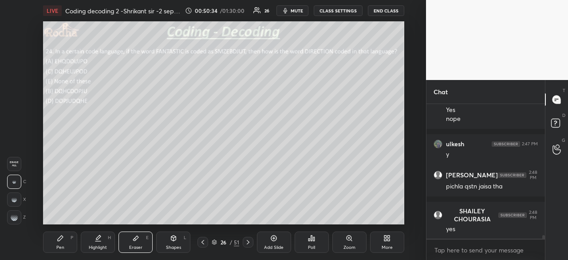
click at [61, 243] on div "Pen P" at bounding box center [60, 241] width 34 height 21
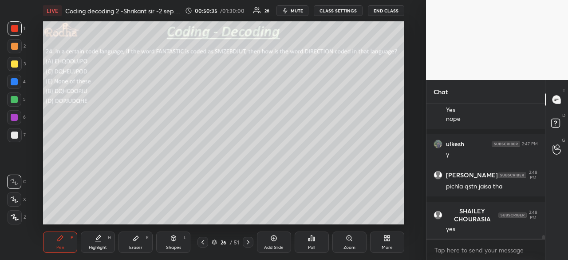
scroll to position [5165, 0]
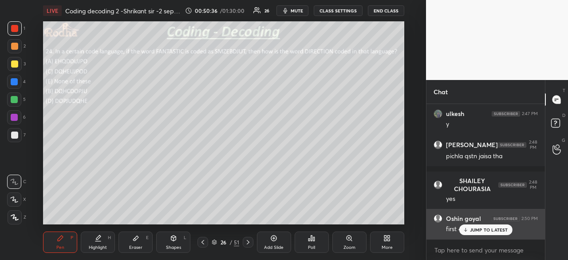
click at [476, 229] on p "JUMP TO LATEST" at bounding box center [489, 229] width 38 height 5
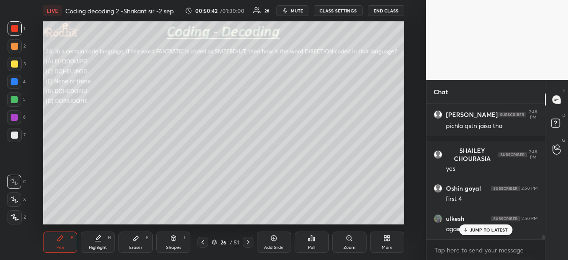
click at [470, 229] on p "JUMP TO LATEST" at bounding box center [489, 229] width 38 height 5
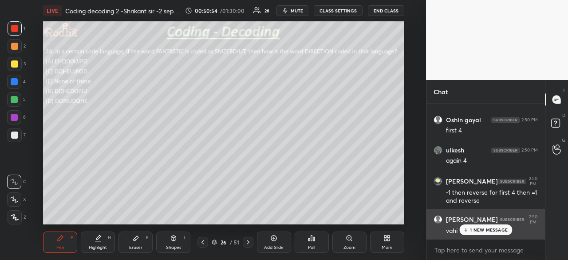
scroll to position [5293, 0]
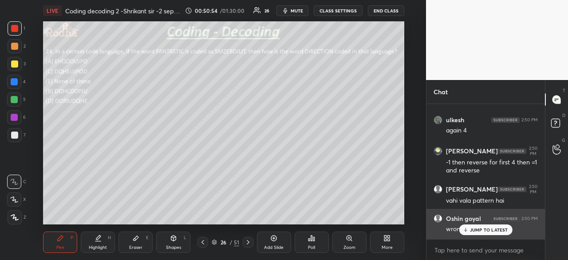
click at [480, 232] on p "JUMP TO LATEST" at bounding box center [489, 229] width 38 height 5
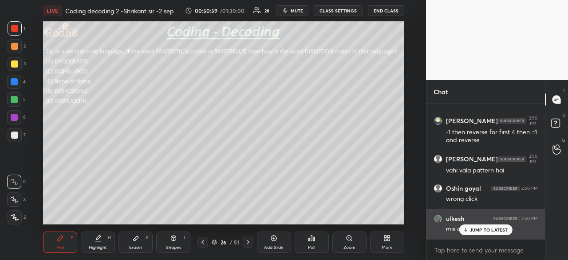
click at [479, 232] on p "JUMP TO LATEST" at bounding box center [489, 229] width 38 height 5
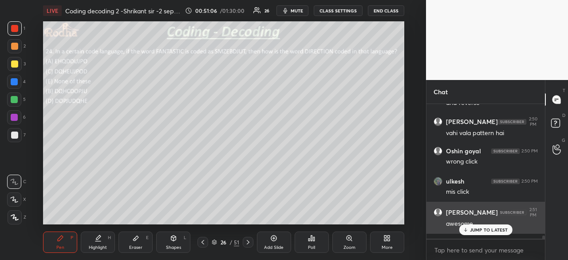
click at [474, 230] on p "JUMP TO LATEST" at bounding box center [489, 229] width 38 height 5
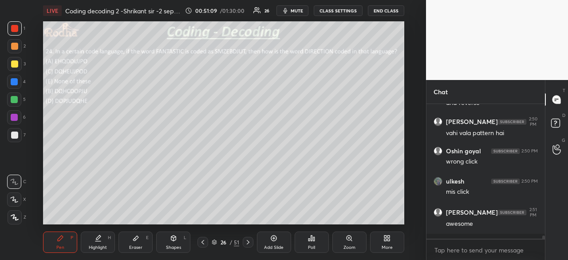
click at [17, 65] on div at bounding box center [14, 63] width 7 height 7
click at [16, 82] on div at bounding box center [14, 81] width 7 height 7
click at [13, 30] on div at bounding box center [14, 28] width 7 height 7
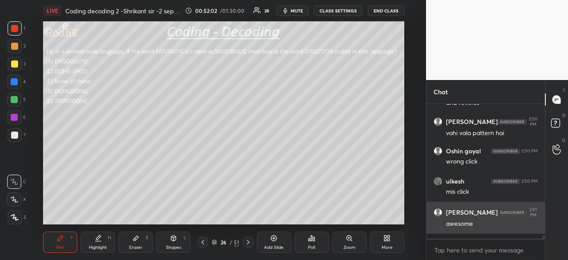
scroll to position [5391, 0]
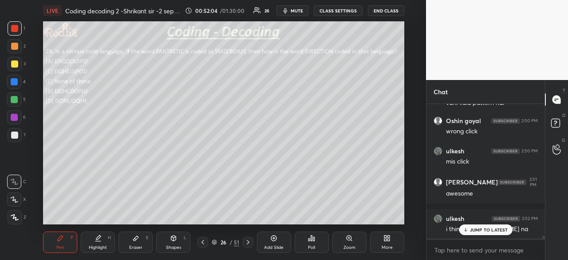
click at [478, 227] on p "JUMP TO LATEST" at bounding box center [489, 229] width 38 height 5
click at [17, 80] on div at bounding box center [14, 81] width 7 height 7
click at [18, 98] on div at bounding box center [14, 99] width 14 height 14
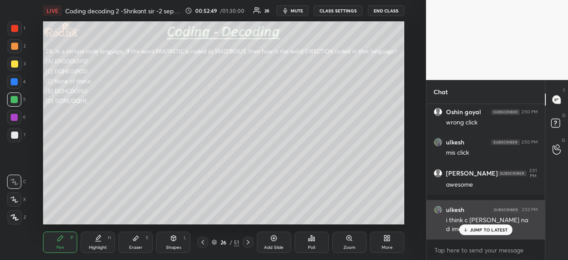
click at [479, 228] on p "JUMP TO LATEST" at bounding box center [489, 229] width 38 height 5
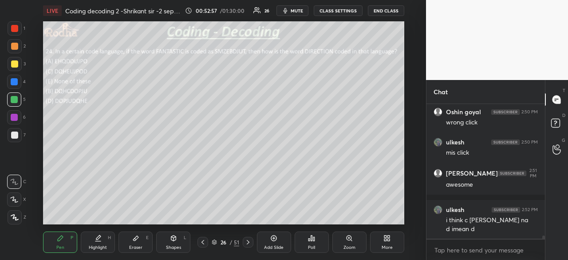
scroll to position [5437, 0]
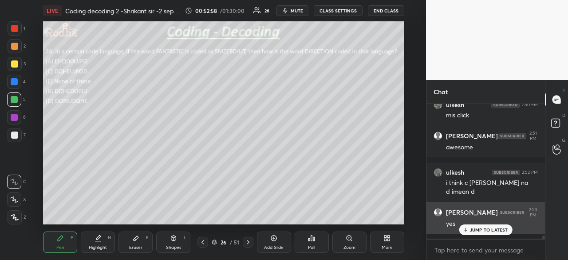
click at [486, 231] on p "JUMP TO LATEST" at bounding box center [489, 229] width 38 height 5
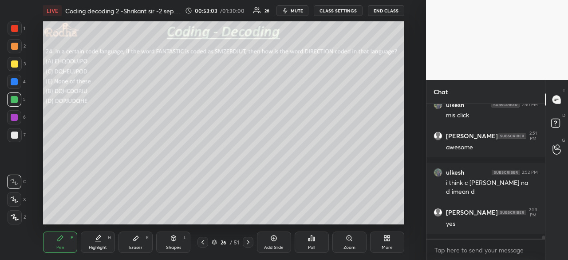
click at [15, 30] on div at bounding box center [14, 28] width 7 height 7
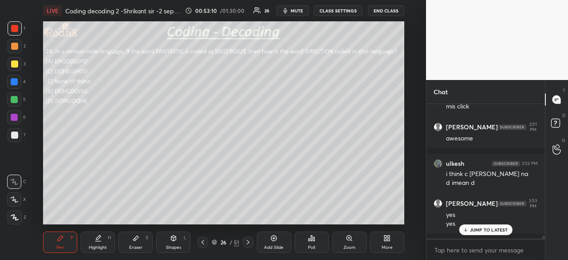
scroll to position [5455, 0]
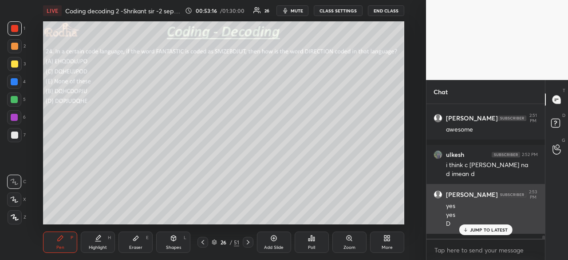
click at [482, 230] on p "JUMP TO LATEST" at bounding box center [489, 229] width 38 height 5
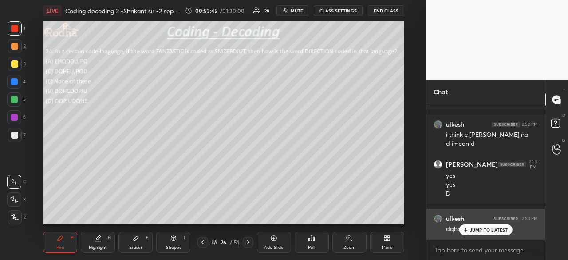
click at [489, 229] on p "JUMP TO LATEST" at bounding box center [489, 229] width 38 height 5
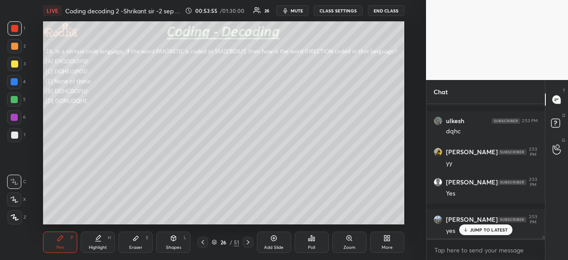
scroll to position [5621, 0]
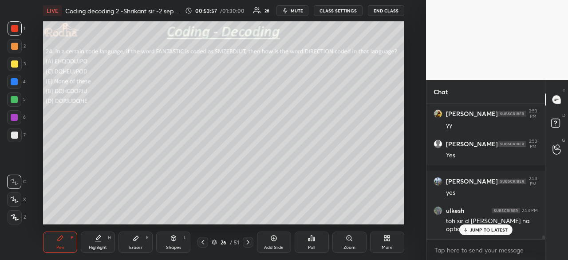
click at [483, 233] on div "JUMP TO LATEST" at bounding box center [485, 229] width 53 height 11
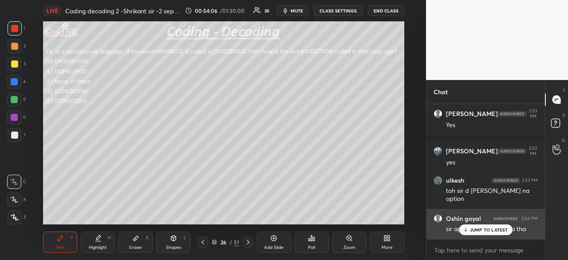
click at [475, 230] on p "JUMP TO LATEST" at bounding box center [489, 229] width 38 height 5
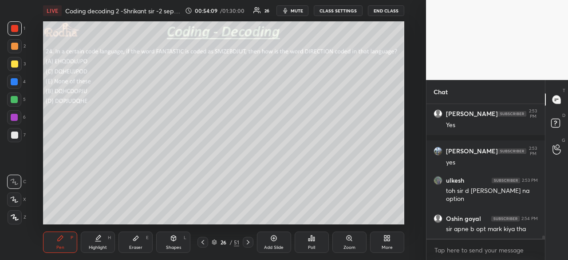
scroll to position [5681, 0]
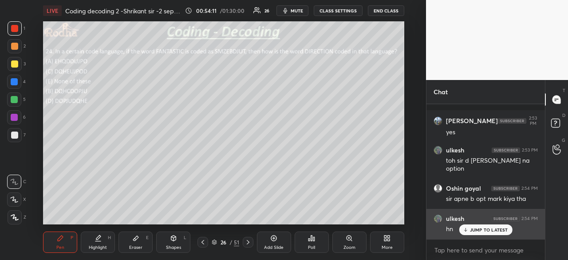
click at [482, 229] on p "JUMP TO LATEST" at bounding box center [489, 229] width 38 height 5
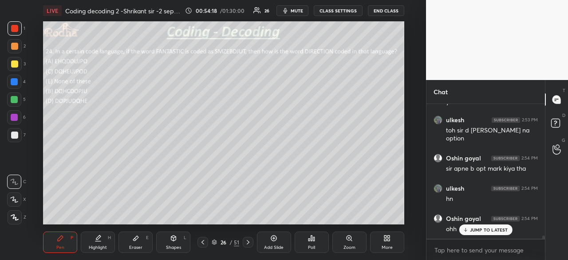
click at [482, 233] on div "JUMP TO LATEST" at bounding box center [485, 229] width 53 height 11
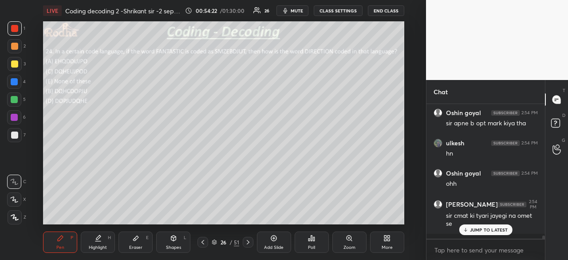
scroll to position [5787, 0]
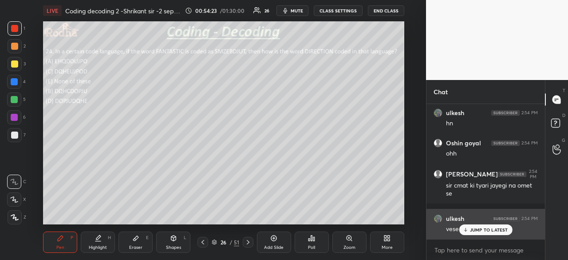
click at [482, 229] on p "JUMP TO LATEST" at bounding box center [489, 229] width 38 height 5
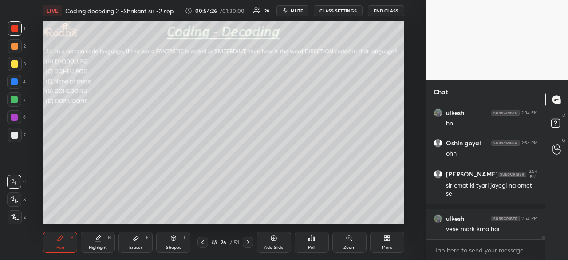
scroll to position [5817, 0]
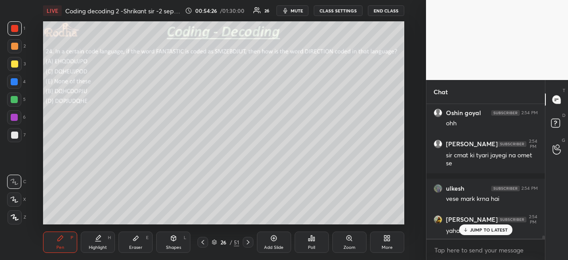
click at [486, 232] on p "JUMP TO LATEST" at bounding box center [489, 229] width 38 height 5
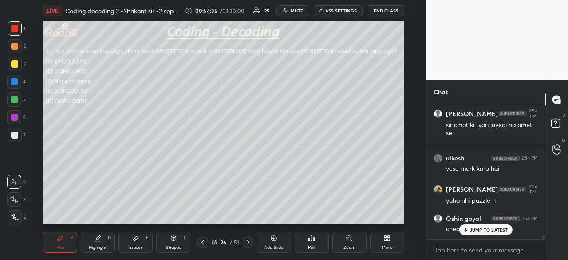
click at [494, 229] on p "JUMP TO LATEST" at bounding box center [489, 229] width 38 height 5
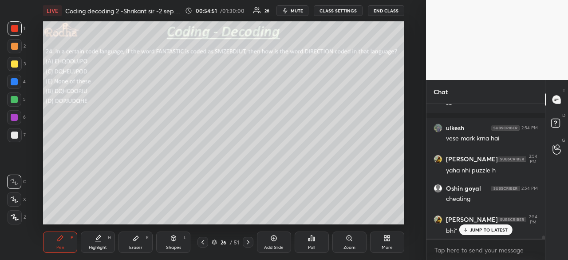
click at [486, 227] on p "JUMP TO LATEST" at bounding box center [489, 229] width 38 height 5
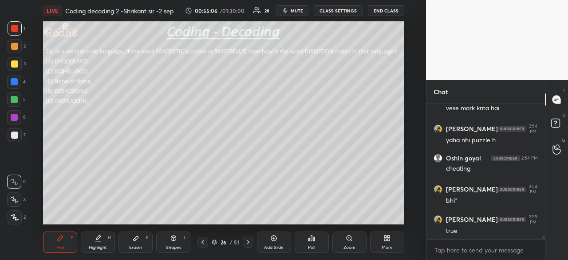
scroll to position [5945, 0]
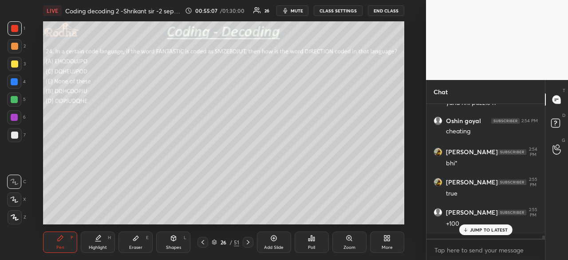
click at [488, 227] on p "JUMP TO LATEST" at bounding box center [489, 229] width 38 height 5
click at [249, 242] on icon at bounding box center [248, 241] width 7 height 7
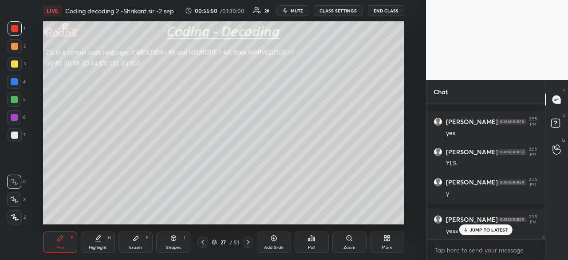
scroll to position [6110, 0]
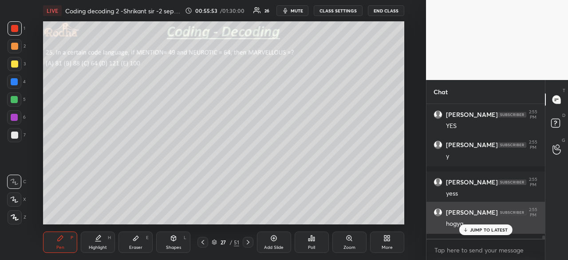
click at [480, 229] on p "JUMP TO LATEST" at bounding box center [489, 229] width 38 height 5
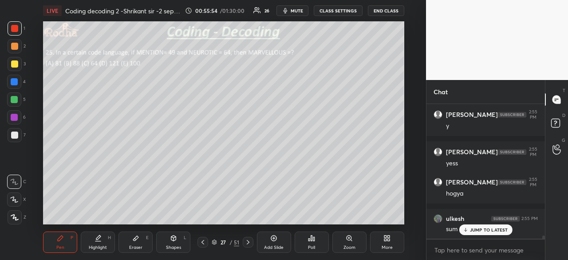
scroll to position [6177, 0]
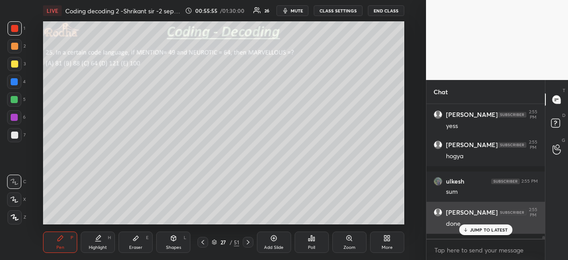
click at [481, 228] on p "JUMP TO LATEST" at bounding box center [489, 229] width 38 height 5
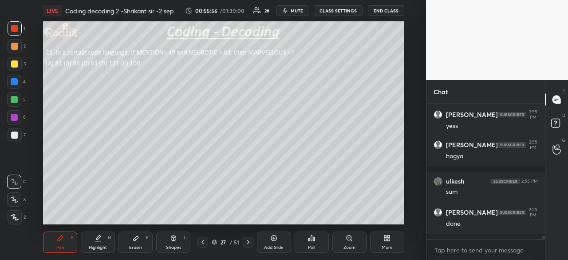
scroll to position [6208, 0]
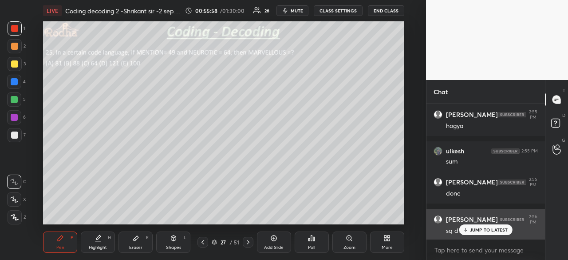
click at [483, 232] on p "JUMP TO LATEST" at bounding box center [489, 229] width 38 height 5
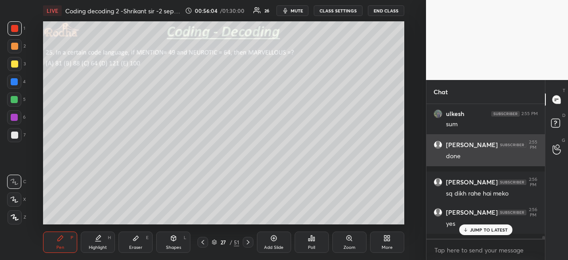
scroll to position [6254, 0]
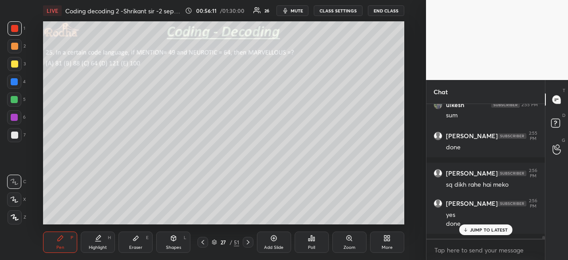
click at [472, 225] on div "JUMP TO LATEST" at bounding box center [485, 229] width 53 height 11
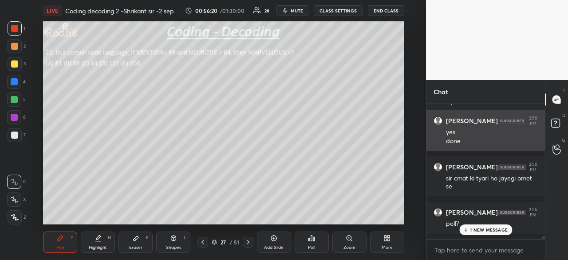
scroll to position [6367, 0]
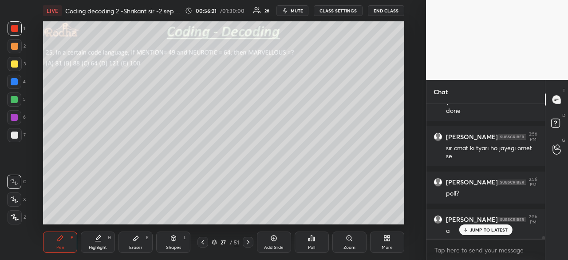
click at [498, 230] on p "JUMP TO LATEST" at bounding box center [489, 229] width 38 height 5
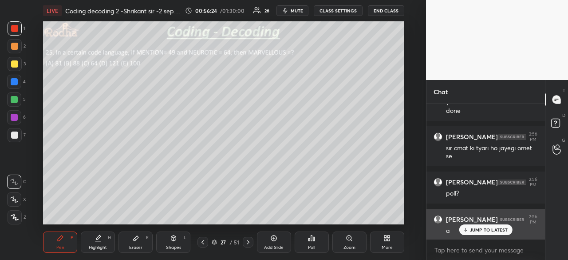
scroll to position [6397, 0]
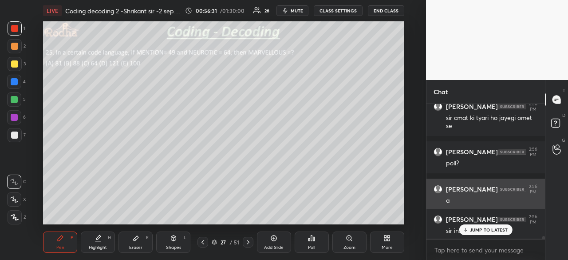
click at [483, 227] on p "JUMP TO LATEST" at bounding box center [489, 229] width 38 height 5
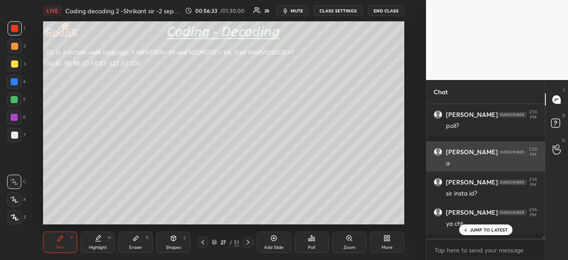
click at [483, 227] on p "JUMP TO LATEST" at bounding box center [489, 229] width 38 height 5
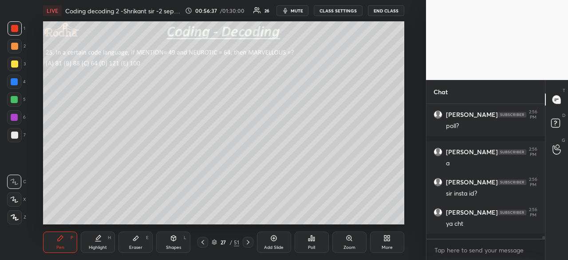
click at [19, 29] on div at bounding box center [15, 28] width 14 height 14
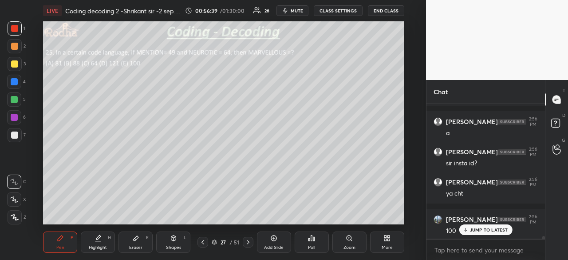
scroll to position [6501, 0]
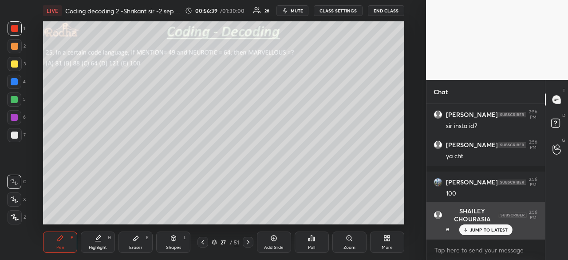
click at [487, 230] on p "JUMP TO LATEST" at bounding box center [489, 229] width 38 height 5
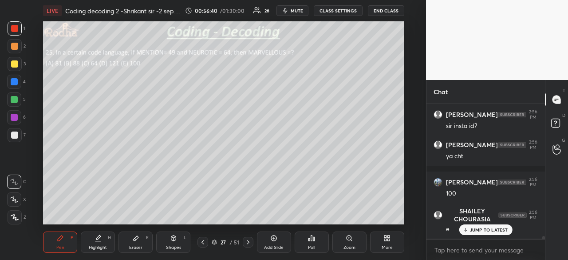
scroll to position [6539, 0]
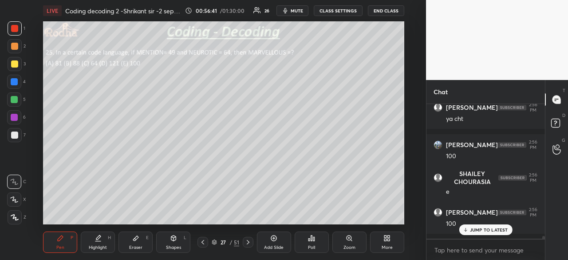
click at [488, 229] on p "JUMP TO LATEST" at bounding box center [489, 229] width 38 height 5
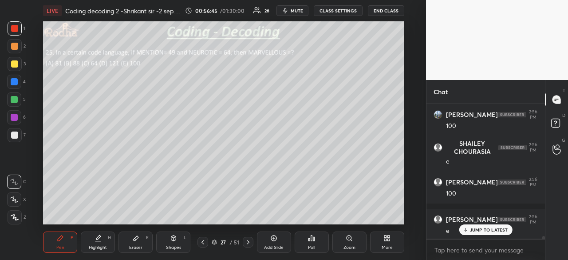
scroll to position [6606, 0]
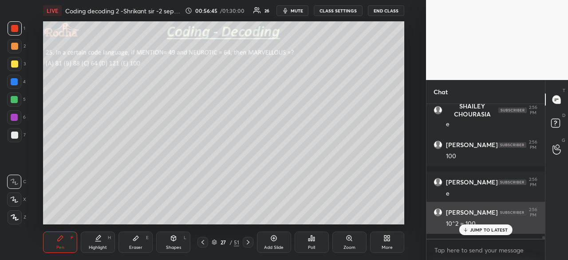
click at [473, 231] on p "JUMP TO LATEST" at bounding box center [489, 229] width 38 height 5
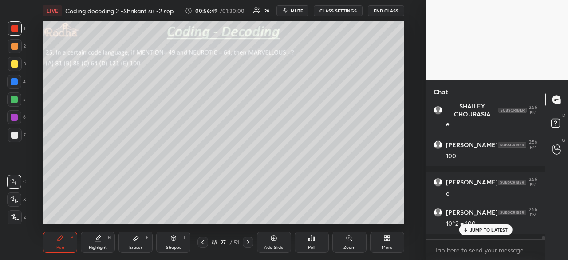
scroll to position [6636, 0]
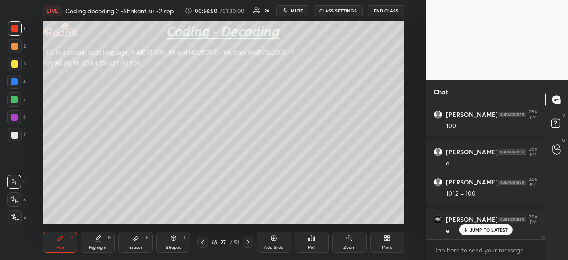
click at [475, 231] on p "JUMP TO LATEST" at bounding box center [489, 229] width 38 height 5
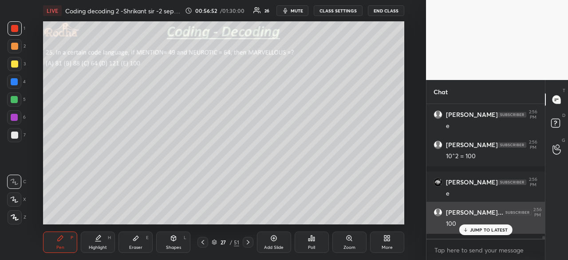
click at [480, 230] on p "JUMP TO LATEST" at bounding box center [489, 229] width 38 height 5
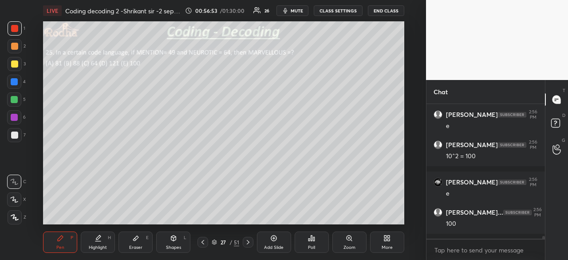
scroll to position [6711, 0]
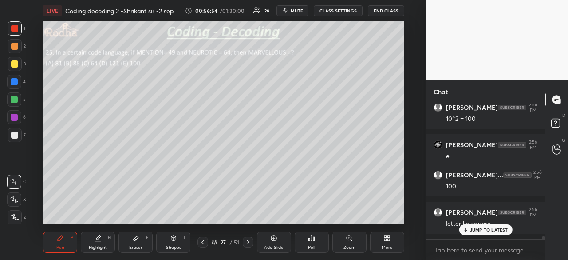
click at [468, 229] on icon at bounding box center [465, 229] width 6 height 5
click at [16, 136] on div at bounding box center [14, 134] width 7 height 7
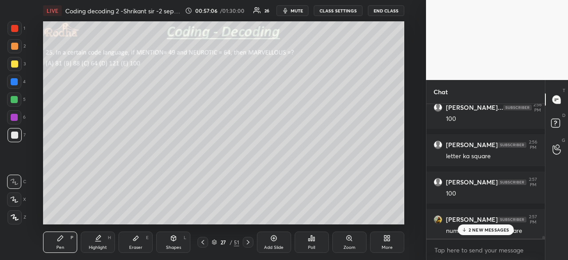
scroll to position [6846, 0]
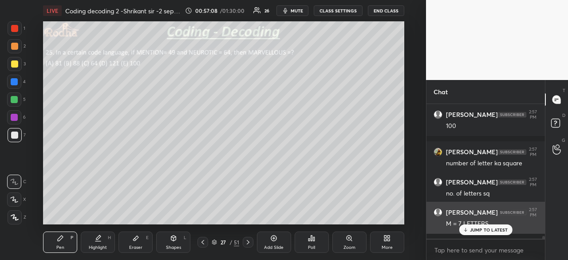
click at [491, 231] on p "JUMP TO LATEST" at bounding box center [489, 229] width 38 height 5
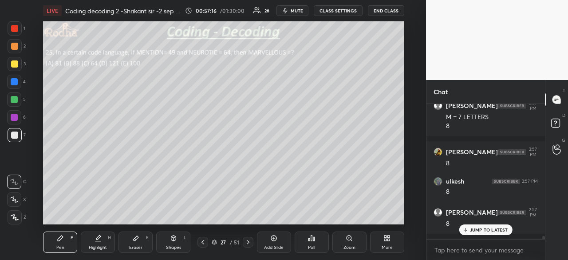
scroll to position [6983, 0]
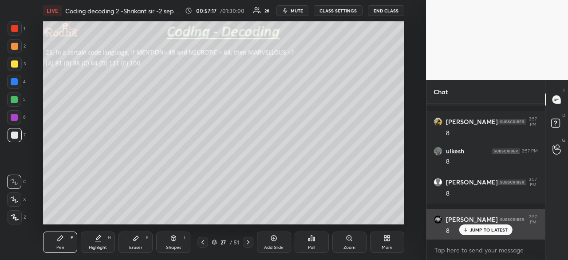
click at [482, 229] on p "JUMP TO LATEST" at bounding box center [489, 229] width 38 height 5
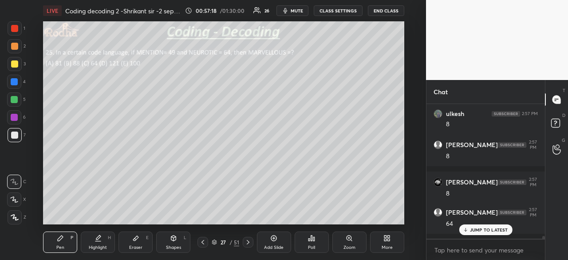
scroll to position [7087, 0]
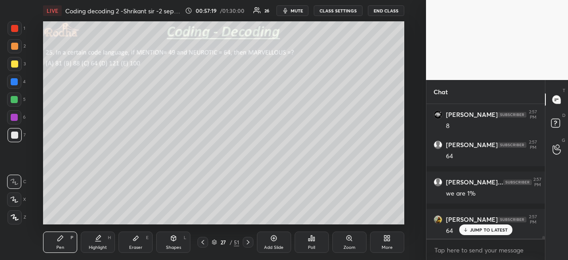
click at [79, 16] on div "LIVE Coding decoding 2 -Shrikant sir -2 september" at bounding box center [112, 10] width 138 height 21
click at [17, 29] on div at bounding box center [14, 28] width 7 height 7
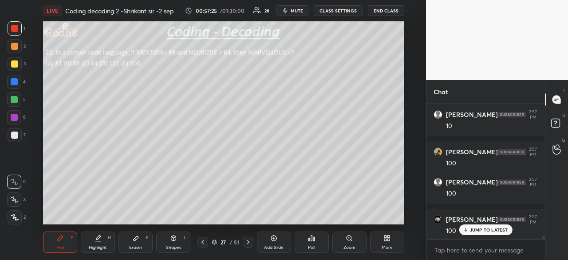
scroll to position [7283, 0]
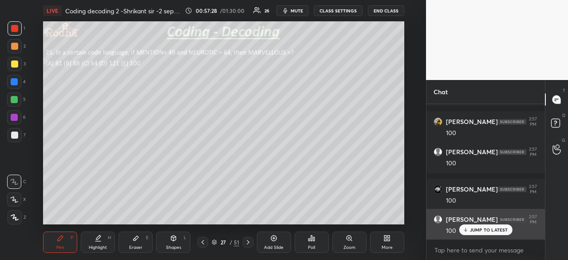
click at [495, 233] on div "JUMP TO LATEST" at bounding box center [485, 229] width 53 height 11
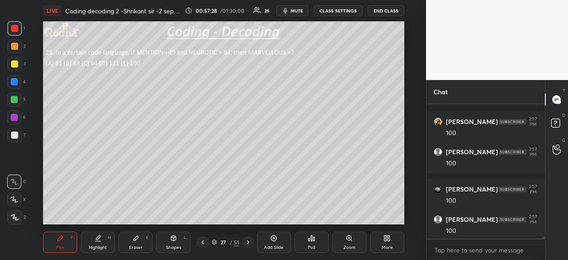
scroll to position [7313, 0]
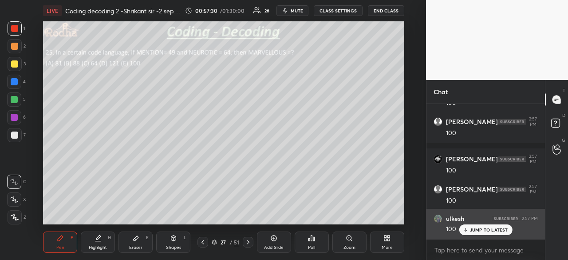
click at [493, 229] on p "JUMP TO LATEST" at bounding box center [489, 229] width 38 height 5
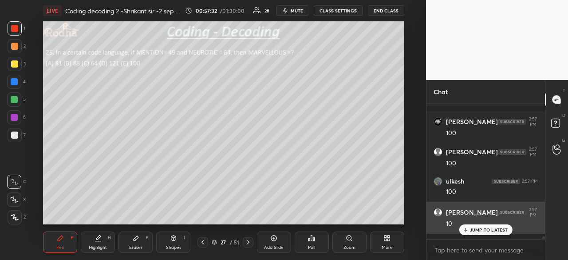
click at [498, 229] on p "JUMP TO LATEST" at bounding box center [489, 229] width 38 height 5
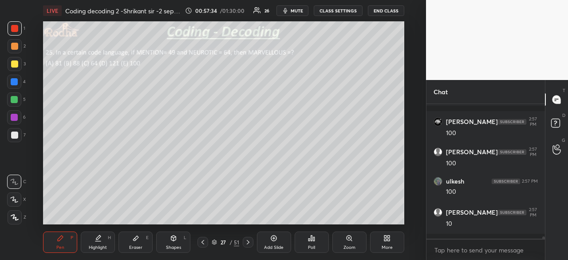
scroll to position [7380, 0]
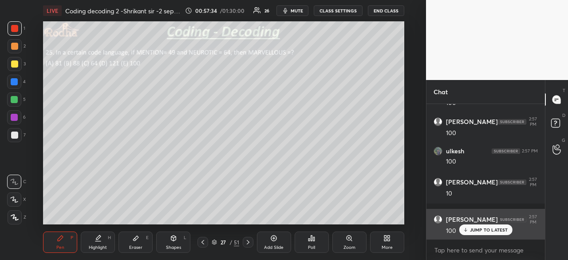
click at [489, 230] on p "JUMP TO LATEST" at bounding box center [489, 229] width 38 height 5
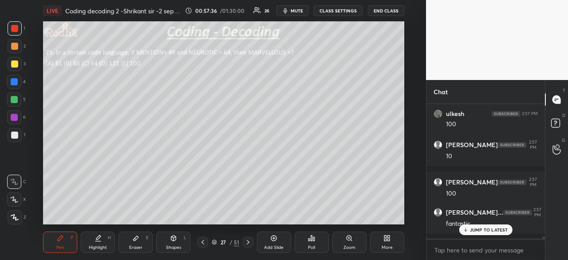
scroll to position [7448, 0]
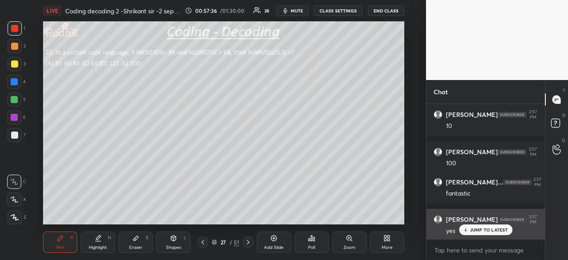
click at [480, 230] on p "JUMP TO LATEST" at bounding box center [489, 229] width 38 height 5
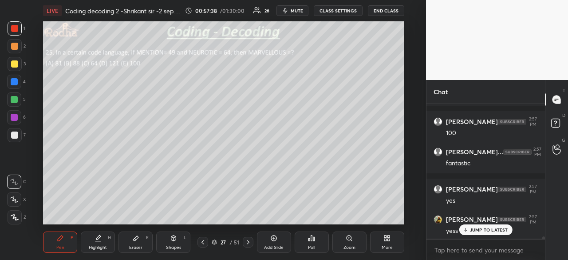
scroll to position [7515, 0]
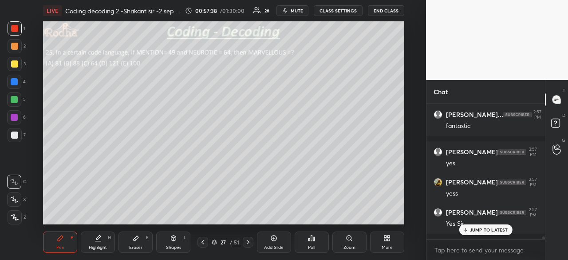
click at [14, 82] on div at bounding box center [14, 81] width 7 height 7
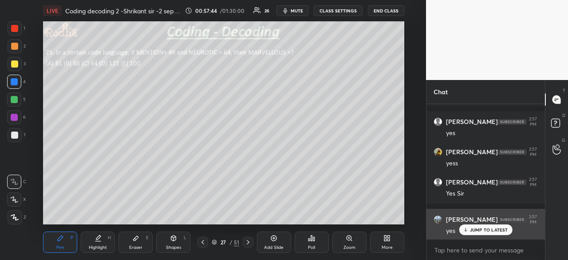
click at [481, 232] on p "JUMP TO LATEST" at bounding box center [489, 229] width 38 height 5
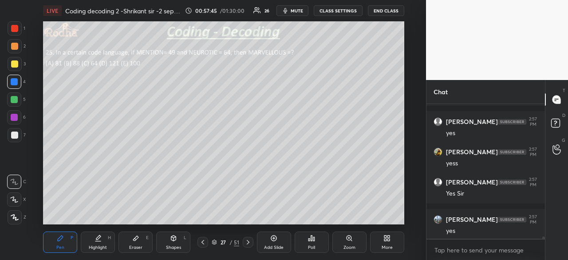
scroll to position [7583, 0]
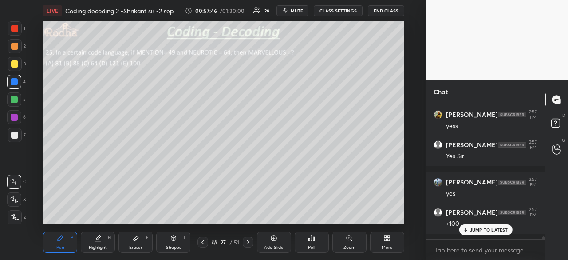
click at [478, 229] on p "JUMP TO LATEST" at bounding box center [489, 229] width 38 height 5
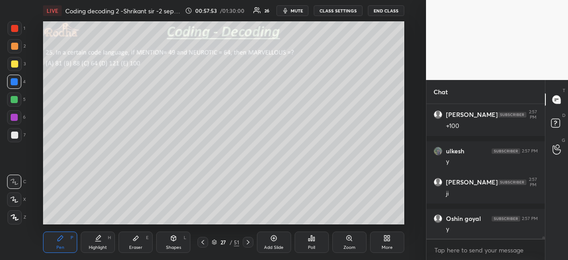
scroll to position [7718, 0]
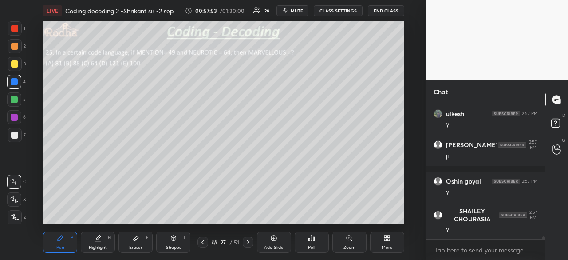
click at [494, 255] on p "JUMP TO LATEST" at bounding box center [489, 257] width 38 height 5
click at [249, 244] on icon at bounding box center [248, 241] width 7 height 7
click at [317, 245] on div "Poll" at bounding box center [312, 241] width 34 height 21
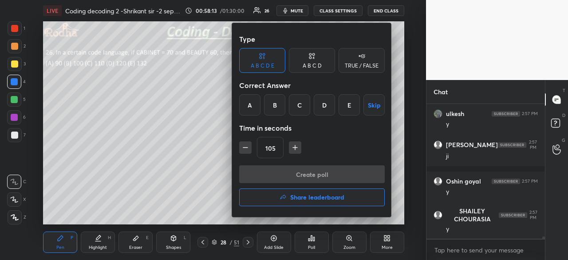
click at [273, 110] on div "B" at bounding box center [274, 104] width 21 height 21
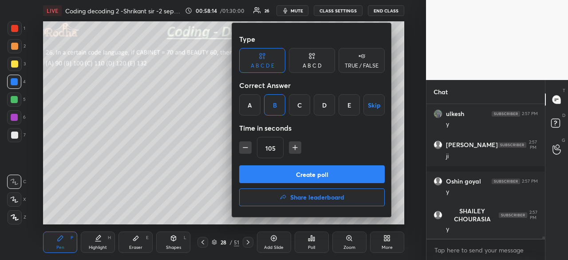
click at [311, 171] on button "Create poll" at bounding box center [312, 174] width 146 height 18
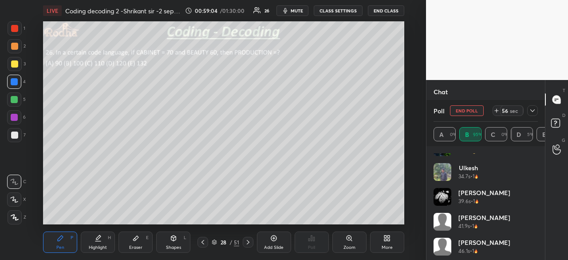
scroll to position [366, 0]
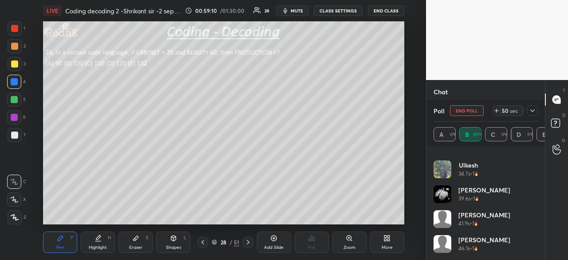
click at [16, 30] on div at bounding box center [14, 28] width 7 height 7
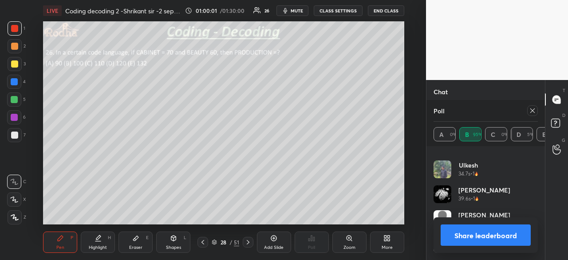
click at [498, 233] on button "Share leaderboard" at bounding box center [486, 234] width 90 height 21
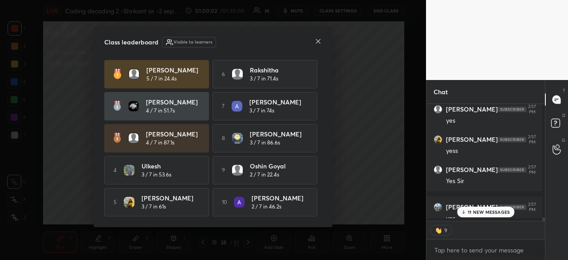
scroll to position [114, 116]
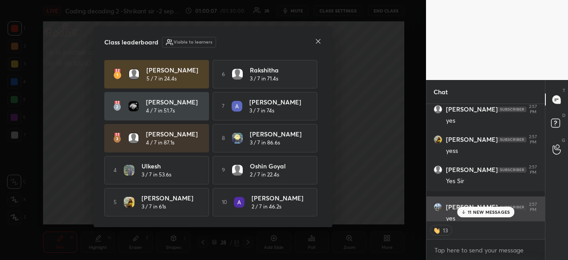
click at [319, 40] on icon at bounding box center [318, 41] width 4 height 4
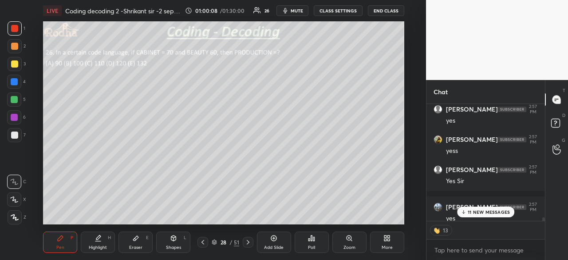
click at [491, 210] on p "11 NEW MESSAGES" at bounding box center [489, 211] width 42 height 5
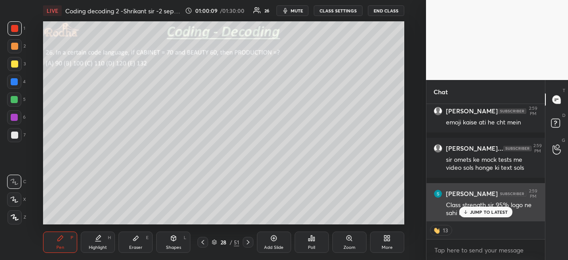
click at [488, 211] on p "JUMP TO LATEST" at bounding box center [489, 211] width 38 height 5
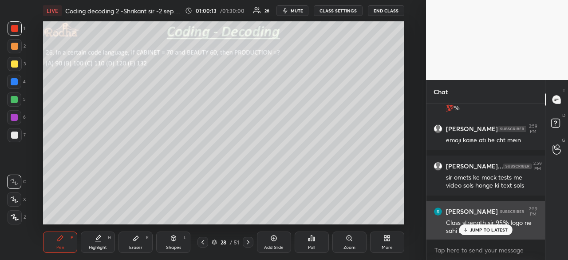
click at [492, 227] on p "JUMP TO LATEST" at bounding box center [489, 229] width 38 height 5
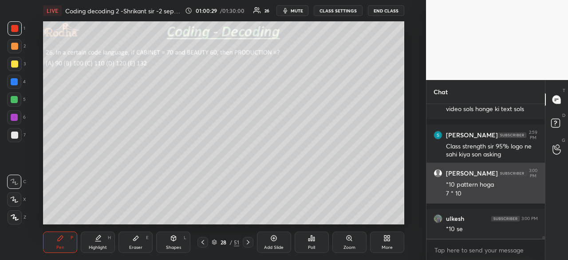
scroll to position [7148, 0]
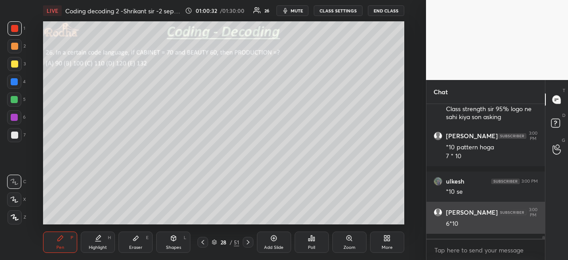
click at [15, 135] on div at bounding box center [14, 134] width 7 height 7
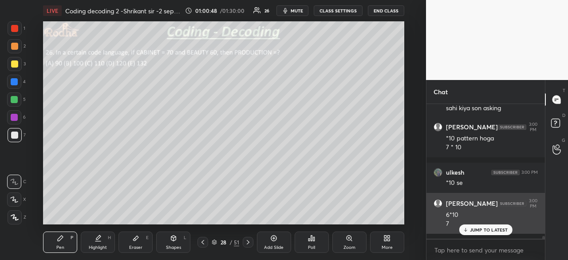
click at [488, 230] on p "JUMP TO LATEST" at bounding box center [489, 229] width 38 height 5
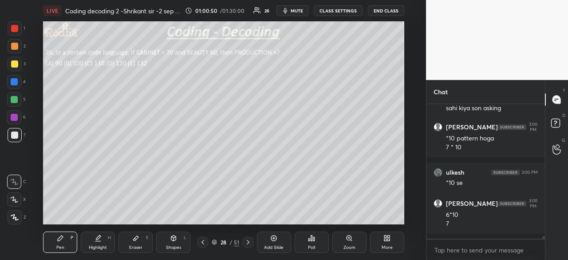
click at [15, 30] on div at bounding box center [14, 28] width 7 height 7
click at [17, 135] on div at bounding box center [14, 134] width 7 height 7
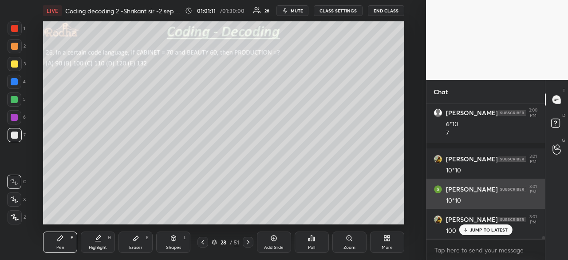
scroll to position [7277, 0]
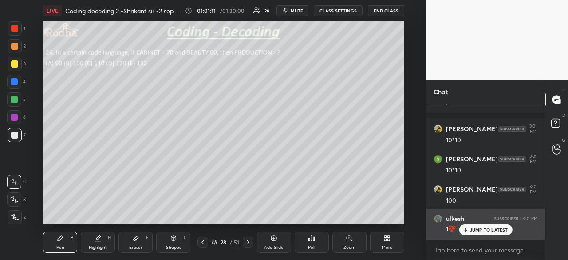
click at [490, 231] on p "JUMP TO LATEST" at bounding box center [489, 229] width 38 height 5
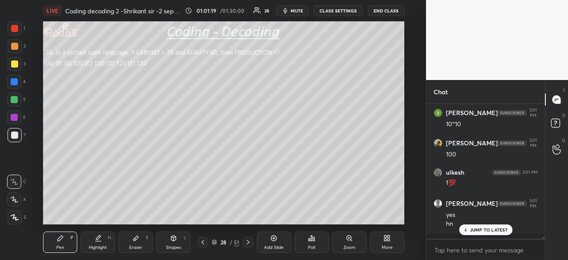
scroll to position [3, 3]
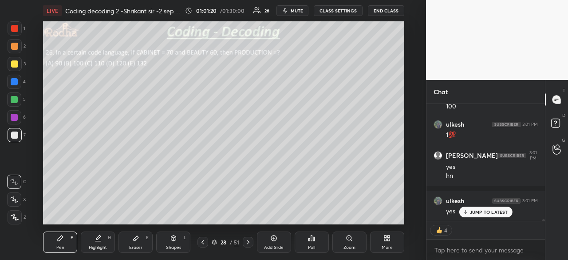
click at [489, 213] on p "JUMP TO LATEST" at bounding box center [489, 211] width 38 height 5
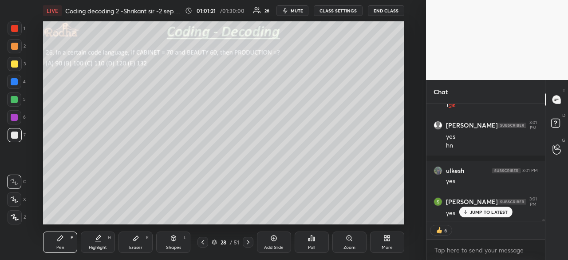
click at [483, 212] on p "JUMP TO LATEST" at bounding box center [489, 211] width 38 height 5
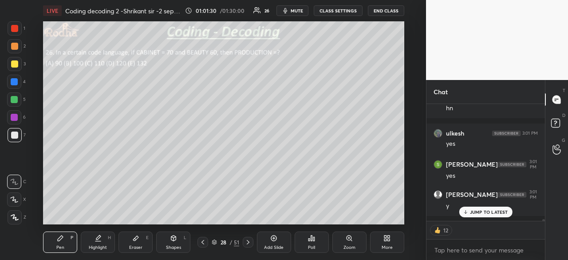
click at [249, 243] on icon at bounding box center [248, 241] width 7 height 7
click at [314, 244] on div "Poll" at bounding box center [312, 241] width 34 height 21
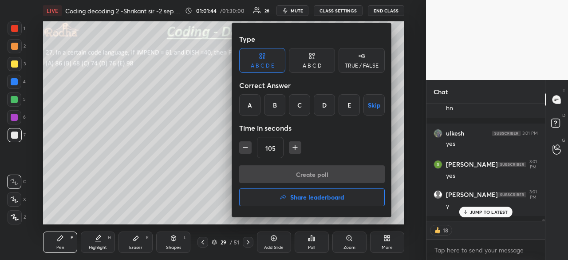
click at [302, 104] on div "C" at bounding box center [299, 104] width 21 height 21
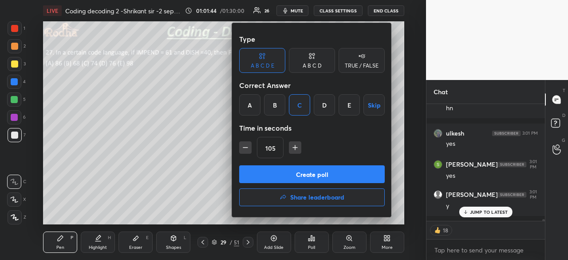
type textarea "x"
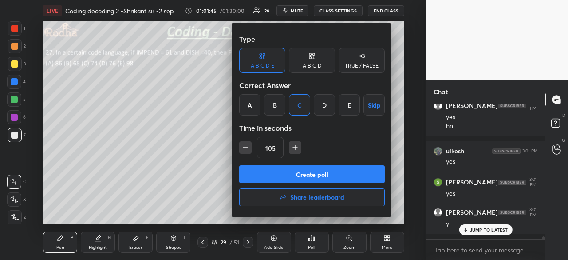
click at [244, 148] on icon "button" at bounding box center [245, 147] width 9 height 9
type input "90"
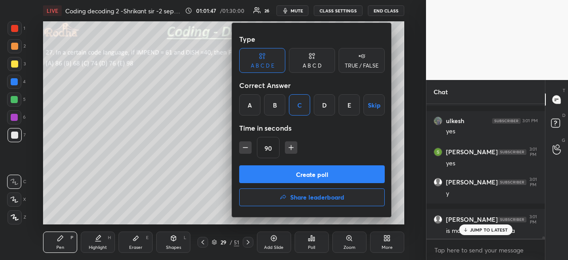
click at [309, 177] on button "Create poll" at bounding box center [312, 174] width 146 height 18
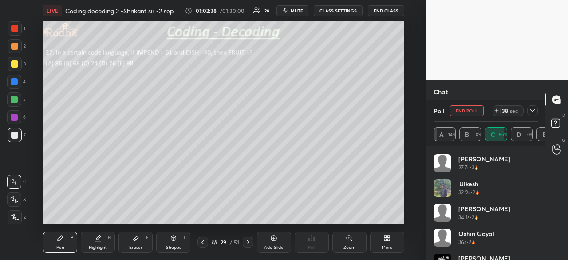
scroll to position [43, 0]
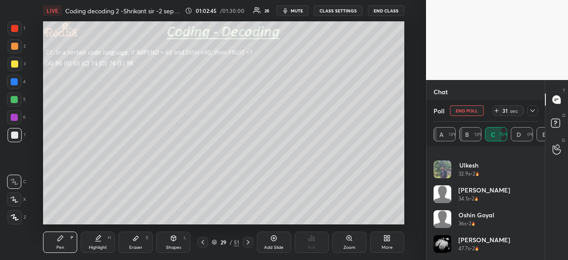
click at [16, 28] on div at bounding box center [14, 28] width 7 height 7
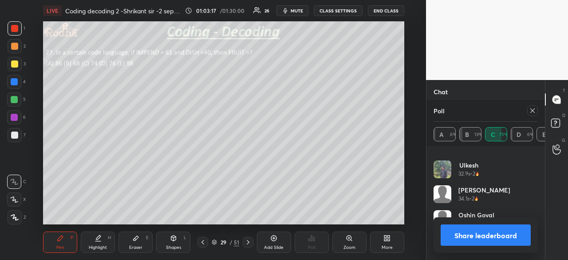
click at [480, 230] on button "Share leaderboard" at bounding box center [486, 234] width 90 height 21
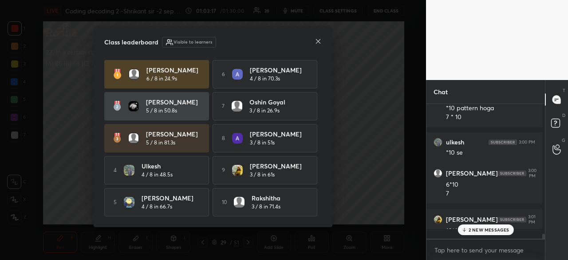
scroll to position [128, 113]
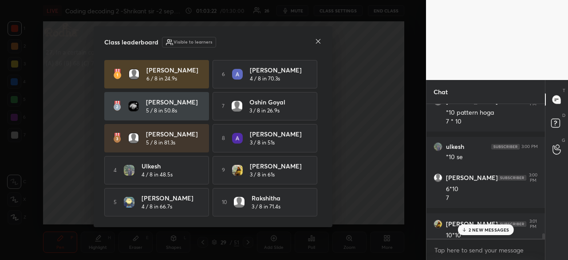
click at [318, 39] on icon at bounding box center [318, 41] width 7 height 7
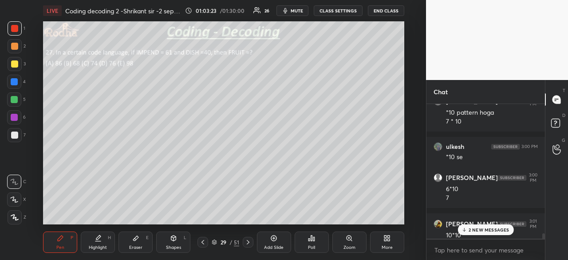
click at [485, 230] on p "2 NEW MESSAGES" at bounding box center [489, 229] width 41 height 5
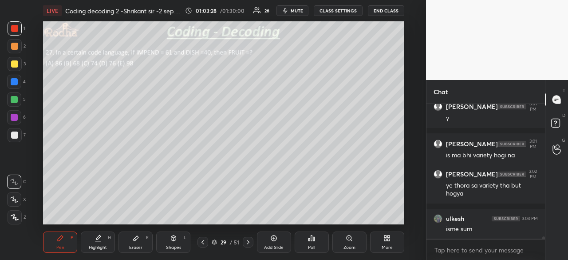
scroll to position [7371, 0]
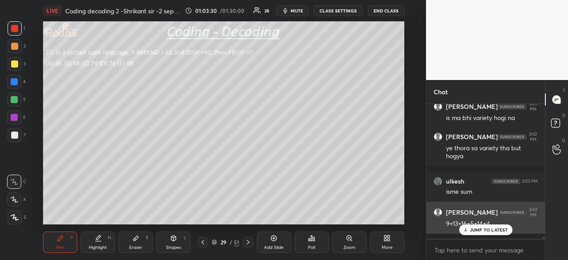
click at [471, 232] on p "JUMP TO LATEST" at bounding box center [489, 229] width 38 height 5
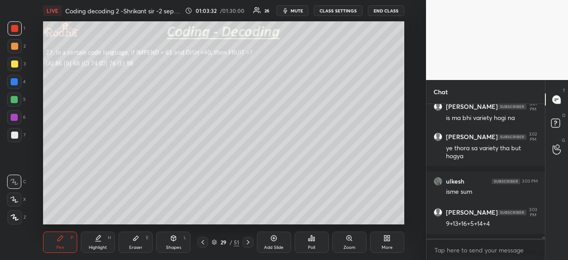
click at [17, 137] on div at bounding box center [14, 134] width 7 height 7
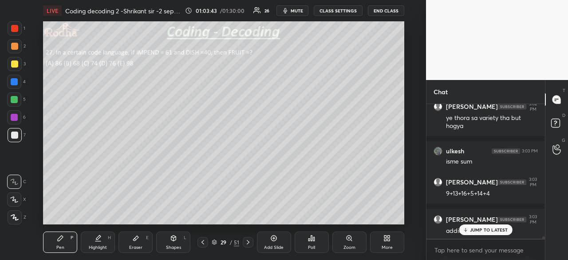
scroll to position [7438, 0]
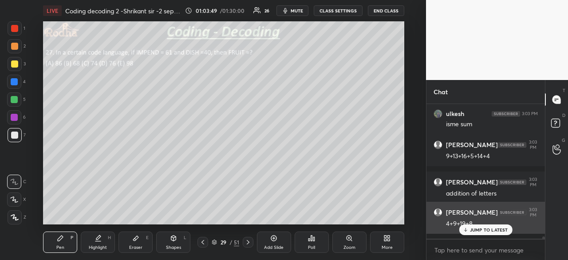
click at [482, 229] on p "JUMP TO LATEST" at bounding box center [489, 229] width 38 height 5
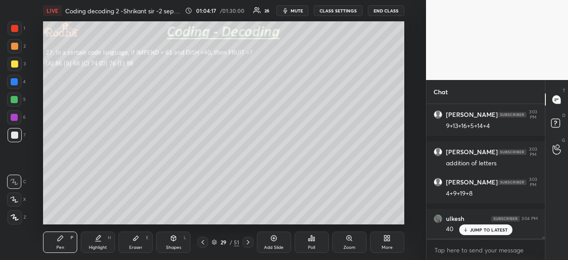
scroll to position [7505, 0]
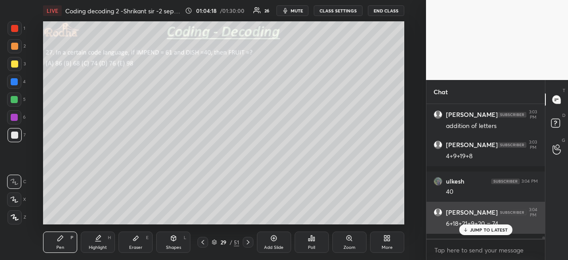
click at [487, 230] on p "JUMP TO LATEST" at bounding box center [489, 229] width 38 height 5
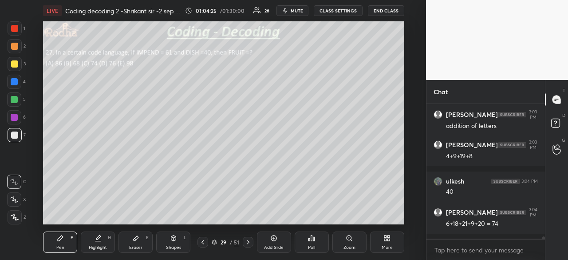
scroll to position [7544, 0]
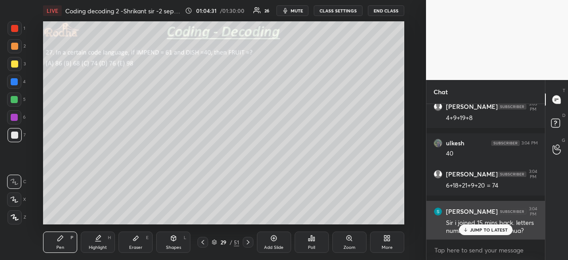
click at [481, 230] on p "JUMP TO LATEST" at bounding box center [489, 229] width 38 height 5
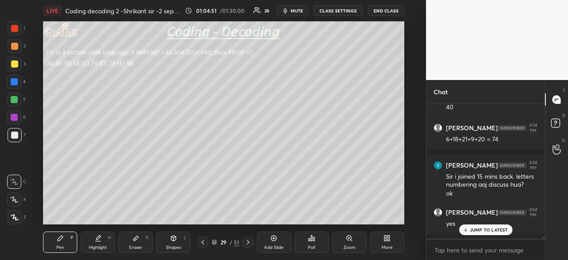
scroll to position [7620, 0]
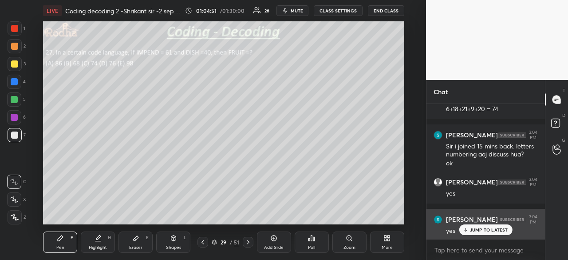
click at [477, 229] on p "JUMP TO LATEST" at bounding box center [489, 229] width 38 height 5
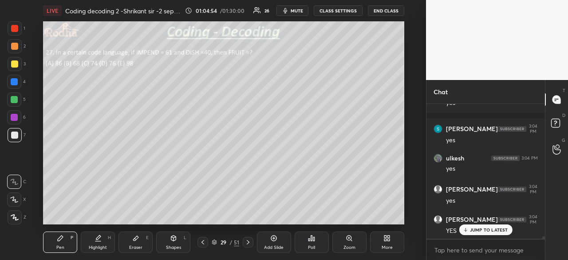
scroll to position [7748, 0]
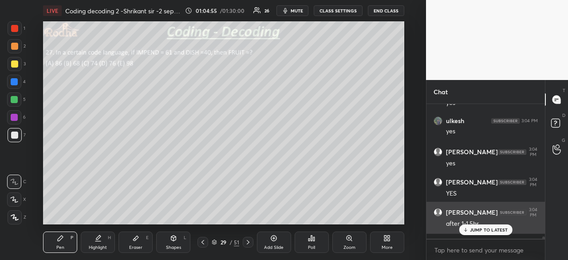
click at [481, 229] on p "JUMP TO LATEST" at bounding box center [489, 229] width 38 height 5
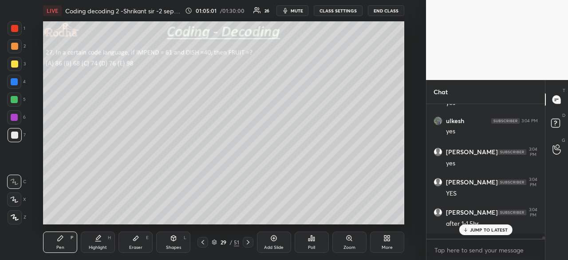
scroll to position [7785, 0]
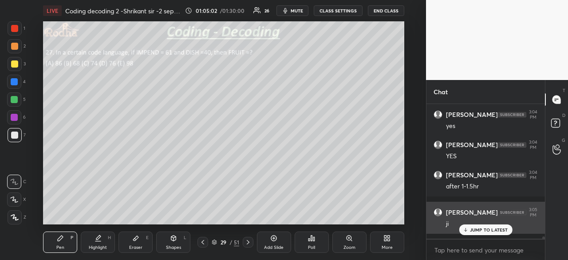
click at [475, 229] on p "JUMP TO LATEST" at bounding box center [489, 229] width 38 height 5
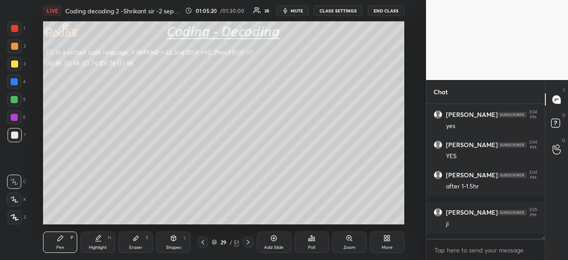
scroll to position [7815, 0]
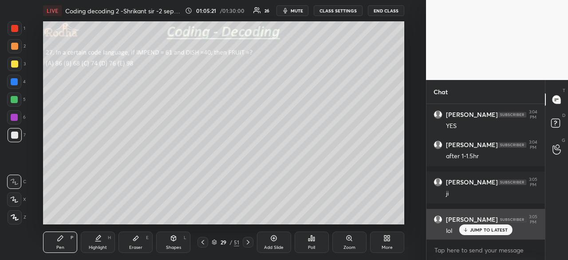
click at [486, 232] on p "JUMP TO LATEST" at bounding box center [489, 229] width 38 height 5
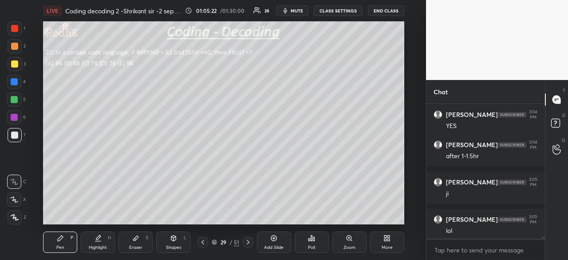
scroll to position [7847, 0]
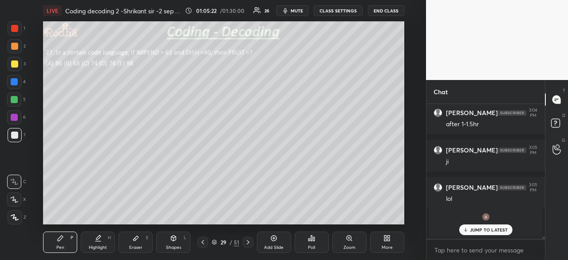
click at [484, 229] on p "JUMP TO LATEST" at bounding box center [489, 229] width 38 height 5
click at [245, 241] on icon at bounding box center [248, 241] width 7 height 7
click at [16, 30] on div at bounding box center [14, 28] width 7 height 7
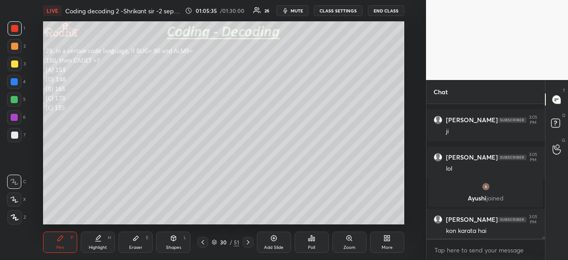
click at [312, 237] on icon at bounding box center [311, 237] width 1 height 5
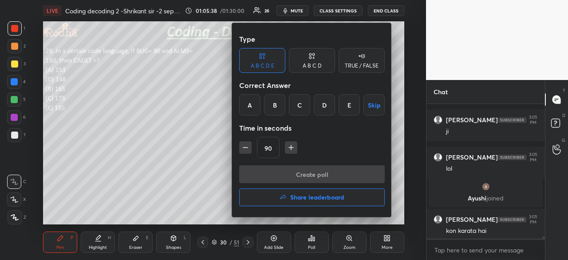
click at [277, 105] on div "B" at bounding box center [274, 104] width 21 height 21
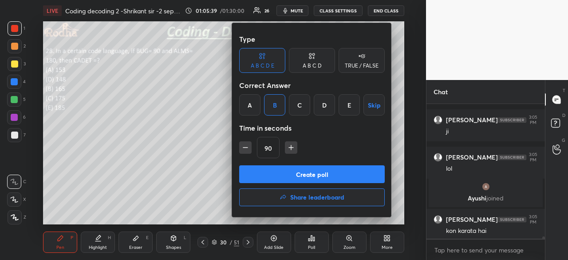
click at [317, 177] on button "Create poll" at bounding box center [312, 174] width 146 height 18
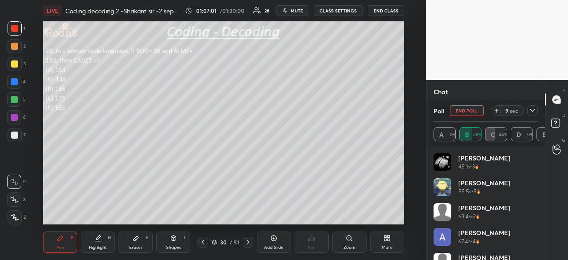
scroll to position [21, 0]
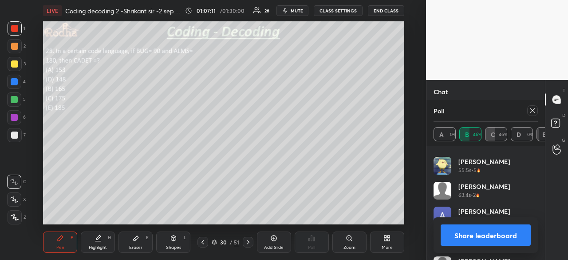
click at [492, 228] on button "Share leaderboard" at bounding box center [486, 234] width 90 height 21
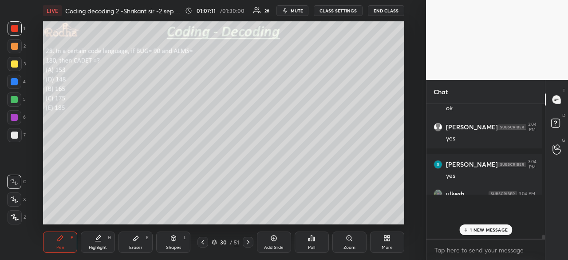
scroll to position [128, 113]
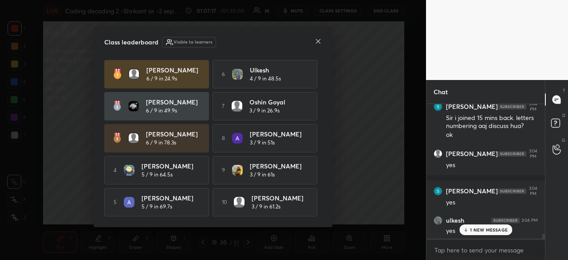
click at [317, 38] on icon at bounding box center [318, 41] width 7 height 7
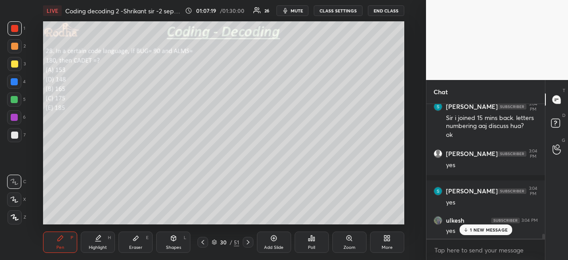
click at [482, 231] on p "1 NEW MESSAGE" at bounding box center [489, 229] width 38 height 5
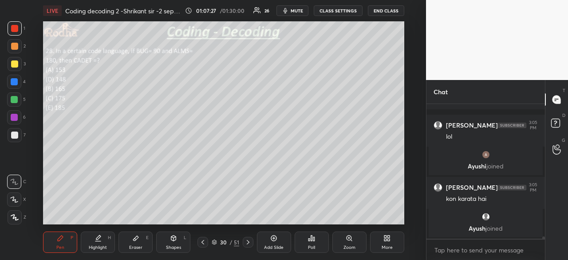
scroll to position [7657, 0]
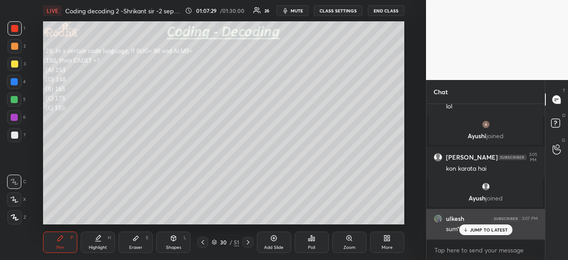
click at [494, 226] on div "JUMP TO LATEST" at bounding box center [485, 229] width 53 height 11
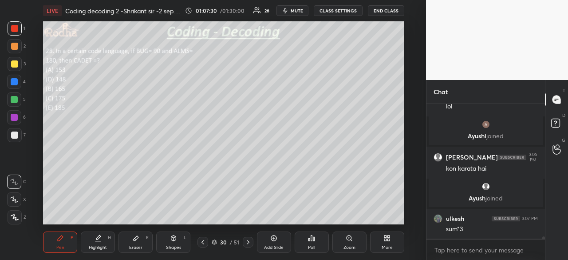
scroll to position [7695, 0]
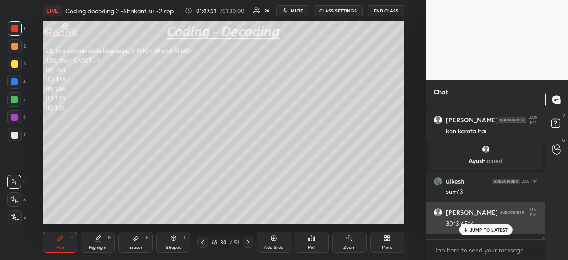
click at [488, 230] on p "JUMP TO LATEST" at bounding box center [489, 229] width 38 height 5
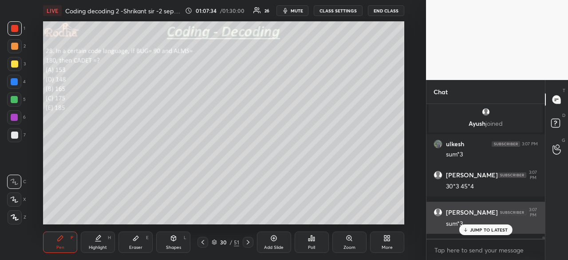
click at [489, 231] on p "JUMP TO LATEST" at bounding box center [489, 229] width 38 height 5
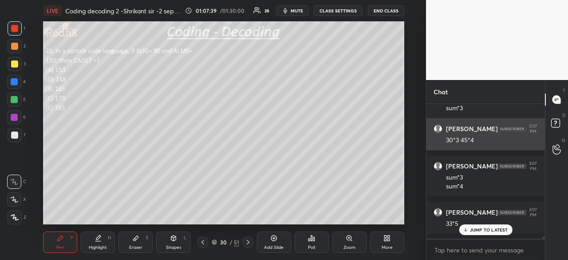
scroll to position [7815, 0]
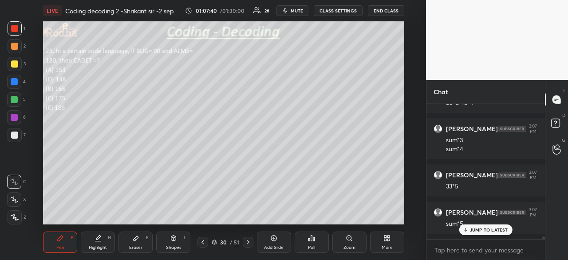
click at [136, 239] on icon at bounding box center [135, 238] width 5 height 5
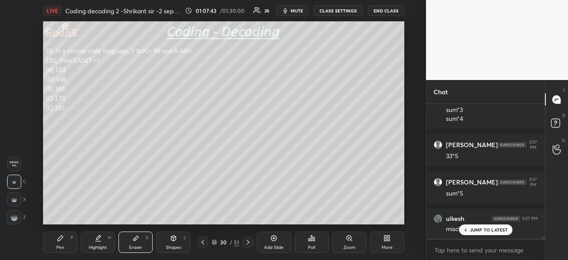
click at [58, 243] on div "Pen P" at bounding box center [60, 241] width 34 height 21
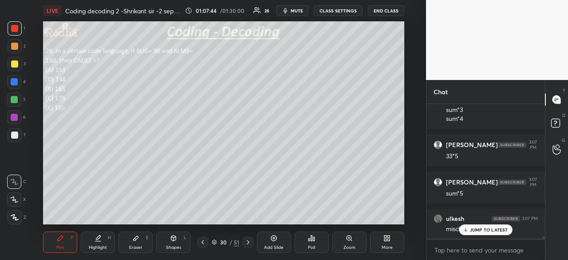
click at [16, 134] on div at bounding box center [14, 134] width 7 height 7
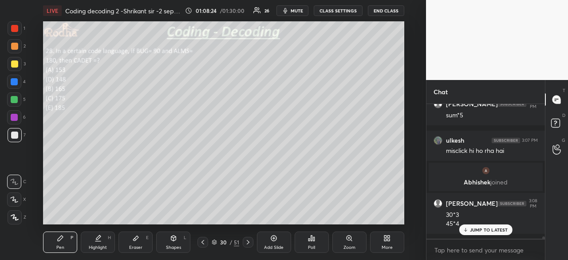
scroll to position [7954, 0]
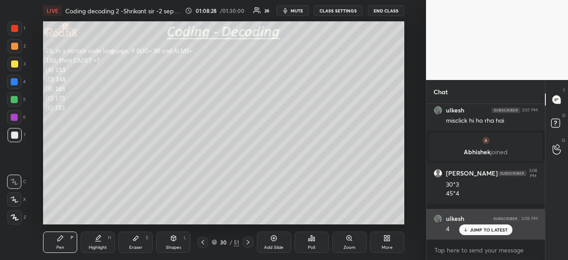
click at [490, 227] on p "JUMP TO LATEST" at bounding box center [489, 229] width 38 height 5
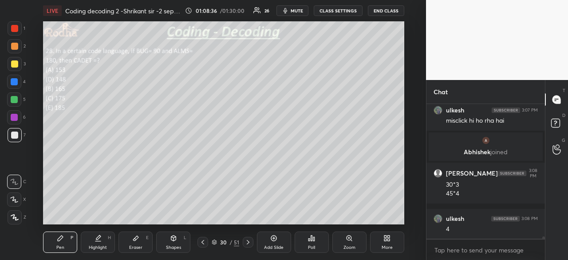
click at [17, 27] on div at bounding box center [14, 28] width 7 height 7
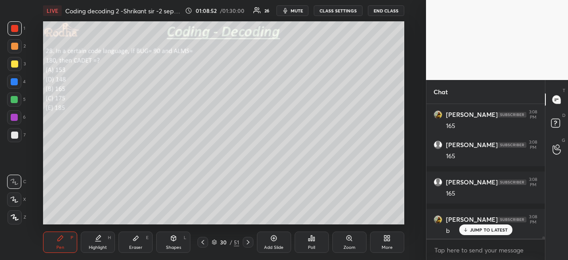
scroll to position [8119, 0]
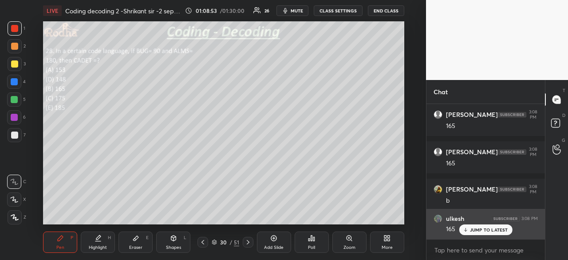
click at [490, 230] on p "JUMP TO LATEST" at bounding box center [489, 229] width 38 height 5
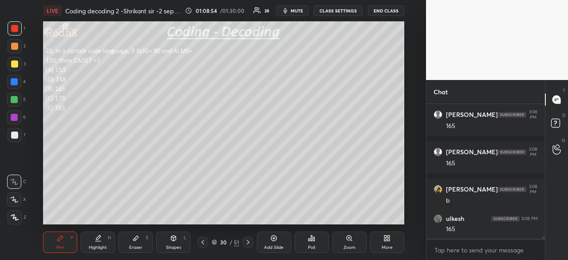
scroll to position [8156, 0]
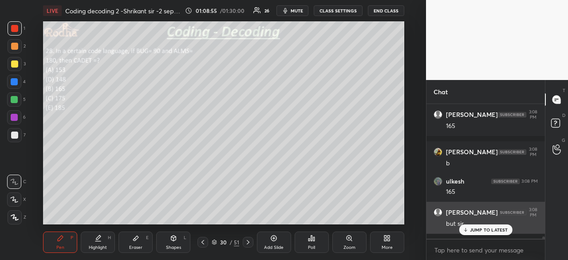
click at [490, 231] on p "JUMP TO LATEST" at bounding box center [489, 229] width 38 height 5
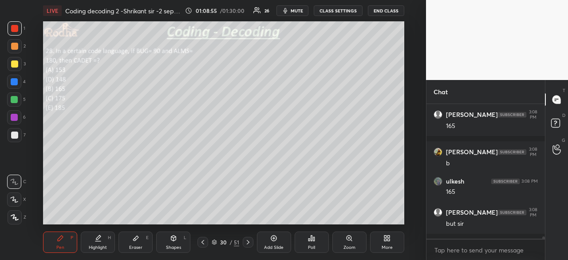
scroll to position [8186, 0]
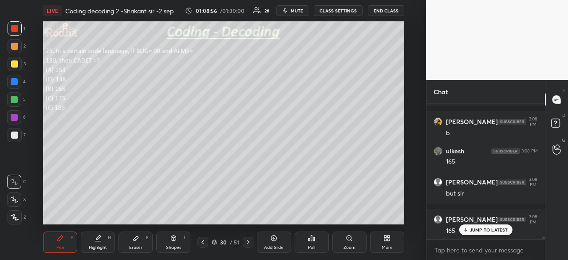
click at [489, 229] on p "JUMP TO LATEST" at bounding box center [489, 229] width 38 height 5
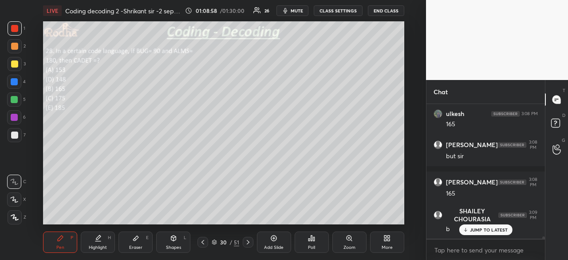
click at [486, 229] on p "JUMP TO LATEST" at bounding box center [489, 229] width 38 height 5
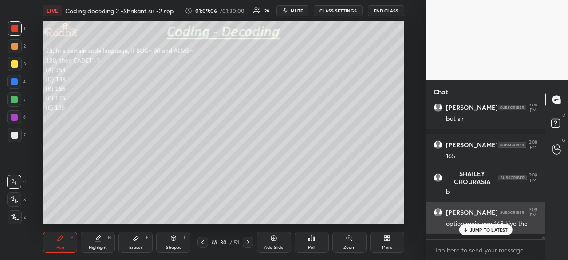
click at [478, 228] on p "JUMP TO LATEST" at bounding box center [489, 229] width 38 height 5
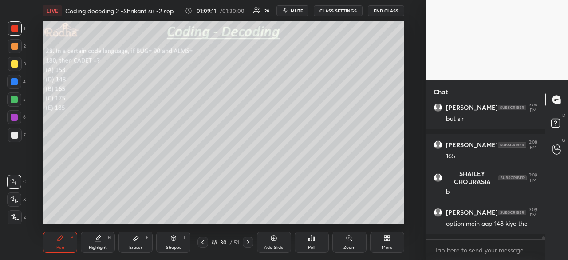
click at [16, 133] on div at bounding box center [14, 134] width 7 height 7
click at [14, 83] on div at bounding box center [14, 81] width 7 height 7
click at [16, 100] on div at bounding box center [14, 99] width 7 height 7
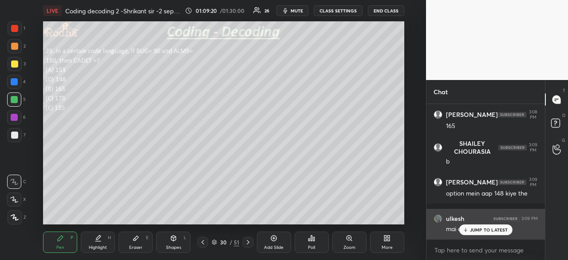
click at [478, 231] on p "JUMP TO LATEST" at bounding box center [489, 229] width 38 height 5
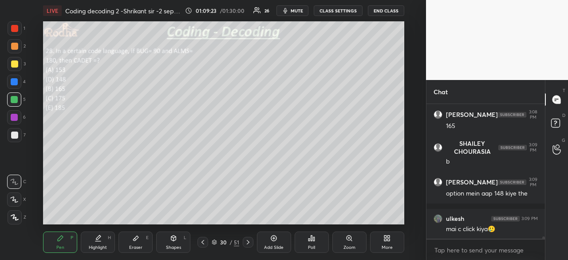
scroll to position [8321, 0]
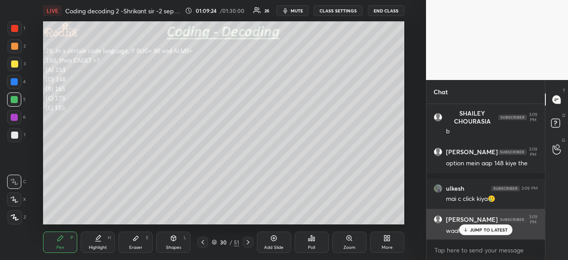
click at [481, 233] on div "JUMP TO LATEST" at bounding box center [485, 229] width 53 height 11
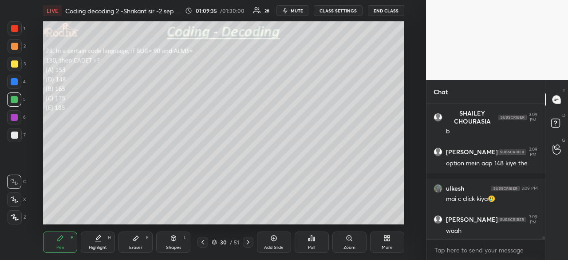
scroll to position [8359, 0]
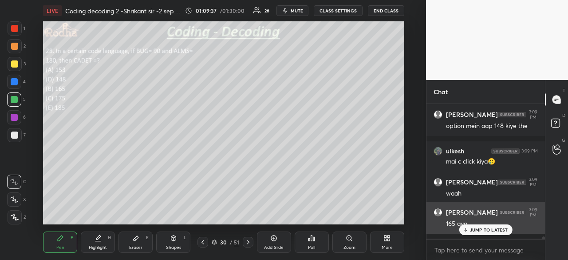
click at [486, 232] on p "JUMP TO LATEST" at bounding box center [489, 229] width 38 height 5
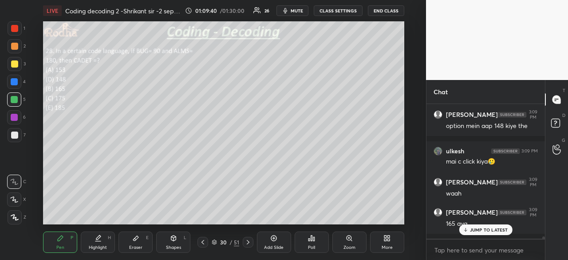
scroll to position [8389, 0]
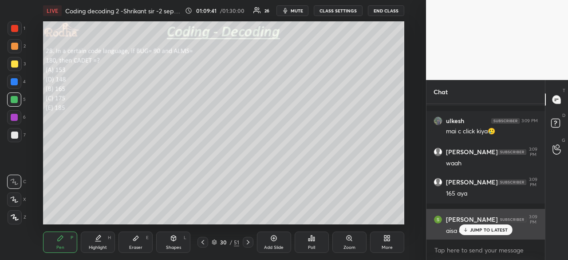
click at [487, 232] on p "JUMP TO LATEST" at bounding box center [489, 229] width 38 height 5
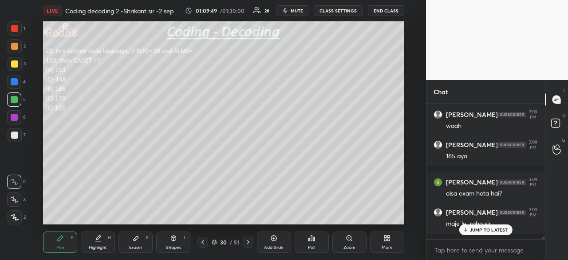
scroll to position [8463, 0]
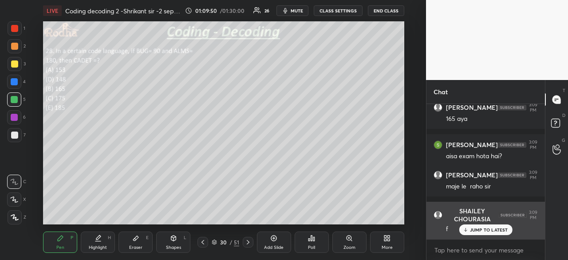
click at [484, 229] on p "JUMP TO LATEST" at bounding box center [489, 229] width 38 height 5
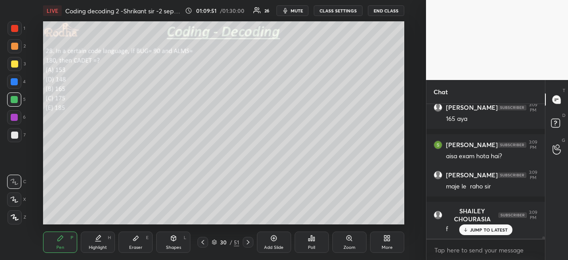
scroll to position [8493, 0]
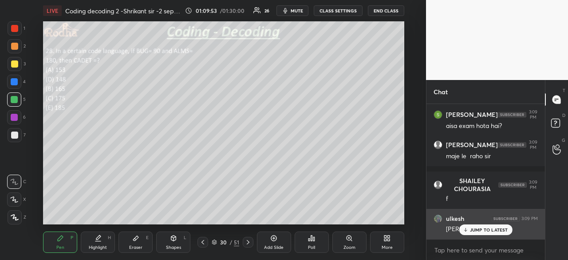
click at [477, 232] on p "JUMP TO LATEST" at bounding box center [489, 229] width 38 height 5
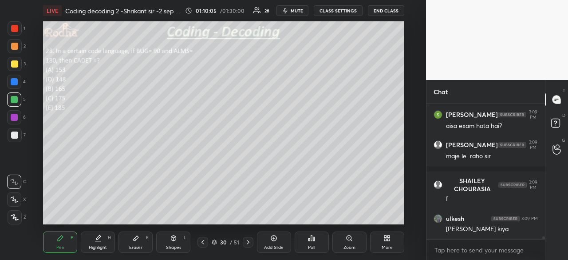
scroll to position [8531, 0]
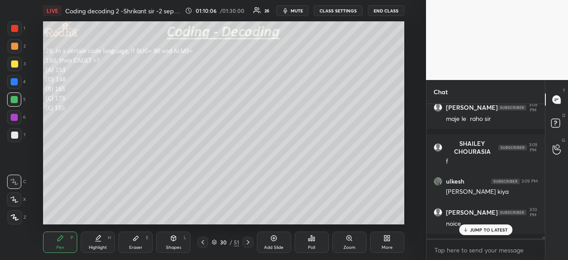
click at [489, 229] on p "JUMP TO LATEST" at bounding box center [489, 229] width 38 height 5
click at [250, 242] on icon at bounding box center [248, 241] width 7 height 7
click at [16, 28] on div at bounding box center [14, 28] width 7 height 7
click at [305, 239] on div "Poll" at bounding box center [312, 241] width 34 height 21
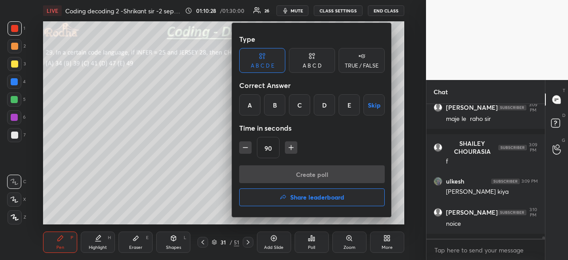
click at [245, 109] on div "A" at bounding box center [249, 104] width 21 height 21
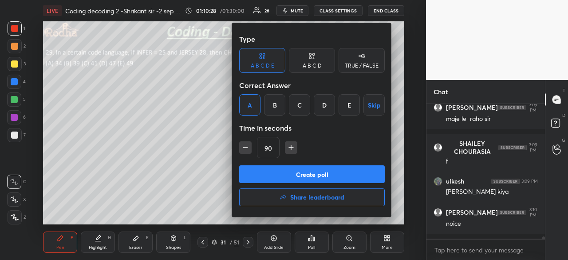
click at [296, 173] on button "Create poll" at bounding box center [312, 174] width 146 height 18
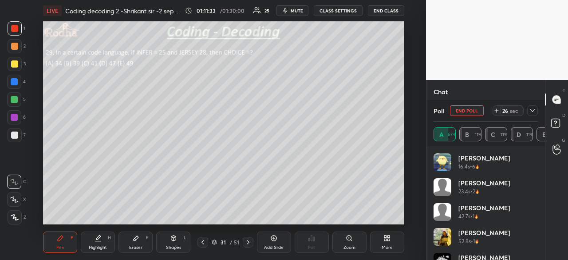
scroll to position [37, 0]
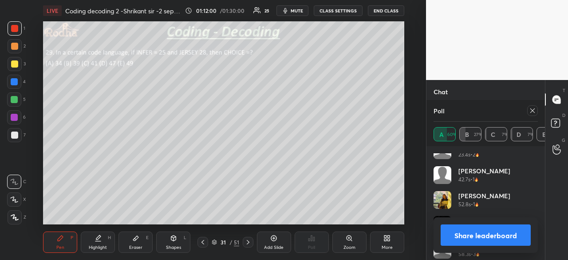
click at [488, 228] on button "Share leaderboard" at bounding box center [486, 234] width 90 height 21
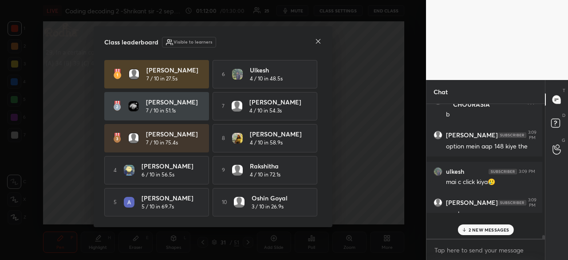
scroll to position [132, 116]
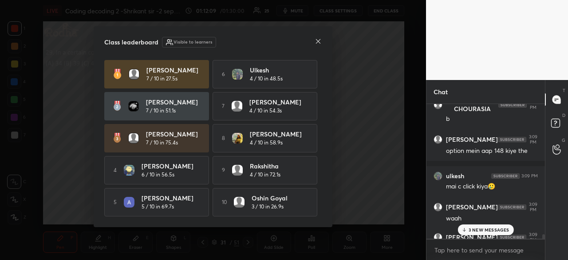
click at [318, 38] on icon at bounding box center [318, 41] width 7 height 7
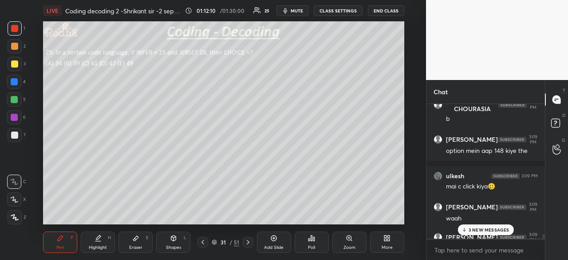
click at [494, 227] on p "3 NEW MESSAGES" at bounding box center [489, 229] width 41 height 5
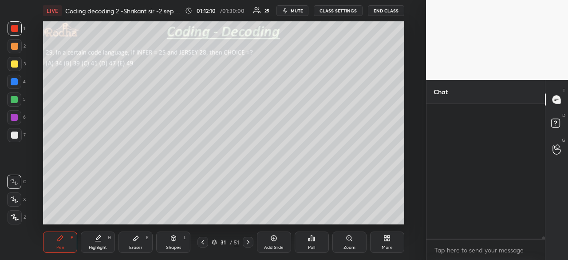
scroll to position [8289, 0]
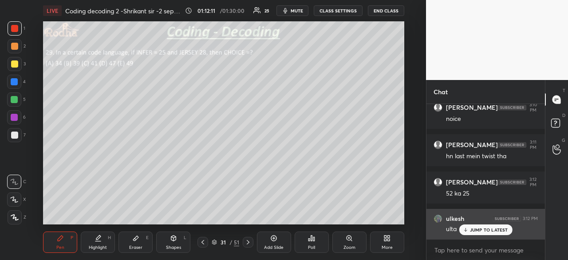
click at [490, 228] on p "JUMP TO LATEST" at bounding box center [489, 229] width 38 height 5
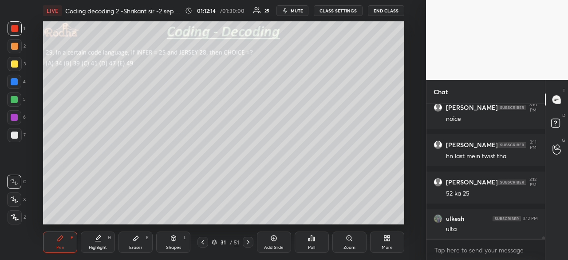
scroll to position [8327, 0]
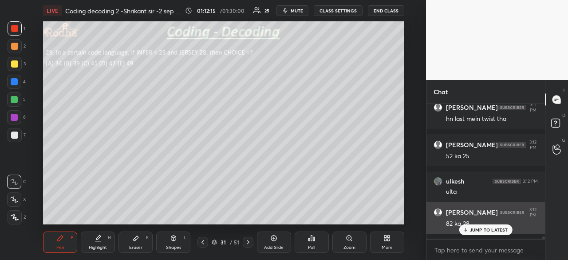
click at [479, 230] on p "JUMP TO LATEST" at bounding box center [489, 229] width 38 height 5
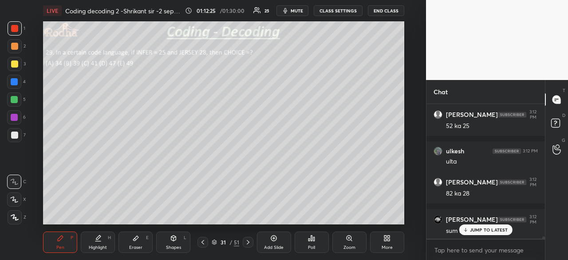
scroll to position [8394, 0]
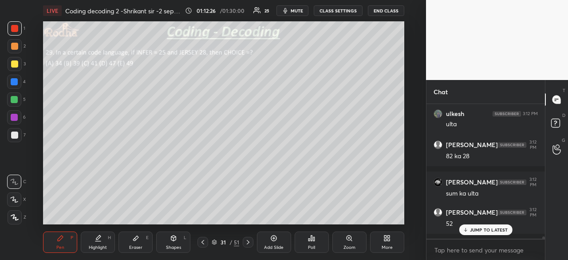
click at [17, 47] on div at bounding box center [14, 46] width 7 height 7
click at [16, 99] on div at bounding box center [14, 99] width 7 height 7
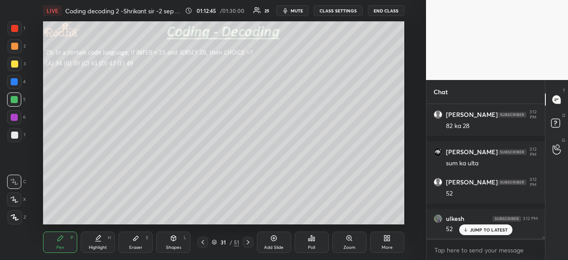
scroll to position [8461, 0]
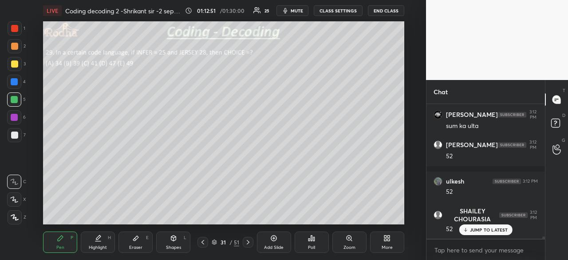
click at [16, 32] on div at bounding box center [14, 28] width 7 height 7
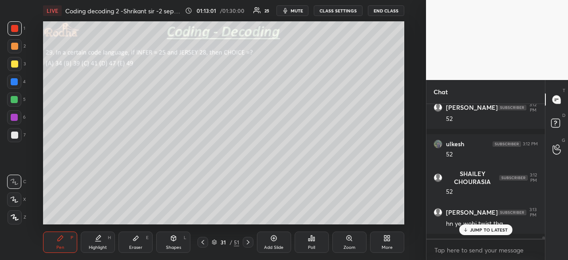
click at [17, 99] on div at bounding box center [14, 99] width 7 height 7
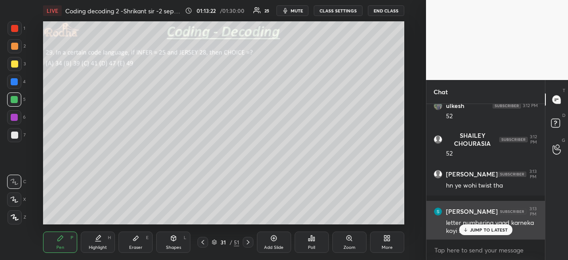
click at [486, 228] on p "JUMP TO LATEST" at bounding box center [489, 229] width 38 height 5
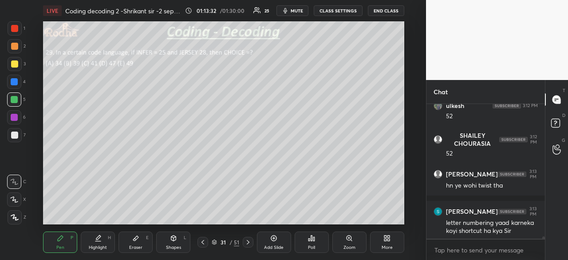
scroll to position [8567, 0]
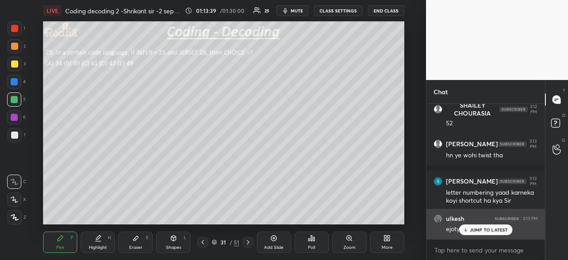
click at [488, 231] on p "JUMP TO LATEST" at bounding box center [489, 229] width 38 height 5
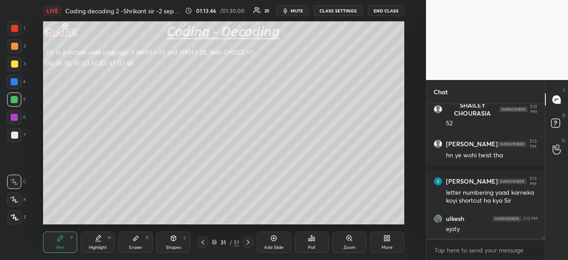
click at [14, 66] on div at bounding box center [14, 63] width 7 height 7
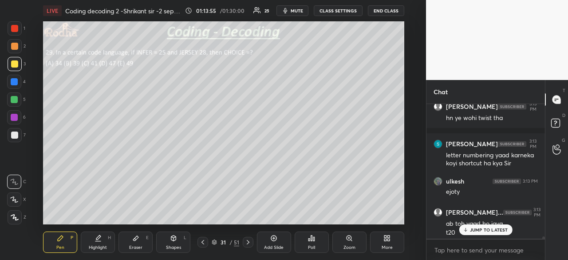
scroll to position [8613, 0]
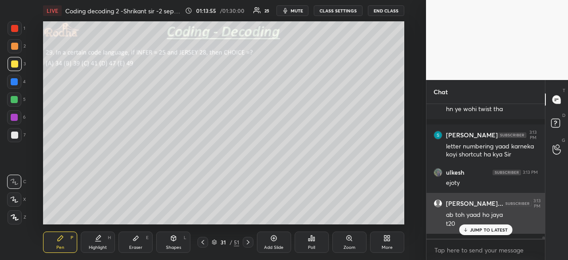
click at [482, 229] on p "JUMP TO LATEST" at bounding box center [489, 229] width 38 height 5
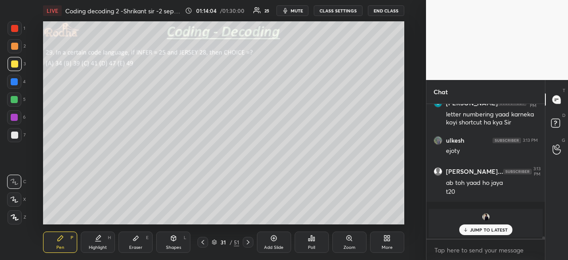
scroll to position [8456, 0]
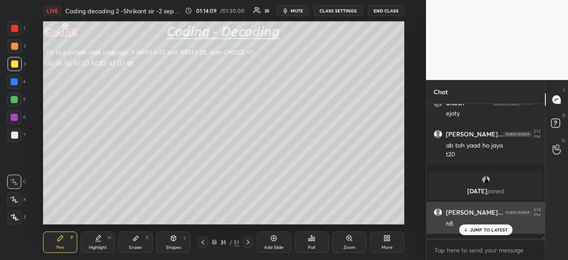
click at [485, 229] on p "JUMP TO LATEST" at bounding box center [489, 229] width 38 height 5
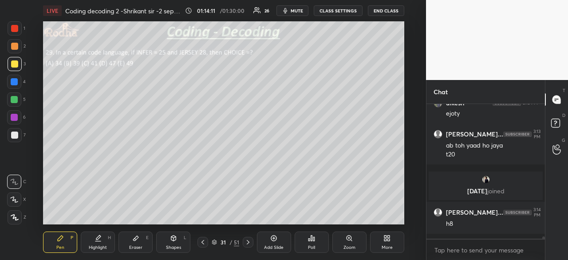
click at [139, 234] on div "Eraser E" at bounding box center [136, 241] width 34 height 21
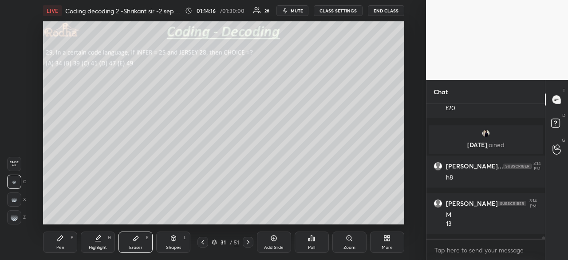
scroll to position [8533, 0]
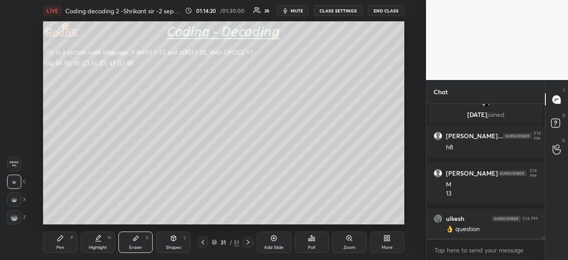
click at [67, 245] on div "Pen P" at bounding box center [60, 241] width 34 height 21
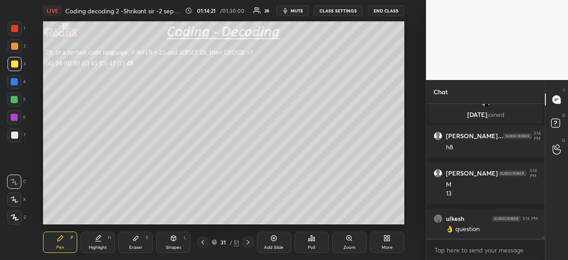
scroll to position [8563, 0]
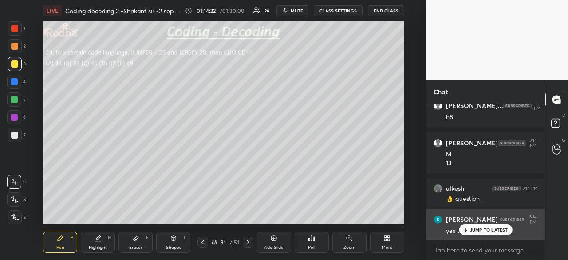
click at [480, 229] on p "JUMP TO LATEST" at bounding box center [489, 229] width 38 height 5
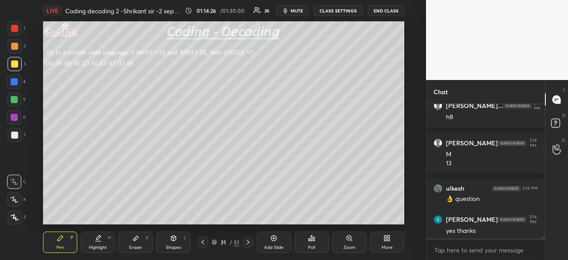
click at [18, 27] on div at bounding box center [14, 28] width 7 height 7
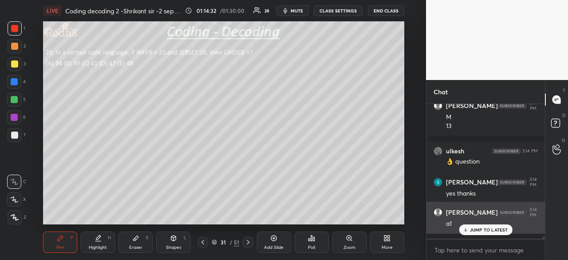
click at [490, 228] on p "JUMP TO LATEST" at bounding box center [489, 229] width 38 height 5
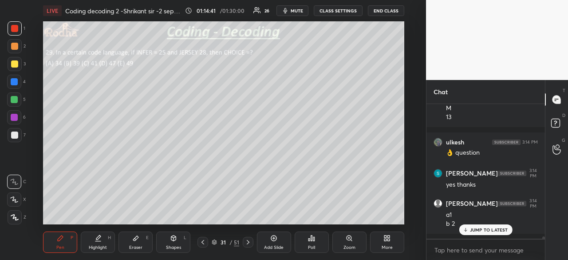
click at [467, 227] on icon at bounding box center [465, 229] width 6 height 5
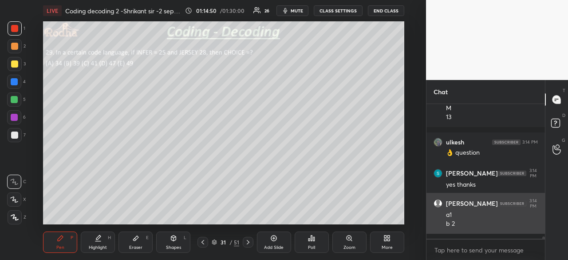
scroll to position [8646, 0]
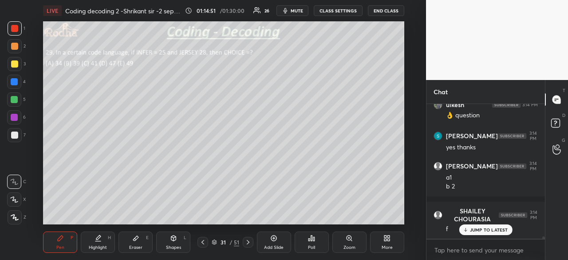
click at [491, 230] on p "JUMP TO LATEST" at bounding box center [489, 229] width 38 height 5
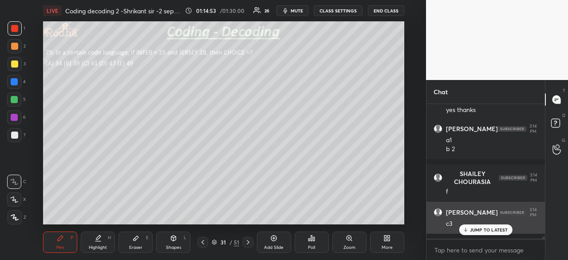
click at [491, 230] on p "JUMP TO LATEST" at bounding box center [489, 229] width 38 height 5
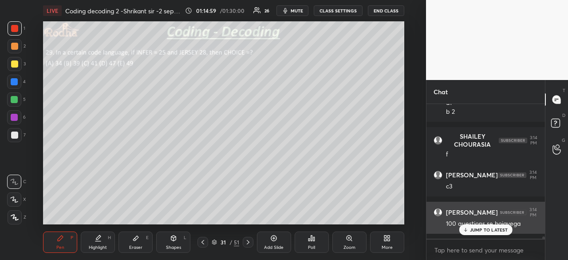
click at [480, 231] on p "JUMP TO LATEST" at bounding box center [489, 229] width 38 height 5
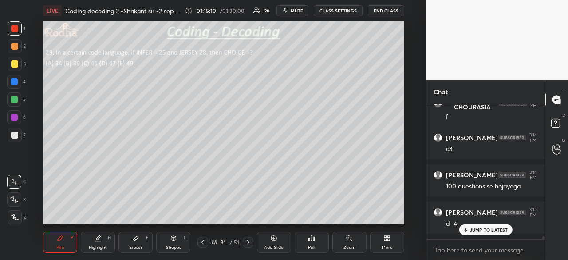
click at [478, 230] on p "JUMP TO LATEST" at bounding box center [489, 229] width 38 height 5
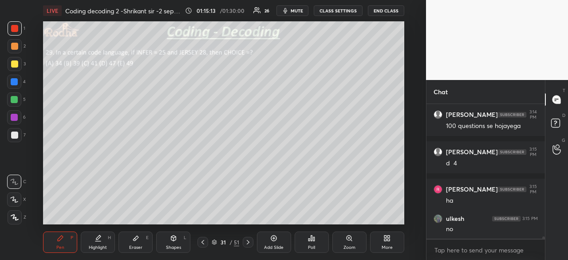
scroll to position [8856, 0]
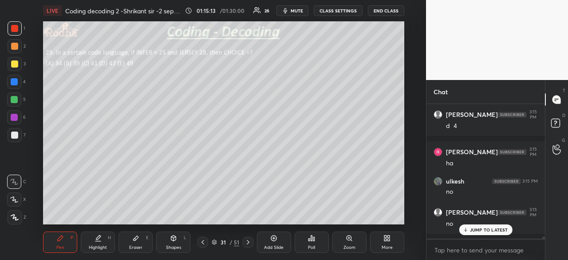
click at [491, 229] on p "JUMP TO LATEST" at bounding box center [489, 229] width 38 height 5
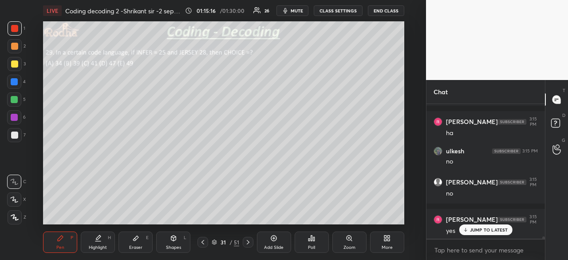
scroll to position [8895, 0]
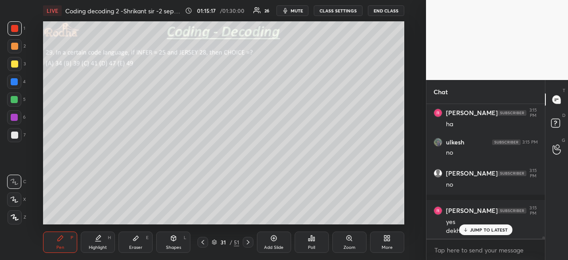
click at [482, 234] on div "JUMP TO LATEST" at bounding box center [485, 229] width 53 height 11
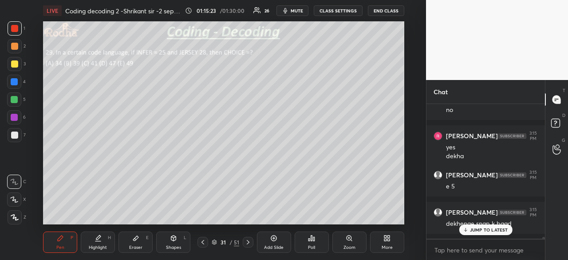
scroll to position [8999, 0]
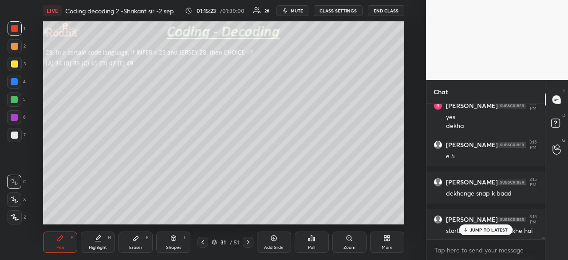
click at [249, 240] on icon at bounding box center [248, 241] width 7 height 7
click at [482, 225] on div "JUMP TO LATEST" at bounding box center [485, 229] width 53 height 11
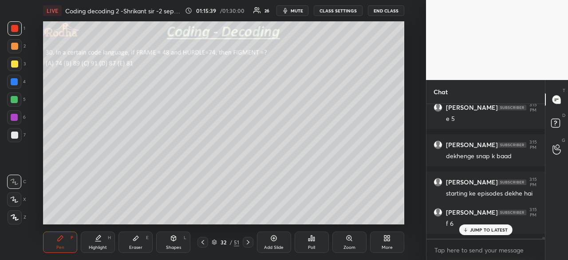
click at [312, 243] on div "Poll" at bounding box center [312, 241] width 34 height 21
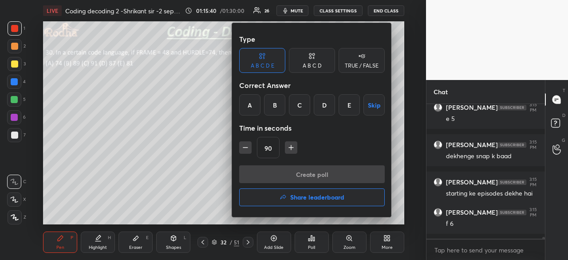
scroll to position [9082, 0]
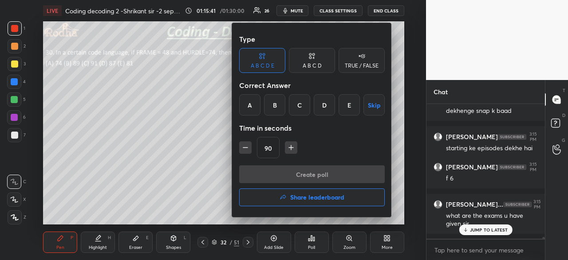
drag, startPoint x: 350, startPoint y: 102, endPoint x: 351, endPoint y: 107, distance: 5.0
click at [350, 102] on div "E" at bounding box center [349, 104] width 21 height 21
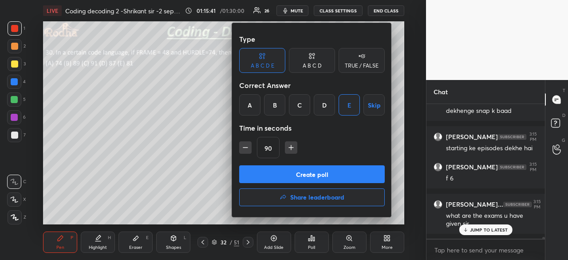
click at [345, 174] on button "Create poll" at bounding box center [312, 174] width 146 height 18
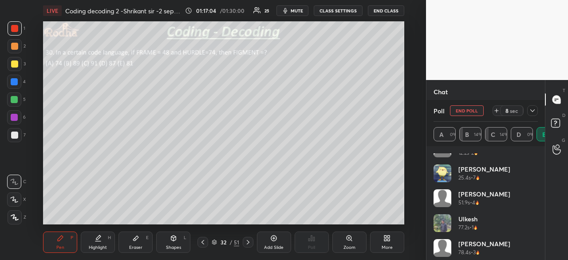
scroll to position [0, 0]
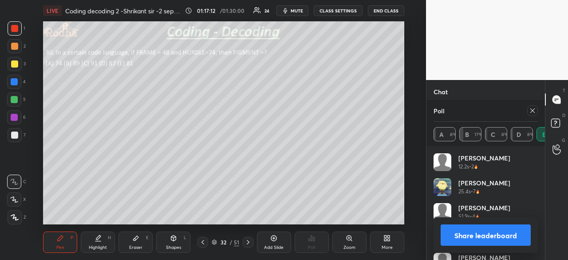
click at [478, 230] on button "Share leaderboard" at bounding box center [486, 234] width 90 height 21
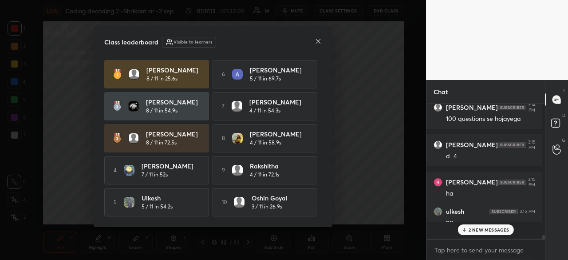
scroll to position [127, 113]
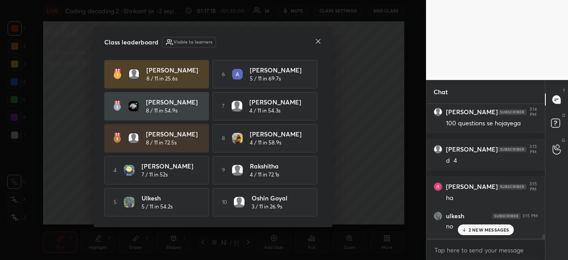
click at [319, 40] on icon at bounding box center [318, 41] width 4 height 4
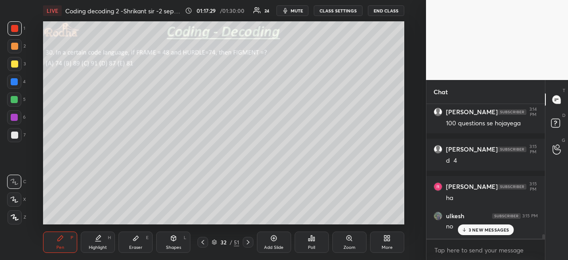
click at [18, 134] on div at bounding box center [14, 134] width 7 height 7
click at [16, 99] on div at bounding box center [14, 99] width 7 height 7
click at [15, 27] on div at bounding box center [14, 28] width 7 height 7
click at [479, 229] on p "5 NEW MESSAGES" at bounding box center [488, 229] width 41 height 5
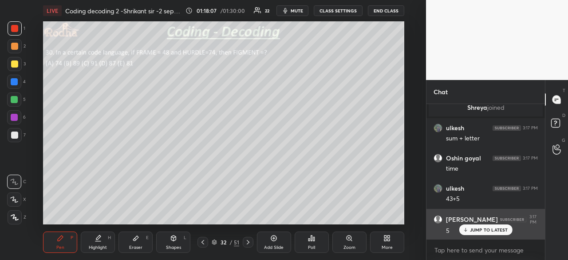
click at [490, 231] on p "JUMP TO LATEST" at bounding box center [489, 229] width 38 height 5
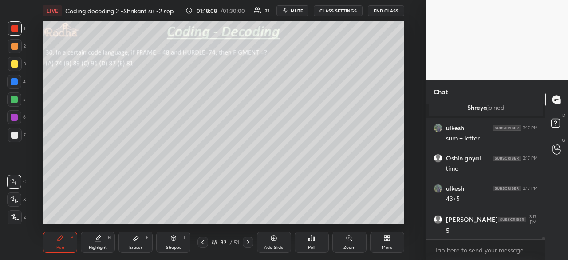
scroll to position [9126, 0]
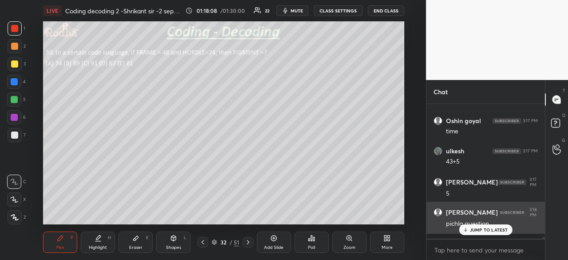
click at [483, 231] on p "JUMP TO LATEST" at bounding box center [489, 229] width 38 height 5
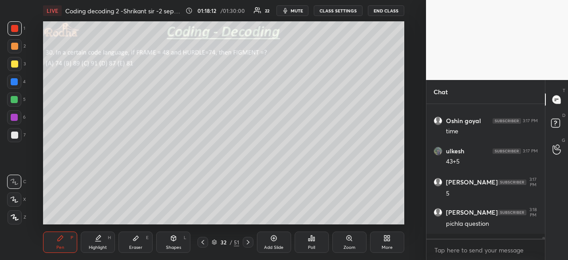
scroll to position [9135, 0]
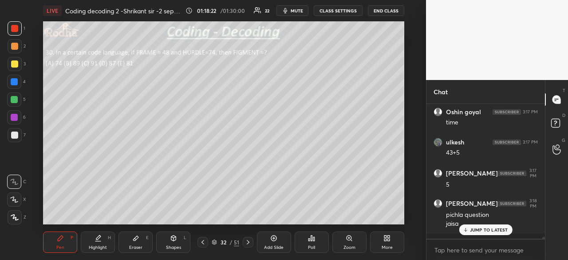
click at [17, 135] on div at bounding box center [14, 134] width 7 height 7
click at [16, 31] on div at bounding box center [14, 28] width 7 height 7
click at [15, 134] on div at bounding box center [14, 134] width 7 height 7
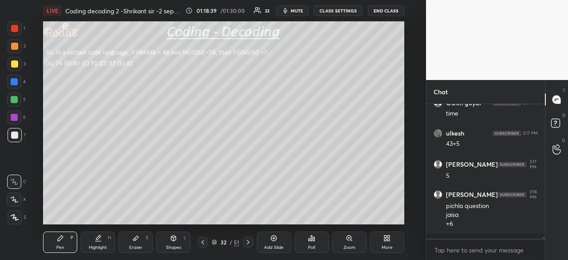
click at [16, 99] on div at bounding box center [14, 99] width 7 height 7
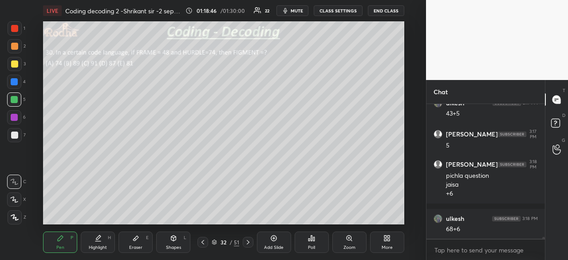
click at [18, 28] on div at bounding box center [14, 28] width 7 height 7
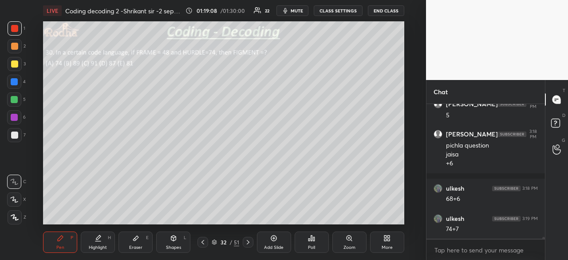
scroll to position [9235, 0]
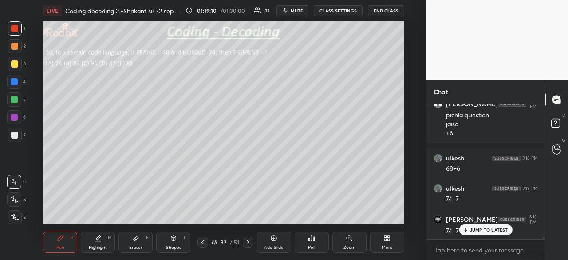
click at [17, 134] on div at bounding box center [14, 134] width 7 height 7
click at [18, 100] on div at bounding box center [14, 99] width 14 height 14
click at [17, 28] on div at bounding box center [14, 28] width 7 height 7
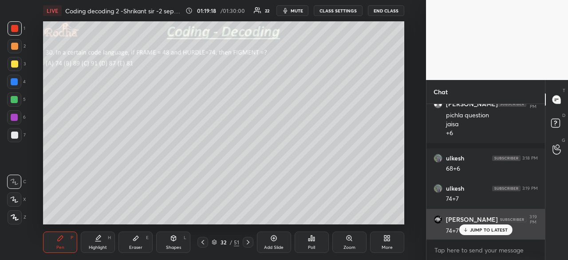
click at [474, 231] on p "JUMP TO LATEST" at bounding box center [489, 229] width 38 height 5
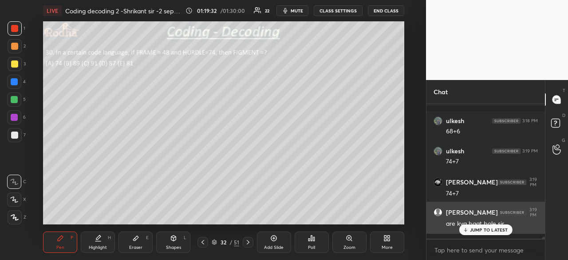
click at [499, 227] on p "JUMP TO LATEST" at bounding box center [489, 229] width 38 height 5
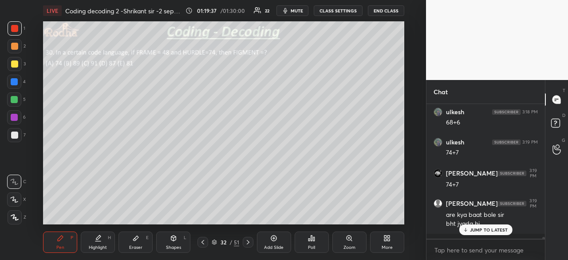
click at [485, 231] on div "[PERSON_NAME] 3:15 PM dekhenge snap k baad [PERSON_NAME] 3:15 PM starting ke ep…" at bounding box center [486, 171] width 119 height 134
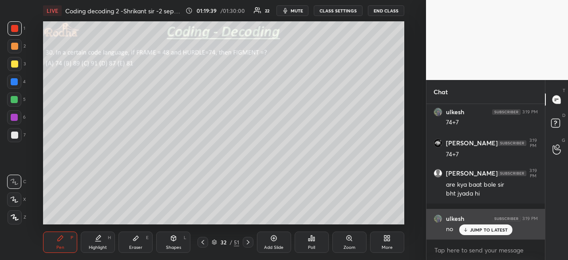
scroll to position [9341, 0]
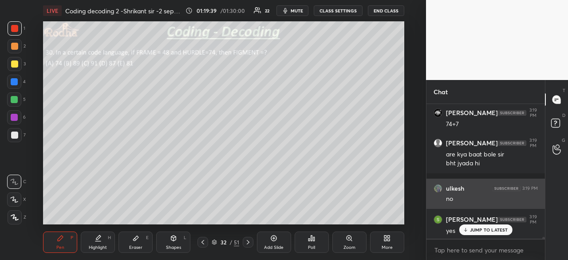
click at [494, 230] on p "JUMP TO LATEST" at bounding box center [489, 229] width 38 height 5
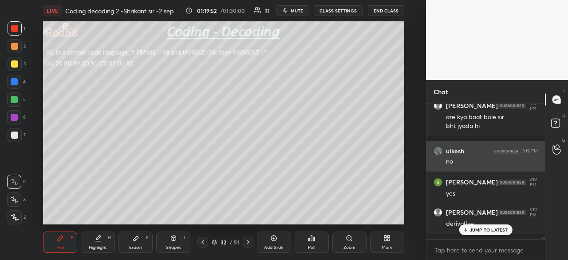
click at [494, 230] on p "JUMP TO LATEST" at bounding box center [489, 229] width 38 height 5
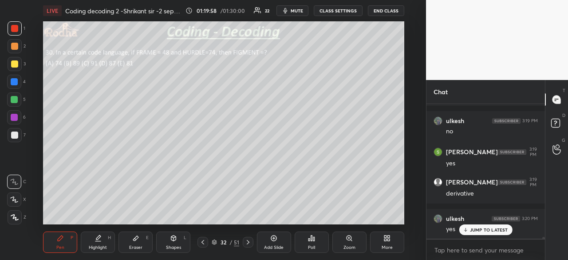
click at [494, 230] on p "JUMP TO LATEST" at bounding box center [489, 229] width 38 height 5
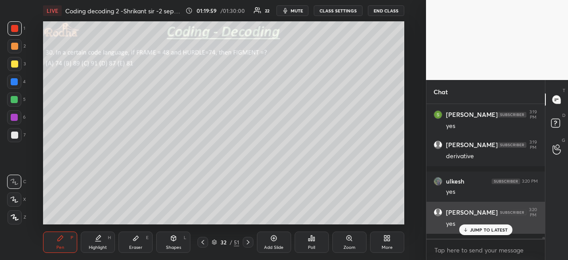
click at [494, 230] on p "JUMP TO LATEST" at bounding box center [489, 229] width 38 height 5
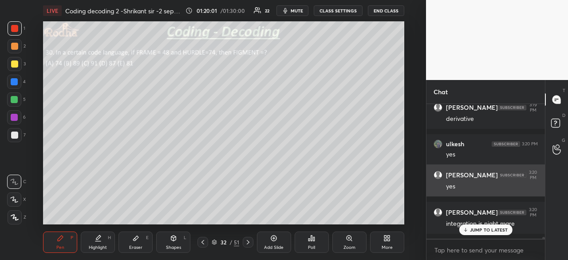
click at [494, 230] on p "JUMP TO LATEST" at bounding box center [489, 229] width 38 height 5
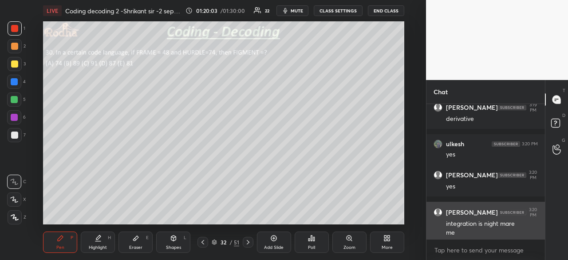
scroll to position [9492, 0]
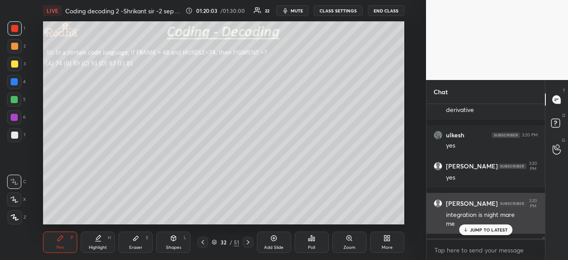
click at [498, 235] on div "JUMP TO LATEST" at bounding box center [485, 229] width 53 height 11
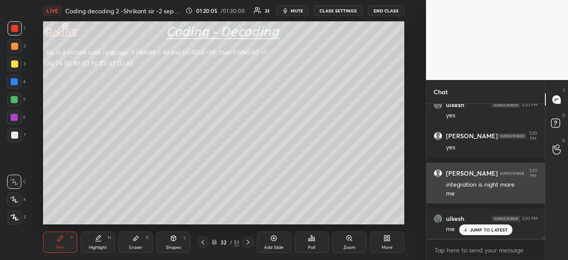
scroll to position [9552, 0]
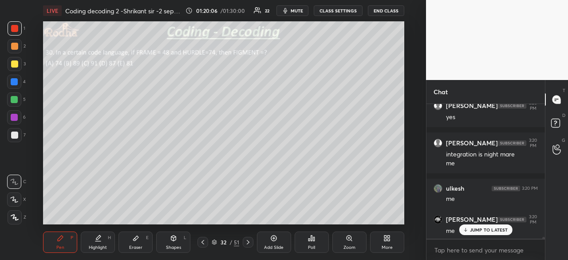
click at [502, 224] on div "JUMP TO LATEST" at bounding box center [485, 229] width 53 height 11
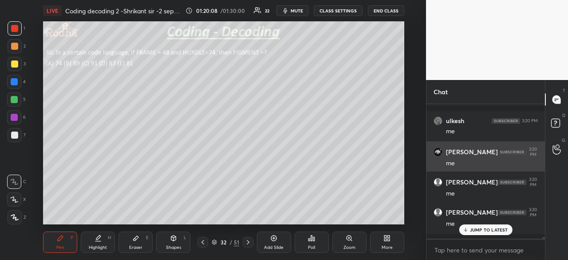
scroll to position [9687, 0]
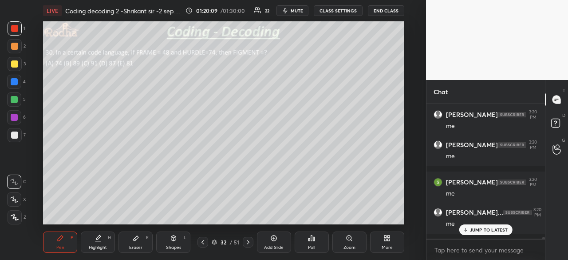
click at [502, 225] on div "JUMP TO LATEST" at bounding box center [485, 229] width 53 height 11
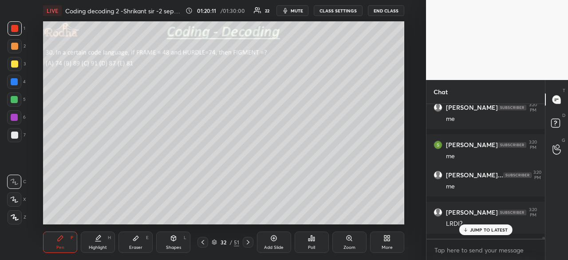
click at [497, 229] on p "JUMP TO LATEST" at bounding box center [489, 229] width 38 height 5
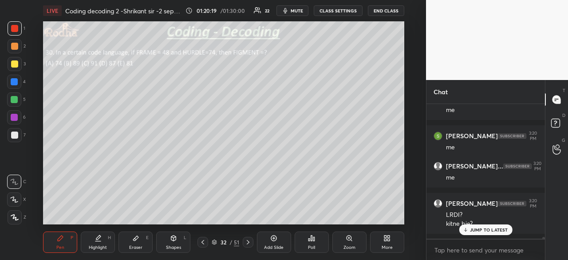
click at [482, 228] on p "JUMP TO LATEST" at bounding box center [489, 229] width 38 height 5
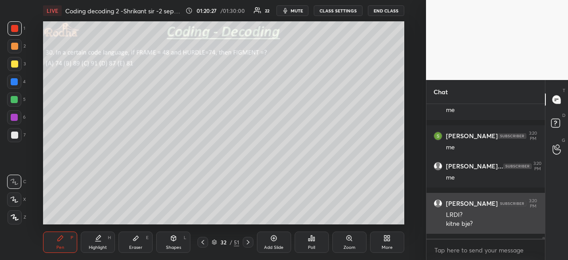
scroll to position [9742, 0]
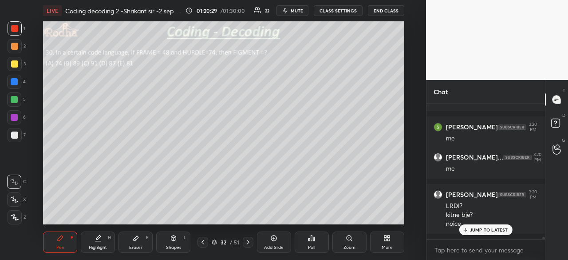
click at [487, 231] on p "JUMP TO LATEST" at bounding box center [489, 229] width 38 height 5
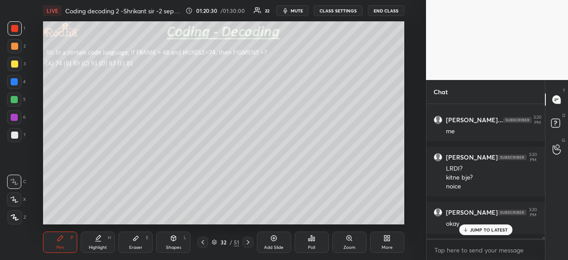
click at [484, 228] on p "JUMP TO LATEST" at bounding box center [489, 229] width 38 height 5
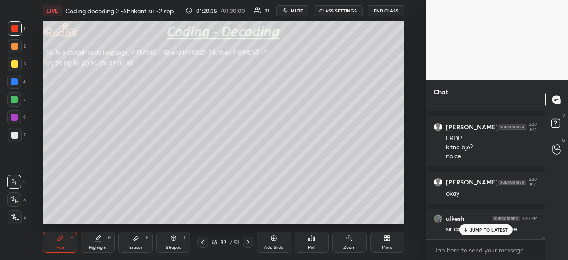
click at [475, 239] on div "x" at bounding box center [486, 249] width 119 height 21
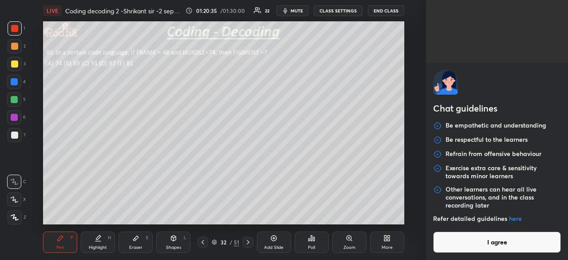
click at [482, 229] on div "Chat guidelines Be empathetic and understanding Be respectful to the learners R…" at bounding box center [497, 130] width 142 height 260
click at [494, 241] on button "I agree" at bounding box center [497, 241] width 128 height 21
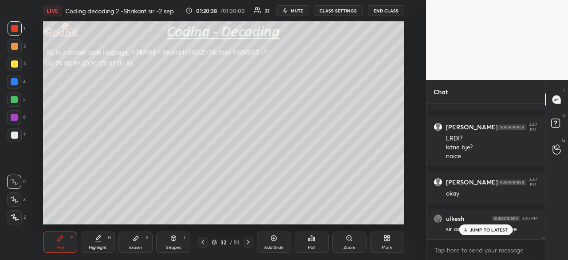
click at [491, 229] on p "JUMP TO LATEST" at bounding box center [489, 229] width 38 height 5
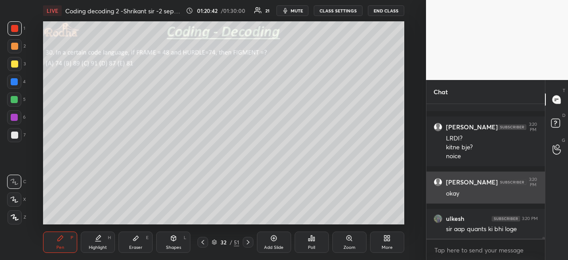
scroll to position [9819, 0]
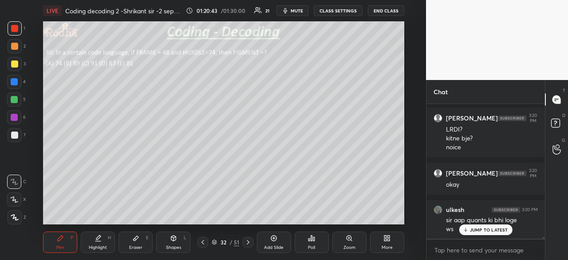
click at [498, 229] on p "JUMP TO LATEST" at bounding box center [489, 229] width 38 height 5
click at [248, 242] on icon at bounding box center [248, 241] width 7 height 7
click at [17, 28] on div at bounding box center [14, 28] width 7 height 7
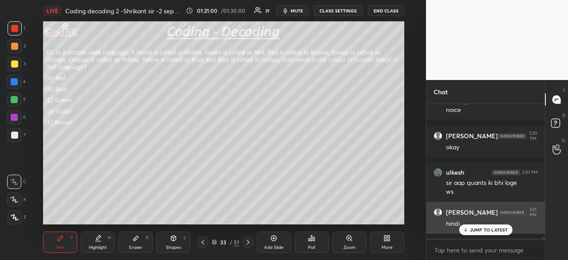
click at [482, 230] on p "JUMP TO LATEST" at bounding box center [489, 229] width 38 height 5
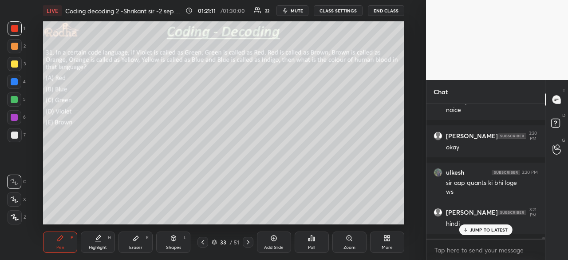
scroll to position [9886, 0]
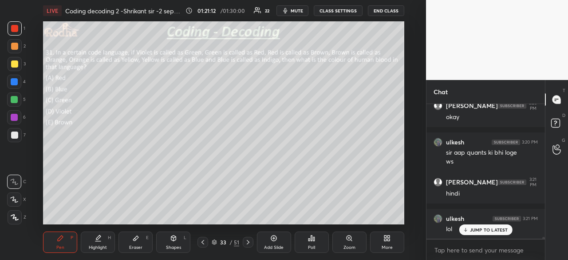
click at [312, 239] on icon at bounding box center [311, 237] width 7 height 7
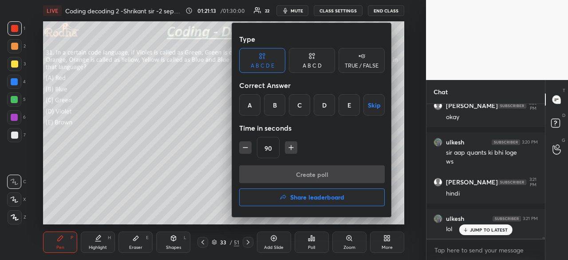
click at [345, 104] on div "E" at bounding box center [349, 104] width 21 height 21
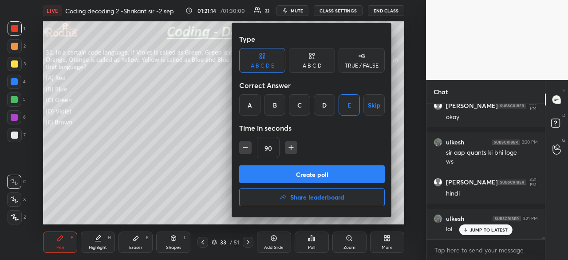
click at [327, 177] on button "Create poll" at bounding box center [312, 174] width 146 height 18
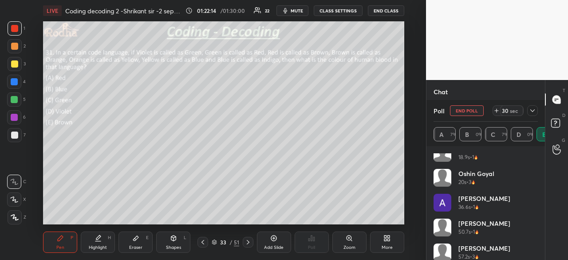
scroll to position [217, 0]
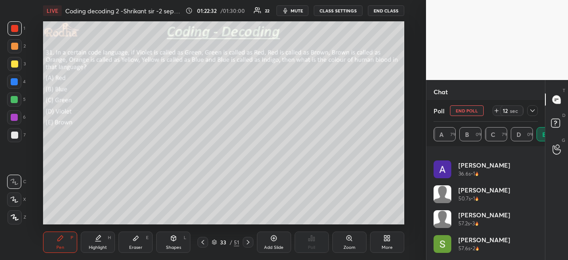
click at [137, 243] on div "Eraser E" at bounding box center [136, 241] width 34 height 21
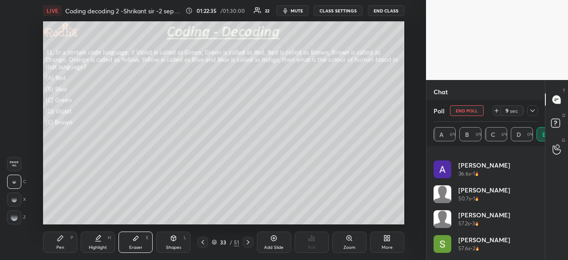
click at [65, 245] on div "Pen P" at bounding box center [60, 241] width 34 height 21
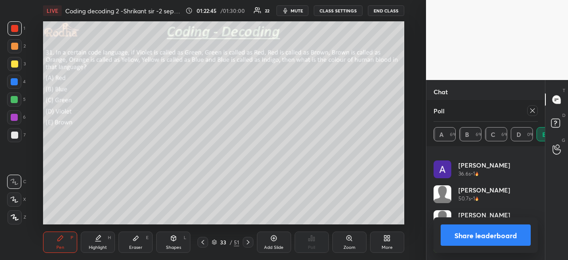
click at [478, 231] on button "Share leaderboard" at bounding box center [486, 234] width 90 height 21
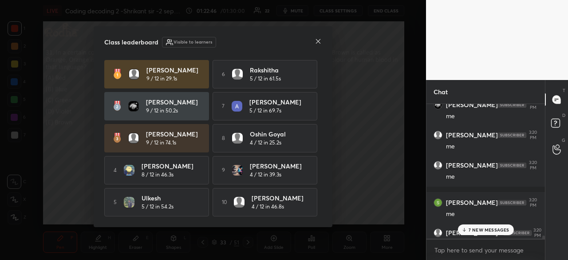
scroll to position [154, 116]
click at [318, 40] on icon at bounding box center [318, 41] width 7 height 7
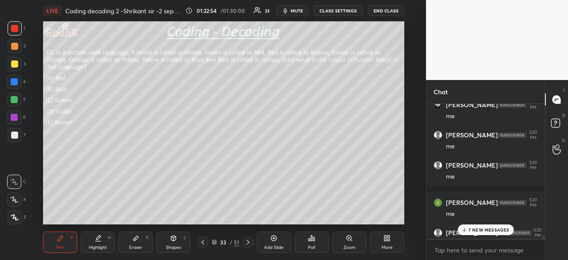
click at [490, 228] on p "7 NEW MESSAGES" at bounding box center [489, 229] width 41 height 5
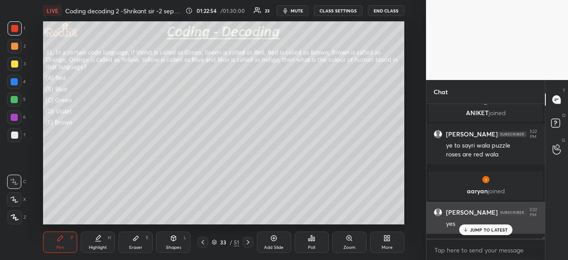
click at [488, 229] on p "JUMP TO LATEST" at bounding box center [489, 229] width 38 height 5
click at [126, 240] on div "Eraser E" at bounding box center [136, 241] width 34 height 21
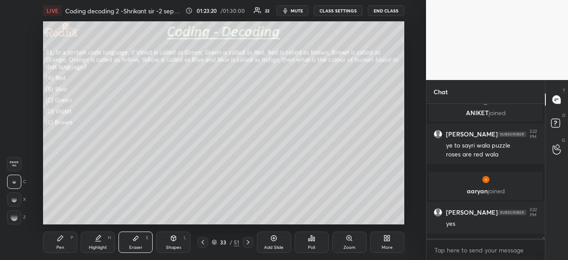
click at [61, 241] on icon at bounding box center [60, 237] width 7 height 7
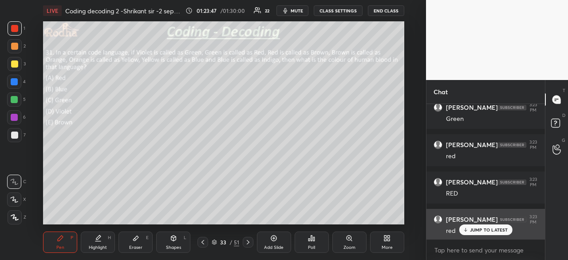
scroll to position [9871, 0]
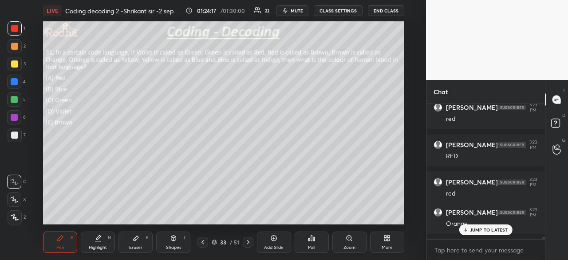
click at [15, 134] on div at bounding box center [14, 134] width 7 height 7
click at [16, 81] on div at bounding box center [14, 81] width 7 height 7
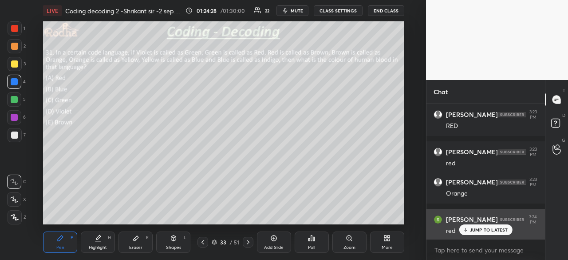
scroll to position [9940, 0]
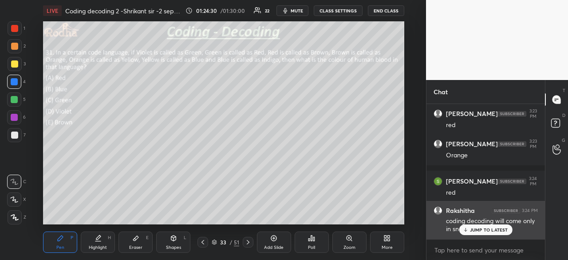
click at [489, 229] on p "JUMP TO LATEST" at bounding box center [489, 229] width 38 height 5
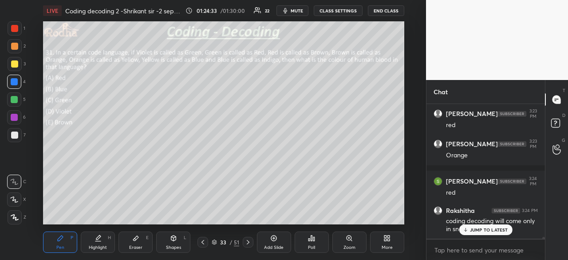
scroll to position [9970, 0]
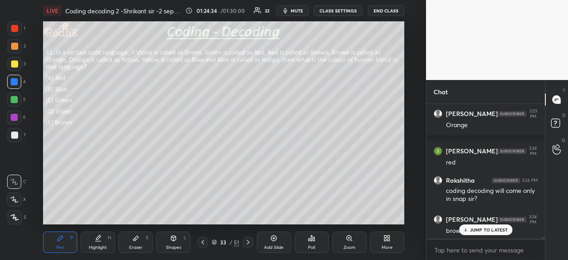
click at [487, 228] on p "JUMP TO LATEST" at bounding box center [489, 229] width 38 height 5
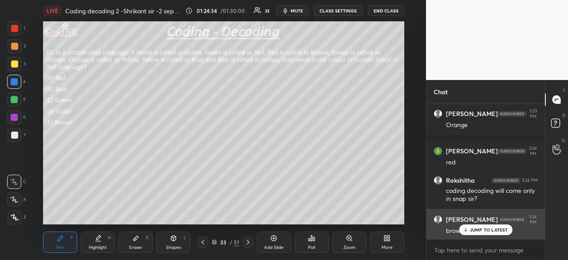
scroll to position [10007, 0]
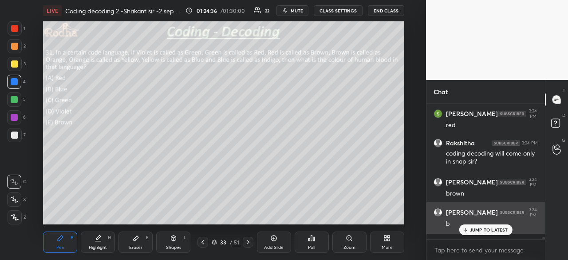
click at [475, 230] on p "JUMP TO LATEST" at bounding box center [489, 229] width 38 height 5
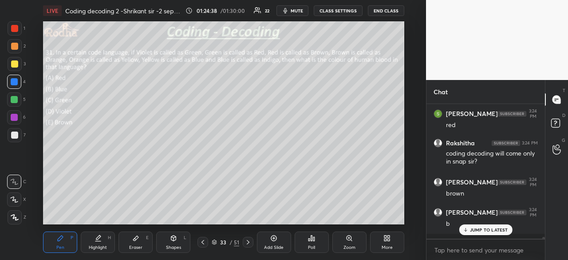
scroll to position [10037, 0]
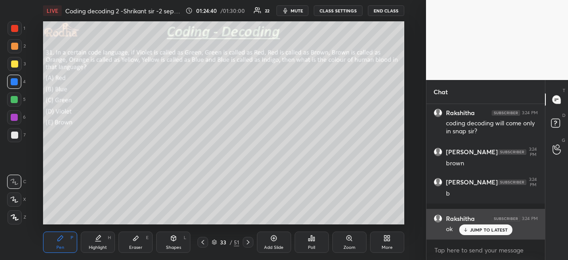
click at [478, 229] on p "JUMP TO LATEST" at bounding box center [489, 229] width 38 height 5
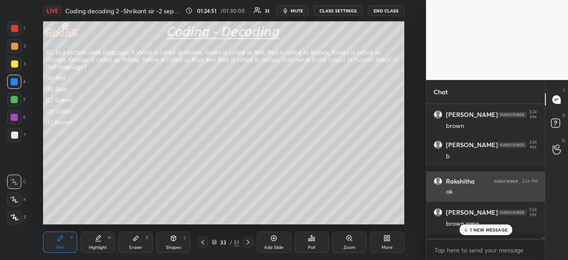
scroll to position [10112, 0]
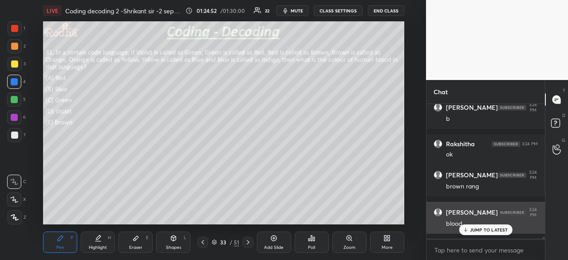
click at [493, 229] on p "JUMP TO LATEST" at bounding box center [489, 229] width 38 height 5
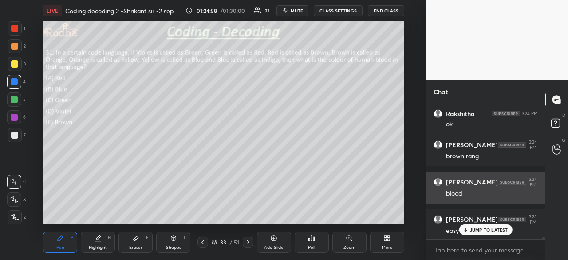
scroll to position [10172, 0]
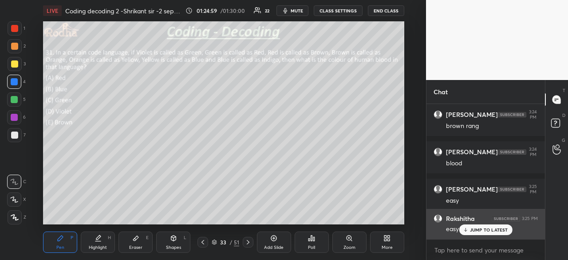
click at [476, 231] on p "JUMP TO LATEST" at bounding box center [489, 229] width 38 height 5
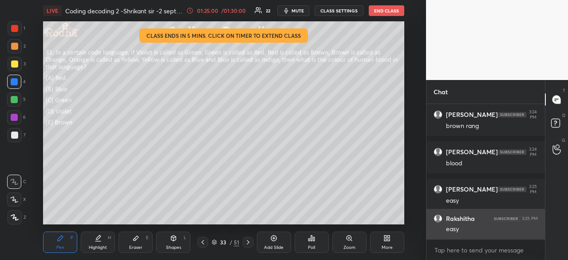
scroll to position [10209, 0]
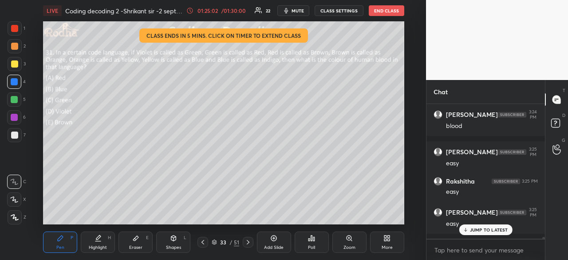
click at [486, 233] on div "JUMP TO LATEST" at bounding box center [485, 229] width 53 height 11
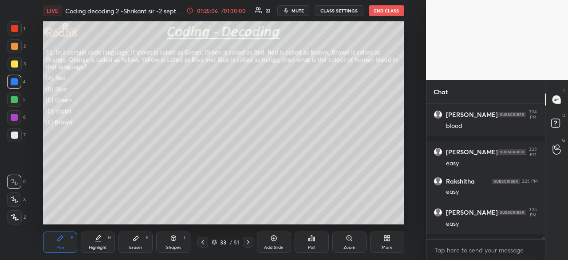
click at [247, 242] on icon at bounding box center [248, 241] width 7 height 7
click at [317, 241] on div "Poll" at bounding box center [312, 241] width 34 height 21
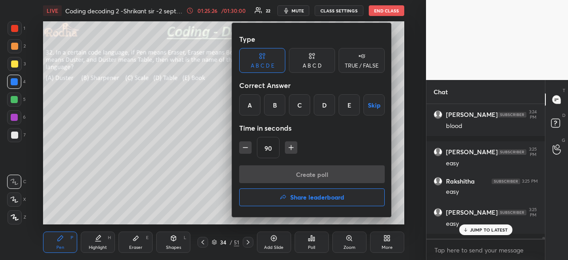
scroll to position [10240, 0]
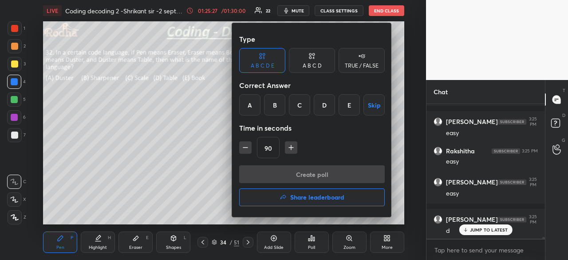
click at [278, 112] on div "B" at bounding box center [274, 104] width 21 height 21
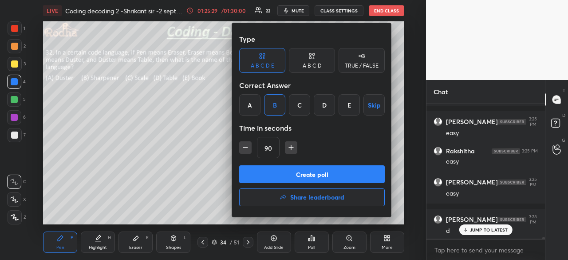
click at [305, 174] on button "Create poll" at bounding box center [312, 174] width 146 height 18
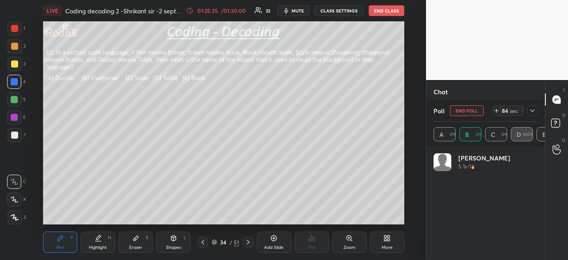
scroll to position [104, 102]
click at [17, 29] on div at bounding box center [14, 28] width 7 height 7
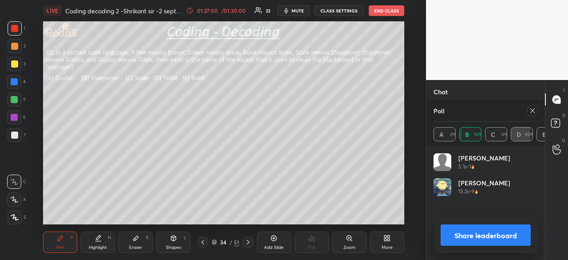
click at [488, 229] on button "Share leaderboard" at bounding box center [486, 234] width 90 height 21
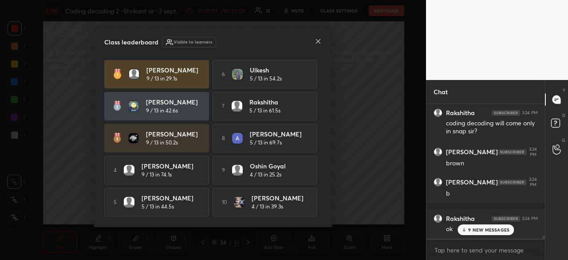
scroll to position [154, 116]
click at [486, 228] on p "9 NEW MESSAGES" at bounding box center [488, 229] width 41 height 5
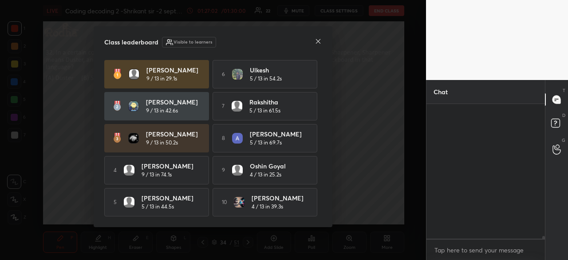
scroll to position [10249, 0]
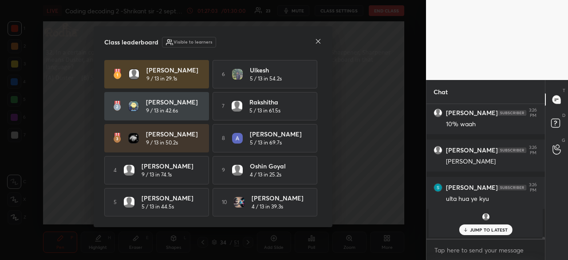
click at [485, 229] on p "JUMP TO LATEST" at bounding box center [489, 229] width 38 height 5
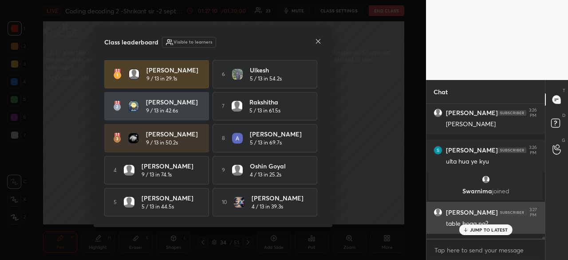
click at [317, 39] on icon at bounding box center [318, 41] width 4 height 4
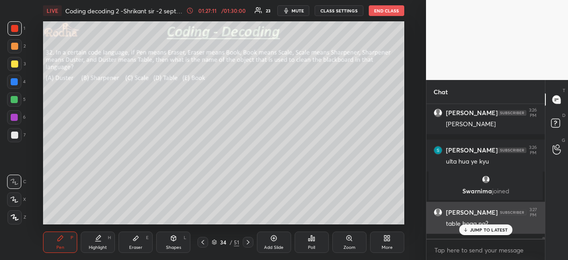
click at [478, 229] on p "JUMP TO LATEST" at bounding box center [489, 229] width 38 height 5
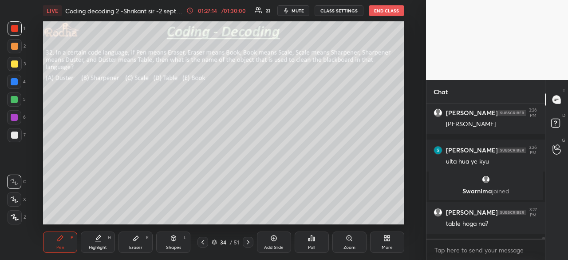
scroll to position [10317, 0]
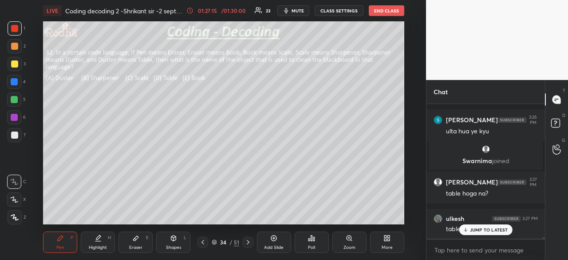
click at [13, 28] on div at bounding box center [14, 28] width 7 height 7
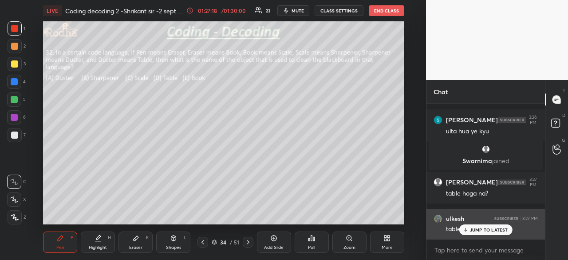
click at [476, 232] on p "JUMP TO LATEST" at bounding box center [489, 229] width 38 height 5
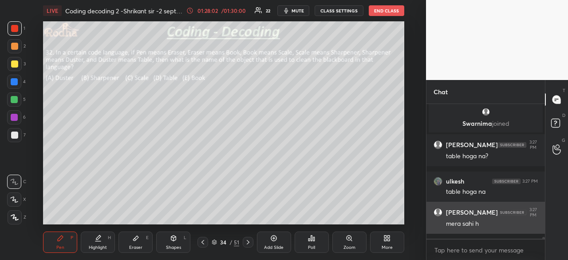
scroll to position [10386, 0]
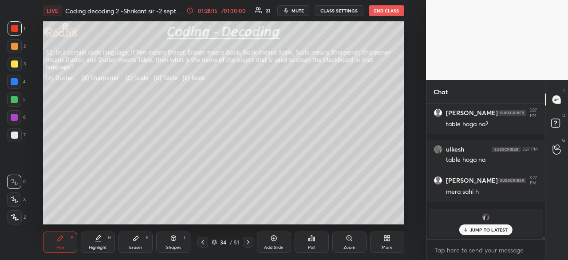
click at [18, 134] on div at bounding box center [15, 135] width 14 height 14
click at [16, 98] on div at bounding box center [14, 99] width 7 height 7
click at [492, 230] on p "JUMP TO LATEST" at bounding box center [489, 229] width 38 height 5
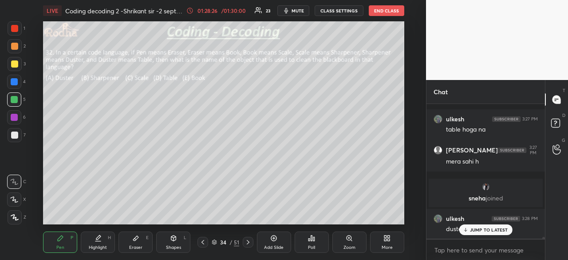
scroll to position [10203, 0]
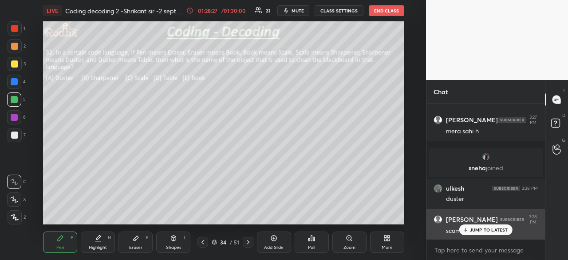
click at [490, 229] on p "JUMP TO LATEST" at bounding box center [489, 229] width 38 height 5
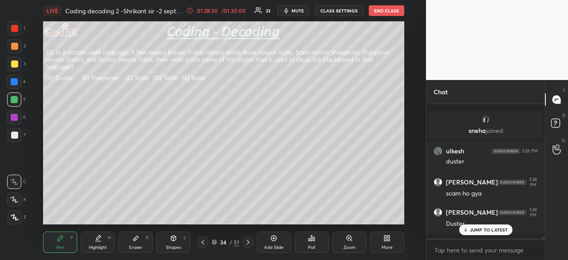
scroll to position [10278, 0]
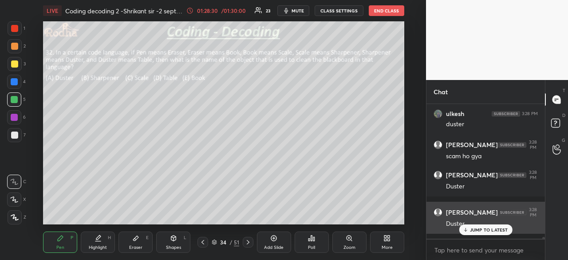
click at [477, 234] on div "JUMP TO LATEST" at bounding box center [485, 229] width 53 height 11
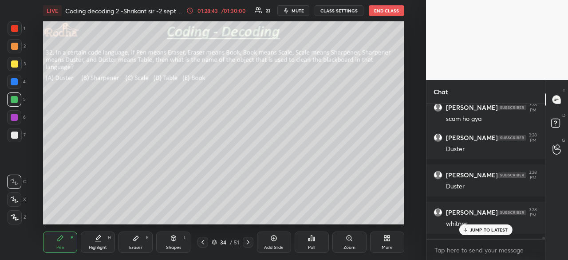
scroll to position [10352, 0]
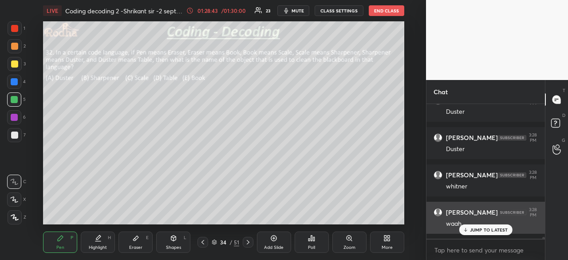
click at [485, 234] on div "JUMP TO LATEST" at bounding box center [485, 229] width 53 height 11
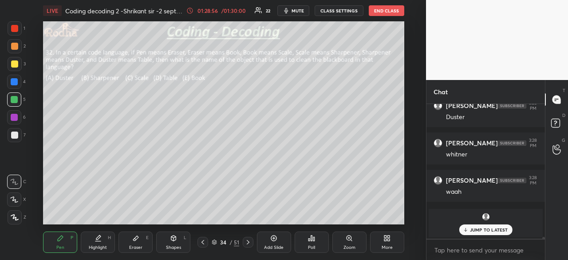
click at [486, 230] on p "JUMP TO LATEST" at bounding box center [489, 229] width 38 height 5
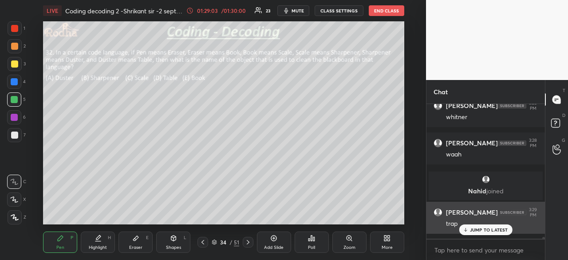
scroll to position [10374, 0]
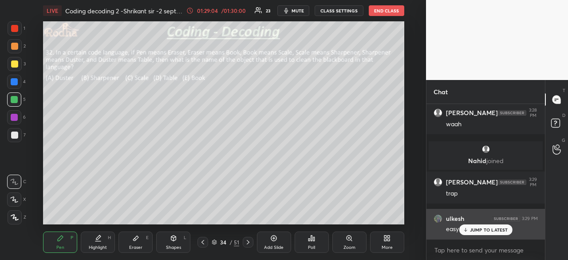
click at [478, 230] on p "JUMP TO LATEST" at bounding box center [489, 229] width 38 height 5
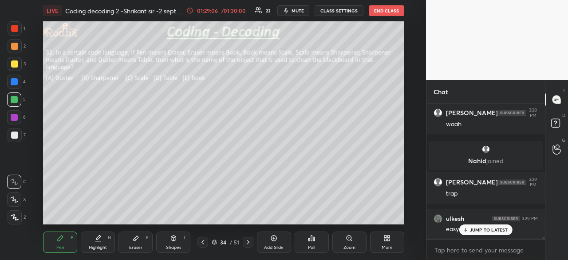
scroll to position [10412, 0]
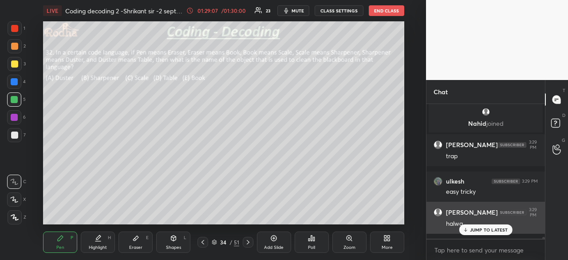
click at [480, 229] on p "JUMP TO LATEST" at bounding box center [489, 229] width 38 height 5
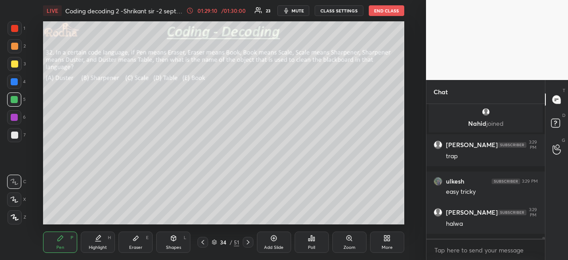
click at [14, 119] on div at bounding box center [14, 117] width 7 height 7
click at [14, 136] on div at bounding box center [14, 134] width 7 height 7
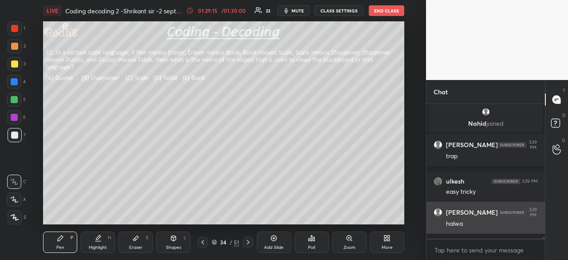
scroll to position [10449, 0]
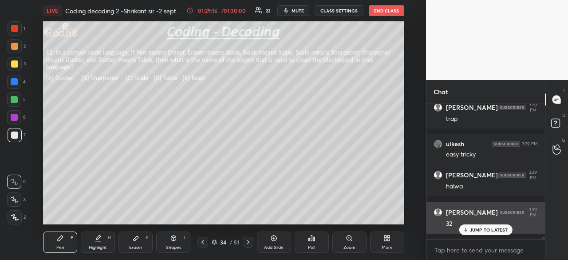
click at [480, 229] on p "JUMP TO LATEST" at bounding box center [489, 229] width 38 height 5
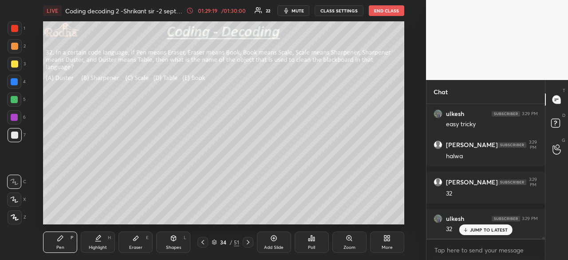
scroll to position [10517, 0]
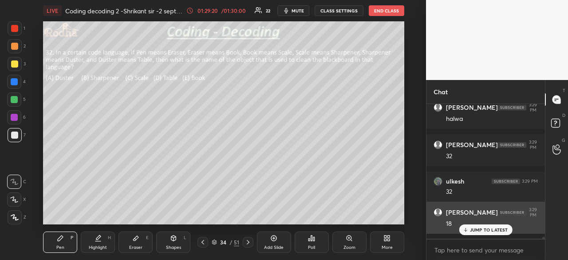
click at [486, 230] on p "JUMP TO LATEST" at bounding box center [489, 229] width 38 height 5
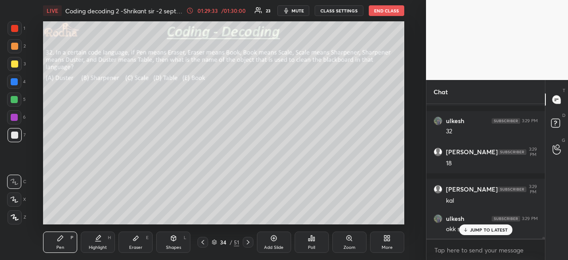
scroll to position [10614, 0]
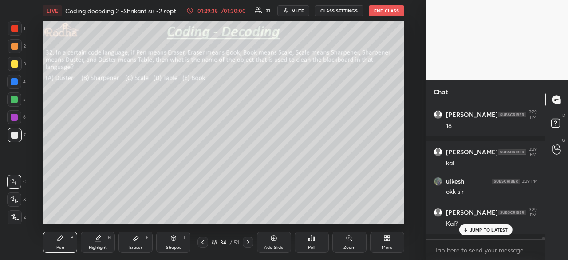
click at [494, 229] on p "JUMP TO LATEST" at bounding box center [489, 229] width 38 height 5
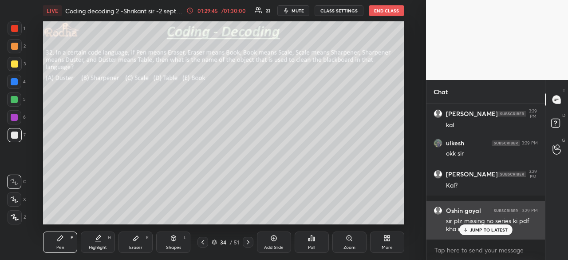
scroll to position [10690, 0]
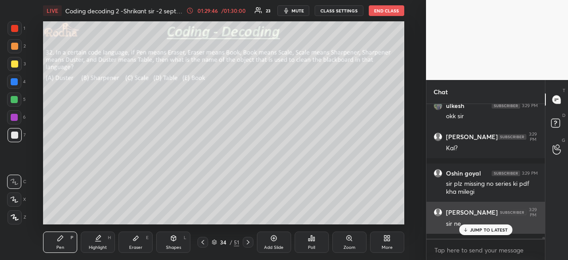
click at [478, 234] on div "JUMP TO LATEST" at bounding box center [485, 229] width 53 height 11
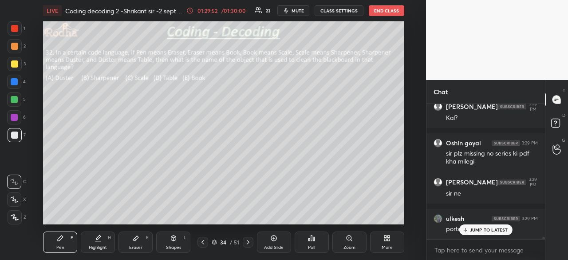
scroll to position [10757, 0]
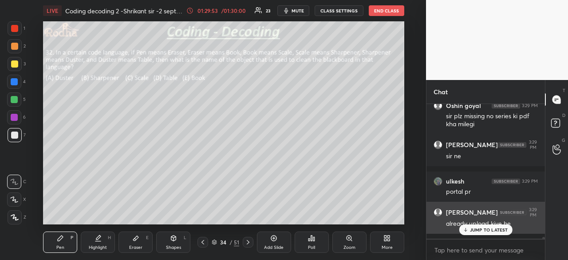
click at [482, 229] on p "JUMP TO LATEST" at bounding box center [489, 229] width 38 height 5
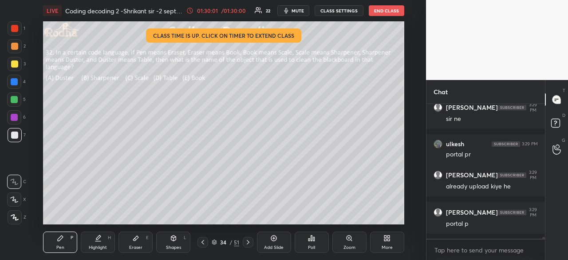
scroll to position [10833, 0]
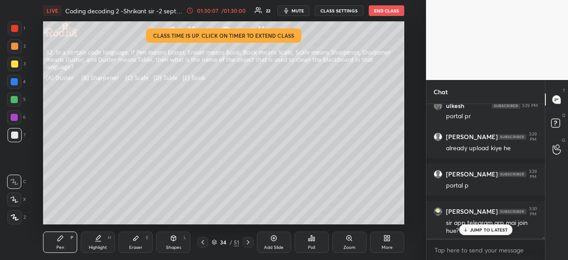
click at [241, 11] on div "/ 01:30:00" at bounding box center [234, 10] width 28 height 5
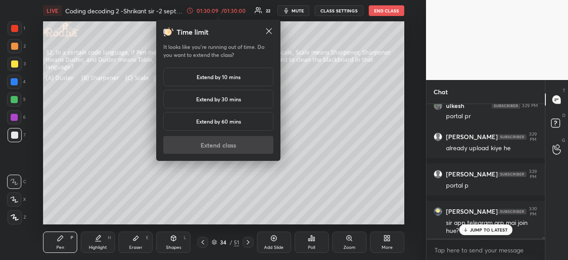
click at [235, 75] on h5 "Extend by 10 mins" at bounding box center [219, 77] width 44 height 8
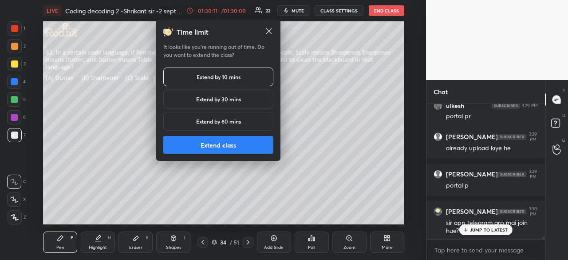
click at [226, 144] on button "Extend class" at bounding box center [218, 145] width 110 height 18
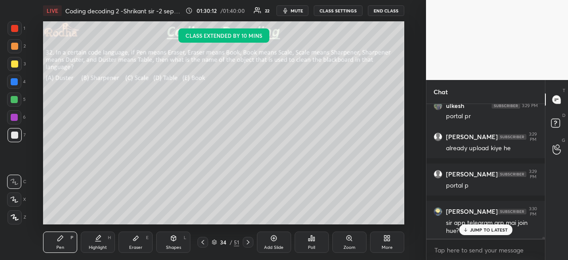
click at [488, 232] on p "JUMP TO LATEST" at bounding box center [489, 229] width 38 height 5
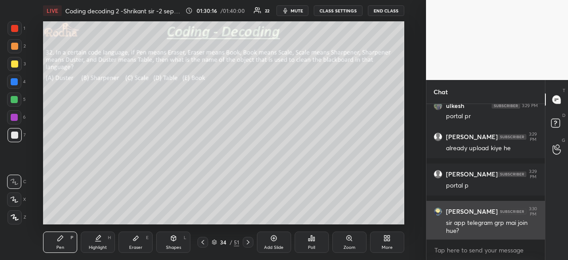
scroll to position [10863, 0]
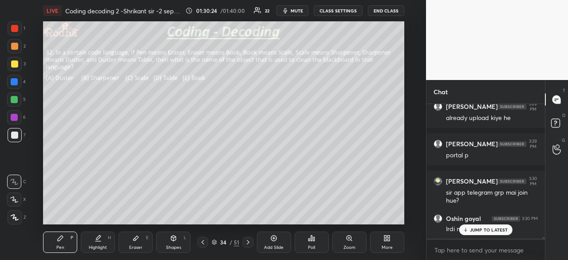
click at [487, 230] on p "JUMP TO LATEST" at bounding box center [489, 229] width 38 height 5
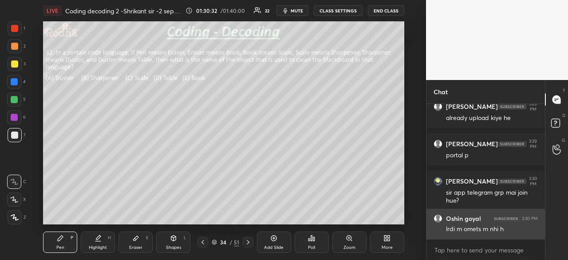
scroll to position [10893, 0]
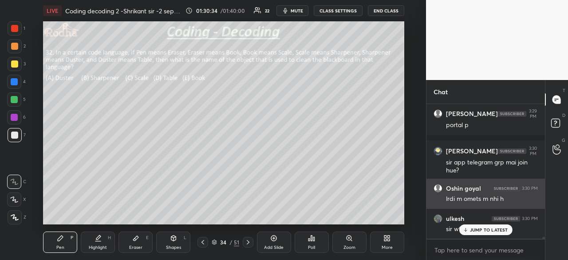
click at [507, 228] on p "JUMP TO LATEST" at bounding box center [489, 229] width 38 height 5
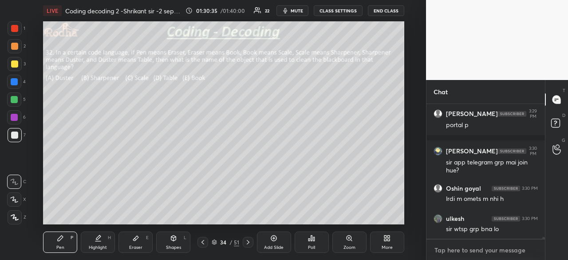
click at [509, 250] on textarea at bounding box center [486, 250] width 104 height 14
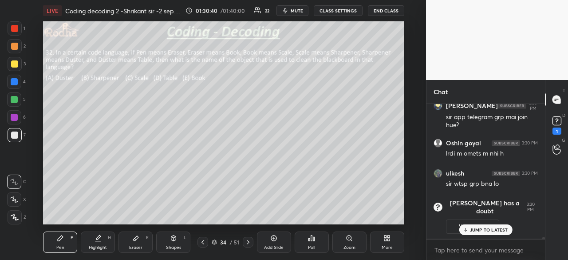
click at [499, 230] on p "JUMP TO LATEST" at bounding box center [489, 229] width 38 height 5
click at [489, 227] on button "View doubt" at bounding box center [472, 226] width 53 height 14
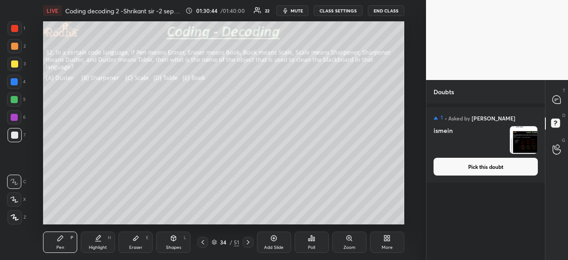
click at [523, 144] on img "grid" at bounding box center [524, 140] width 28 height 28
click at [486, 167] on button "Pick this doubt" at bounding box center [486, 167] width 104 height 18
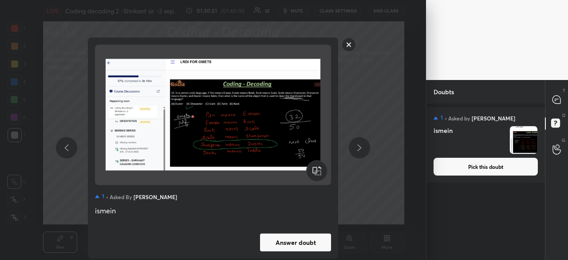
click at [146, 212] on div "ismein" at bounding box center [213, 210] width 236 height 11
click at [348, 45] on rect at bounding box center [349, 45] width 14 height 14
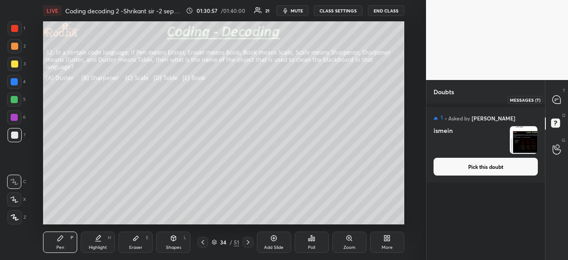
click at [554, 98] on icon at bounding box center [557, 99] width 8 height 8
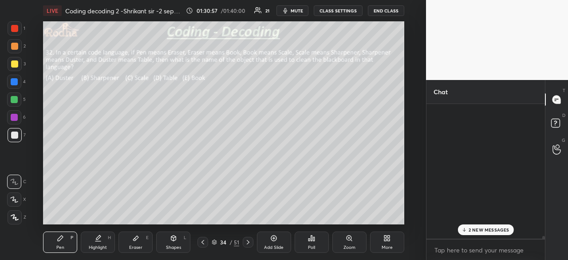
scroll to position [132, 116]
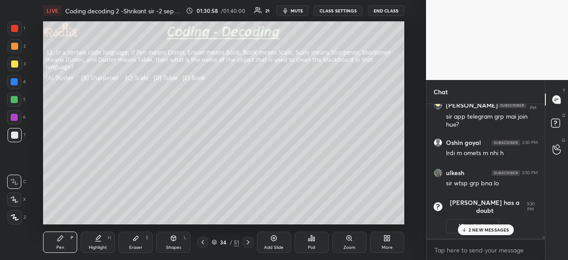
click at [487, 229] on p "2 NEW MESSAGES" at bounding box center [489, 229] width 41 height 5
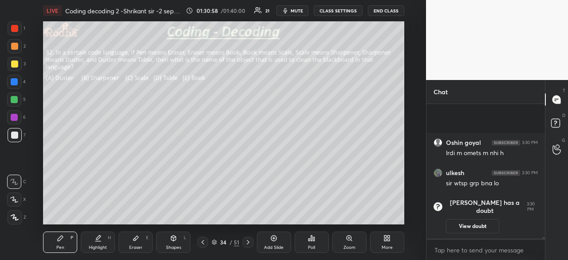
scroll to position [10972, 0]
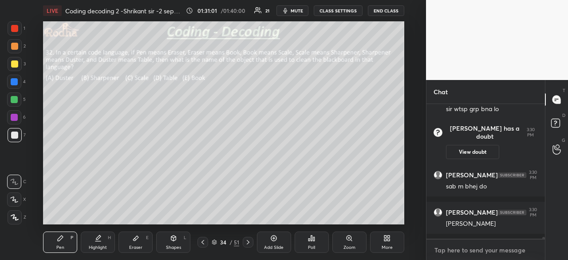
click at [488, 250] on textarea at bounding box center [486, 250] width 104 height 14
click at [490, 250] on textarea at bounding box center [486, 250] width 104 height 14
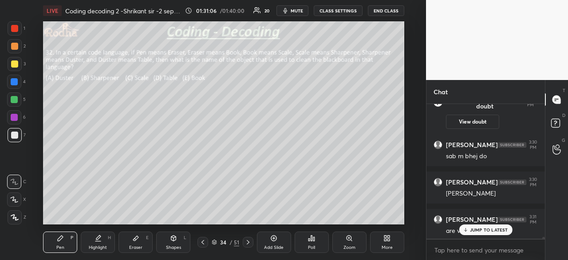
click at [498, 232] on p "JUMP TO LATEST" at bounding box center [489, 229] width 38 height 5
click at [491, 249] on textarea at bounding box center [486, 250] width 104 height 14
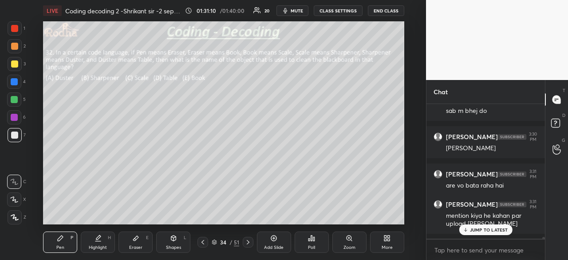
click at [491, 231] on p "JUMP TO LATEST" at bounding box center [489, 229] width 38 height 5
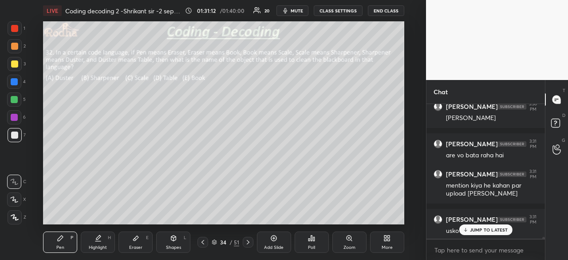
scroll to position [10967, 0]
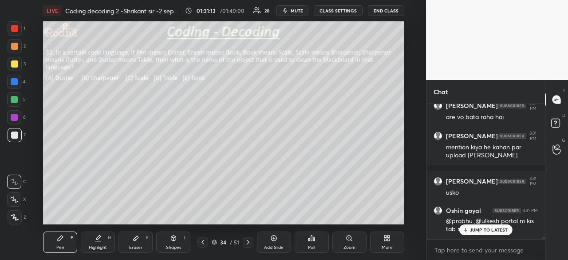
click at [492, 233] on div "JUMP TO LATEST" at bounding box center [485, 229] width 53 height 11
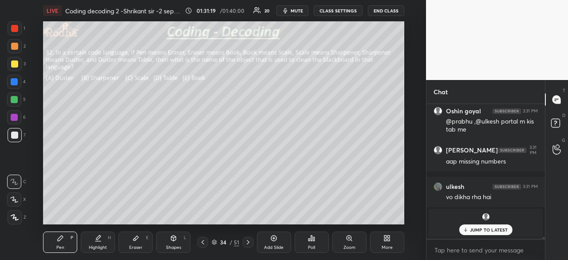
scroll to position [11141, 0]
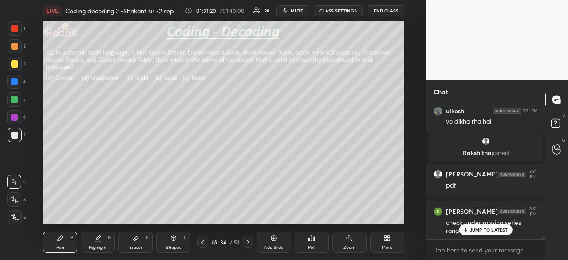
click at [493, 230] on p "JUMP TO LATEST" at bounding box center [489, 229] width 38 height 5
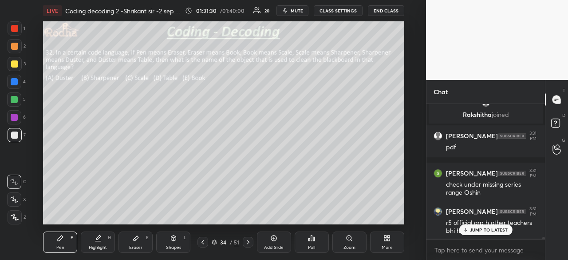
click at [483, 228] on p "JUMP TO LATEST" at bounding box center [489, 229] width 38 height 5
click at [509, 253] on textarea at bounding box center [486, 250] width 104 height 14
click at [493, 253] on textarea at bounding box center [486, 250] width 104 height 14
click at [494, 251] on textarea at bounding box center [486, 250] width 104 height 14
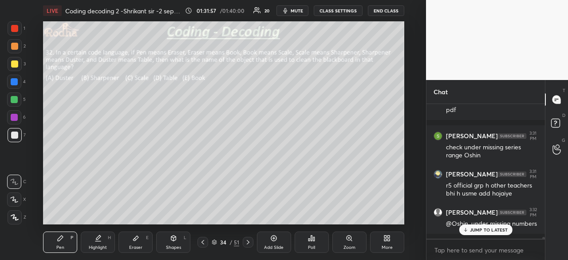
click at [496, 228] on p "JUMP TO LATEST" at bounding box center [489, 229] width 38 height 5
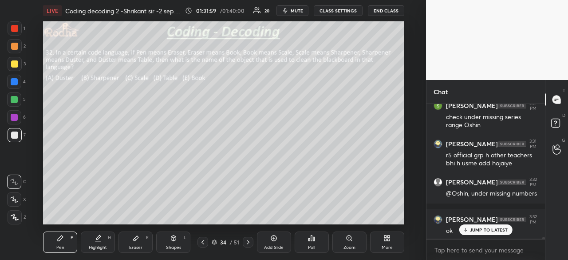
click at [493, 230] on p "JUMP TO LATEST" at bounding box center [489, 229] width 38 height 5
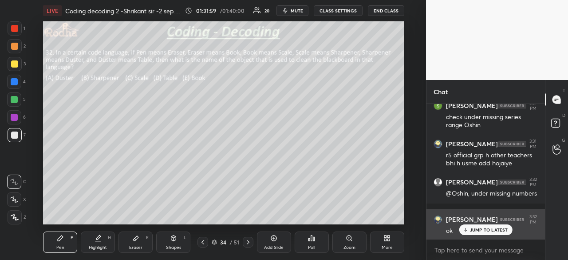
scroll to position [11284, 0]
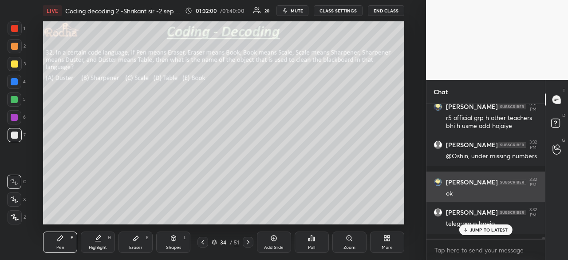
click at [493, 233] on div "JUMP TO LATEST" at bounding box center [485, 229] width 53 height 11
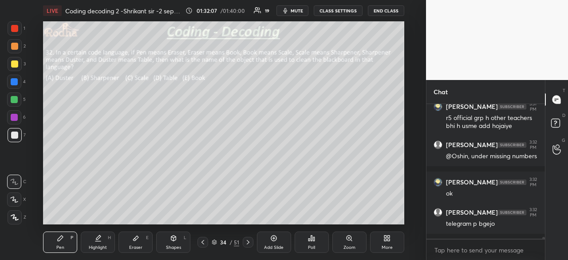
scroll to position [11315, 0]
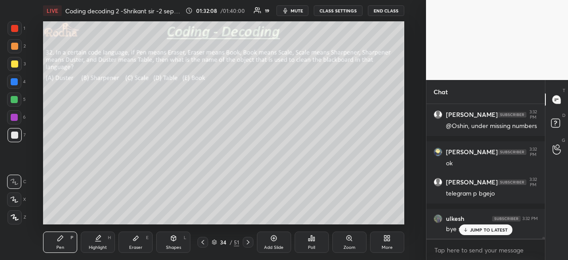
click at [488, 229] on p "JUMP TO LATEST" at bounding box center [489, 229] width 38 height 5
click at [491, 251] on textarea at bounding box center [486, 250] width 104 height 14
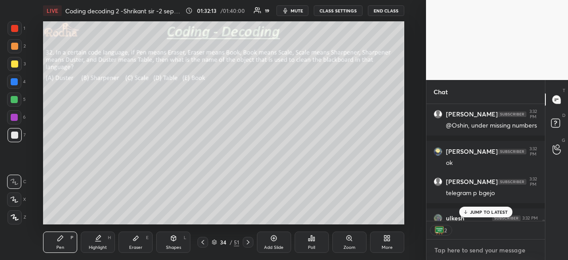
scroll to position [11370, 0]
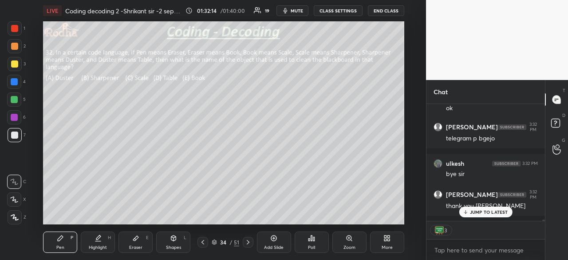
click at [482, 209] on p "JUMP TO LATEST" at bounding box center [489, 211] width 38 height 5
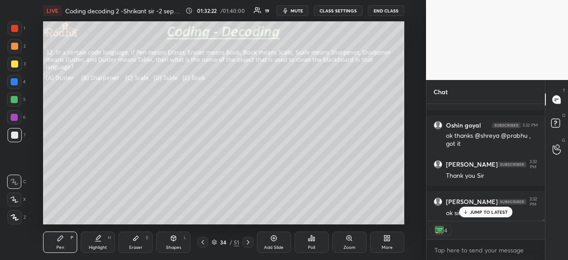
scroll to position [11512, 0]
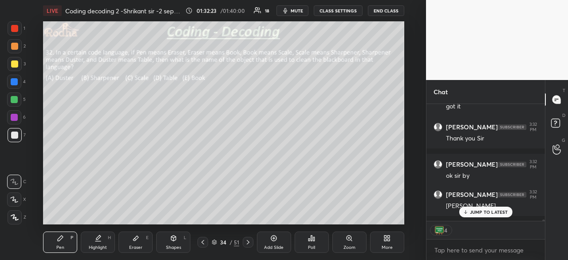
click at [482, 209] on p "JUMP TO LATEST" at bounding box center [489, 211] width 38 height 5
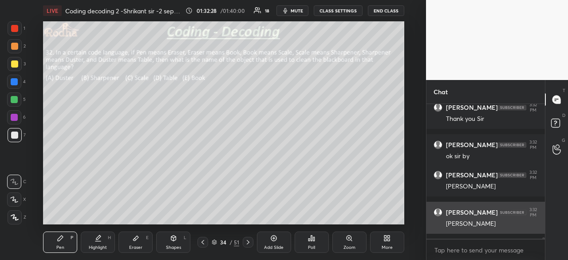
scroll to position [11562, 0]
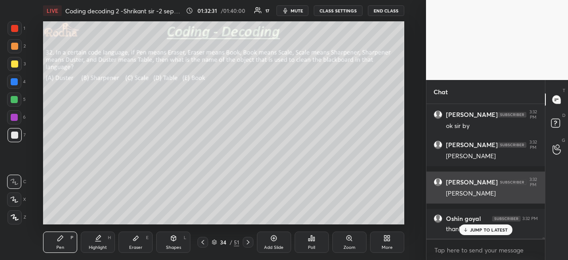
click at [478, 230] on p "JUMP TO LATEST" at bounding box center [489, 229] width 38 height 5
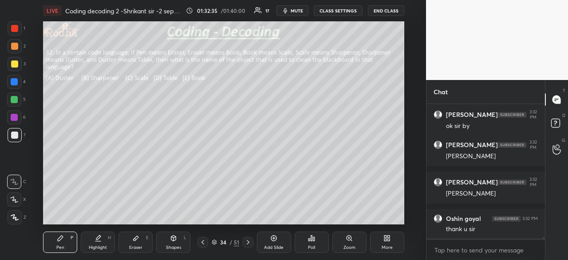
click at [388, 236] on icon at bounding box center [388, 236] width 2 height 2
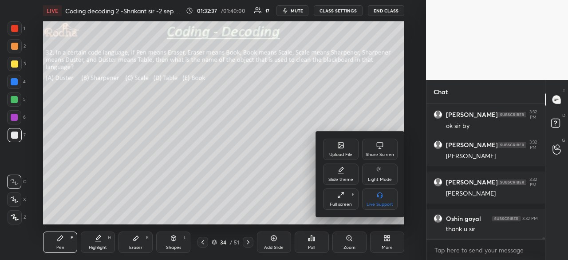
click at [260, 148] on div at bounding box center [284, 130] width 568 height 260
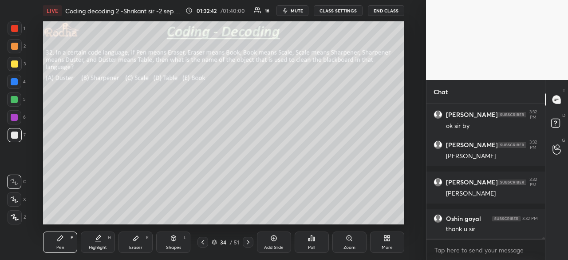
click at [386, 243] on div "More" at bounding box center [387, 241] width 34 height 21
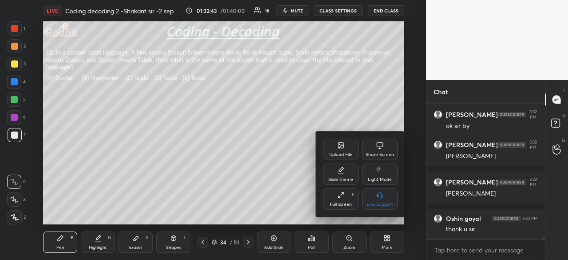
click at [373, 151] on div "Share Screen" at bounding box center [380, 148] width 36 height 21
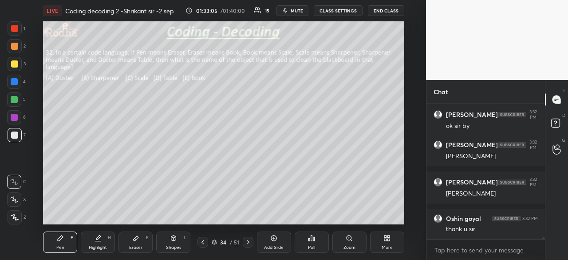
click at [383, 242] on div "More" at bounding box center [387, 241] width 34 height 21
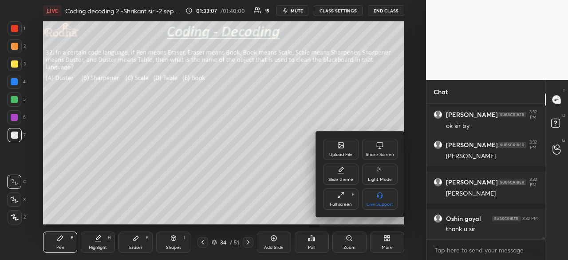
click at [382, 152] on div "Share Screen" at bounding box center [380, 154] width 28 height 4
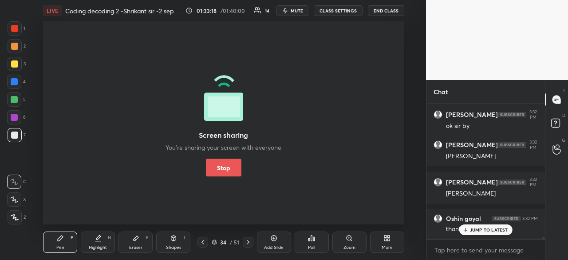
scroll to position [11599, 0]
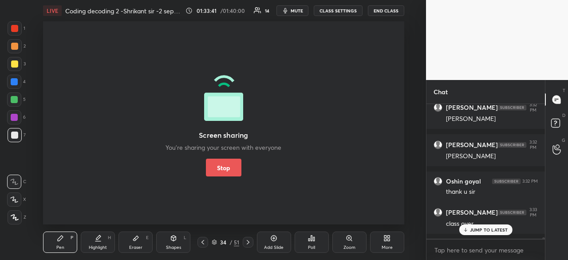
click at [228, 166] on button "Stop" at bounding box center [224, 167] width 36 height 18
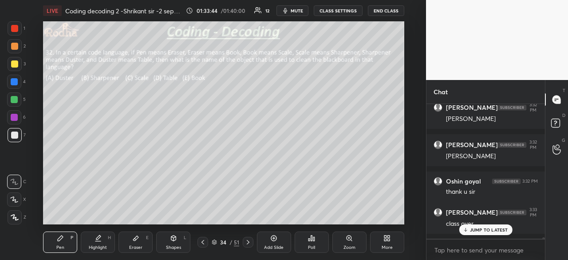
click at [482, 228] on p "JUMP TO LATEST" at bounding box center [489, 229] width 38 height 5
click at [387, 12] on button "END CLASS" at bounding box center [386, 10] width 36 height 11
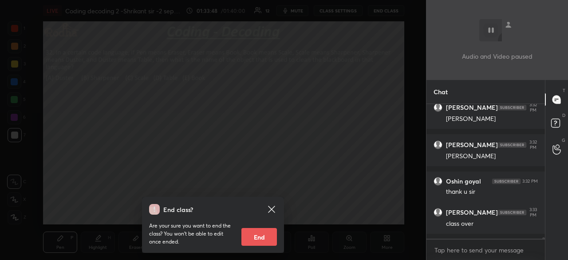
click at [265, 233] on button "End" at bounding box center [259, 237] width 36 height 18
type textarea "x"
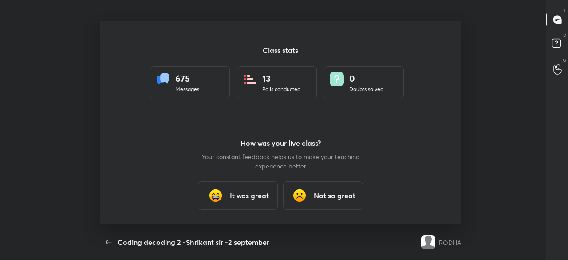
scroll to position [0, 0]
click at [250, 190] on h3 "It was great" at bounding box center [249, 195] width 39 height 11
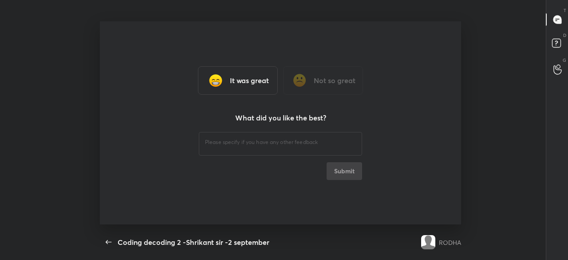
click at [269, 146] on textarea at bounding box center [280, 142] width 151 height 8
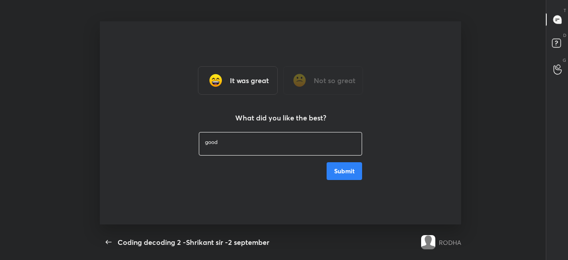
scroll to position [7, 0]
type textarea "good"
click at [350, 172] on button "Submit" at bounding box center [345, 171] width 36 height 18
